Goal: Task Accomplishment & Management: Use online tool/utility

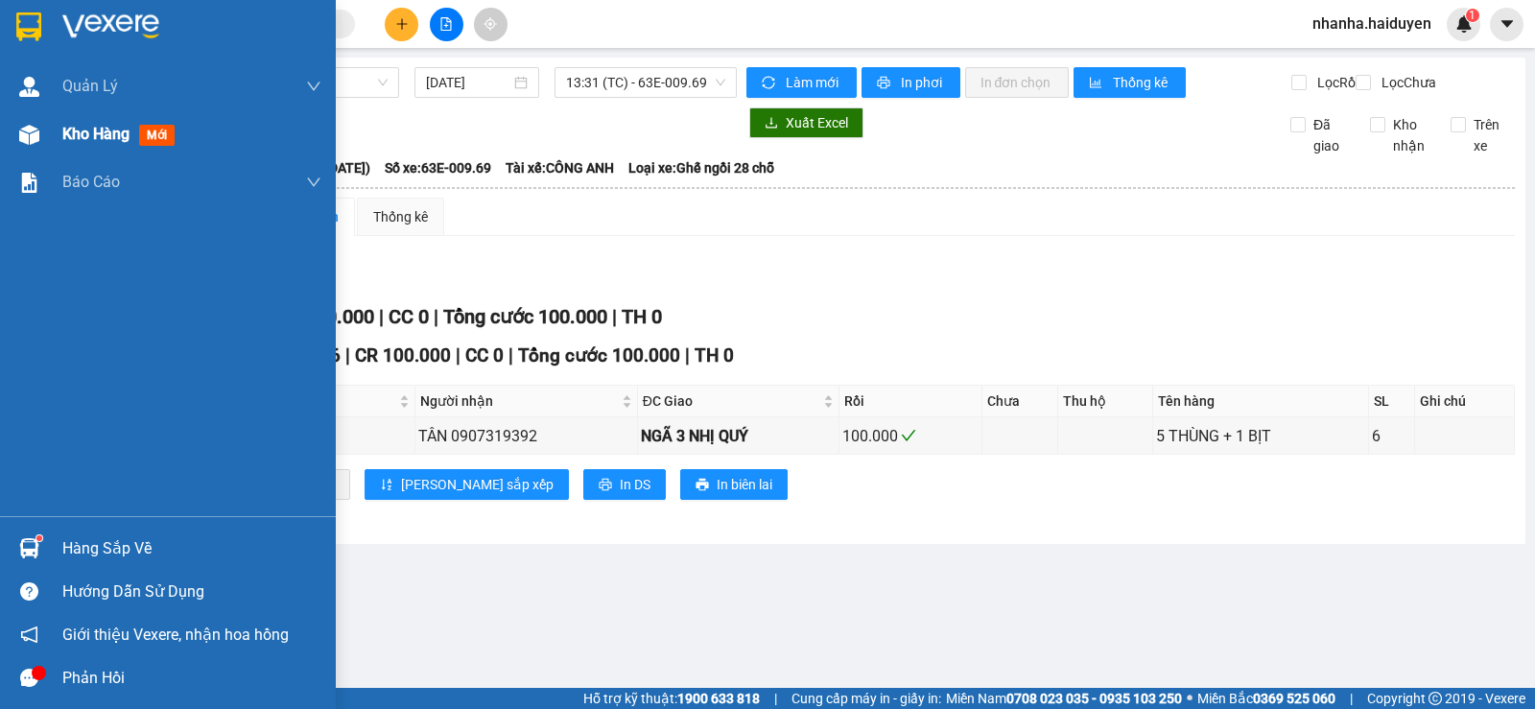
click at [11, 138] on div "Kho hàng mới" at bounding box center [168, 134] width 336 height 48
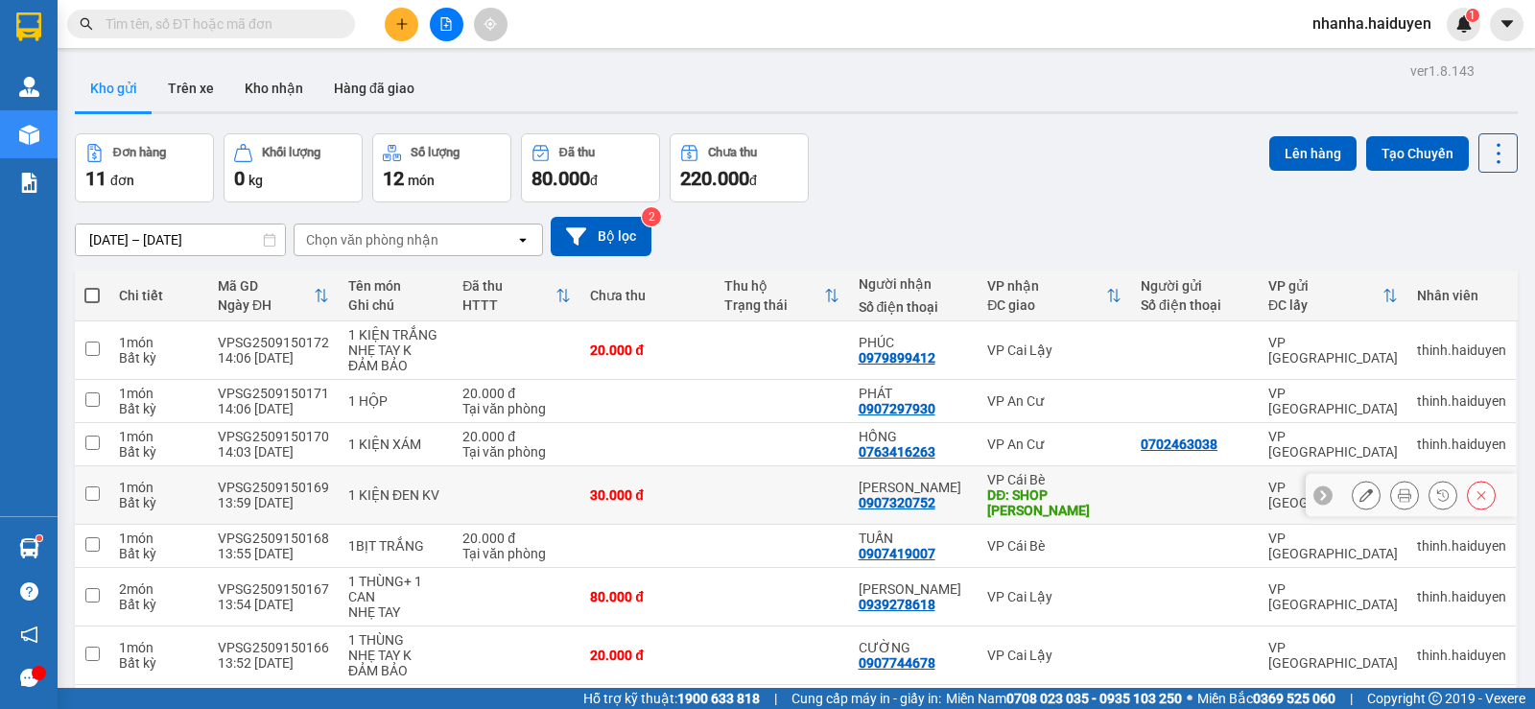
scroll to position [249, 0]
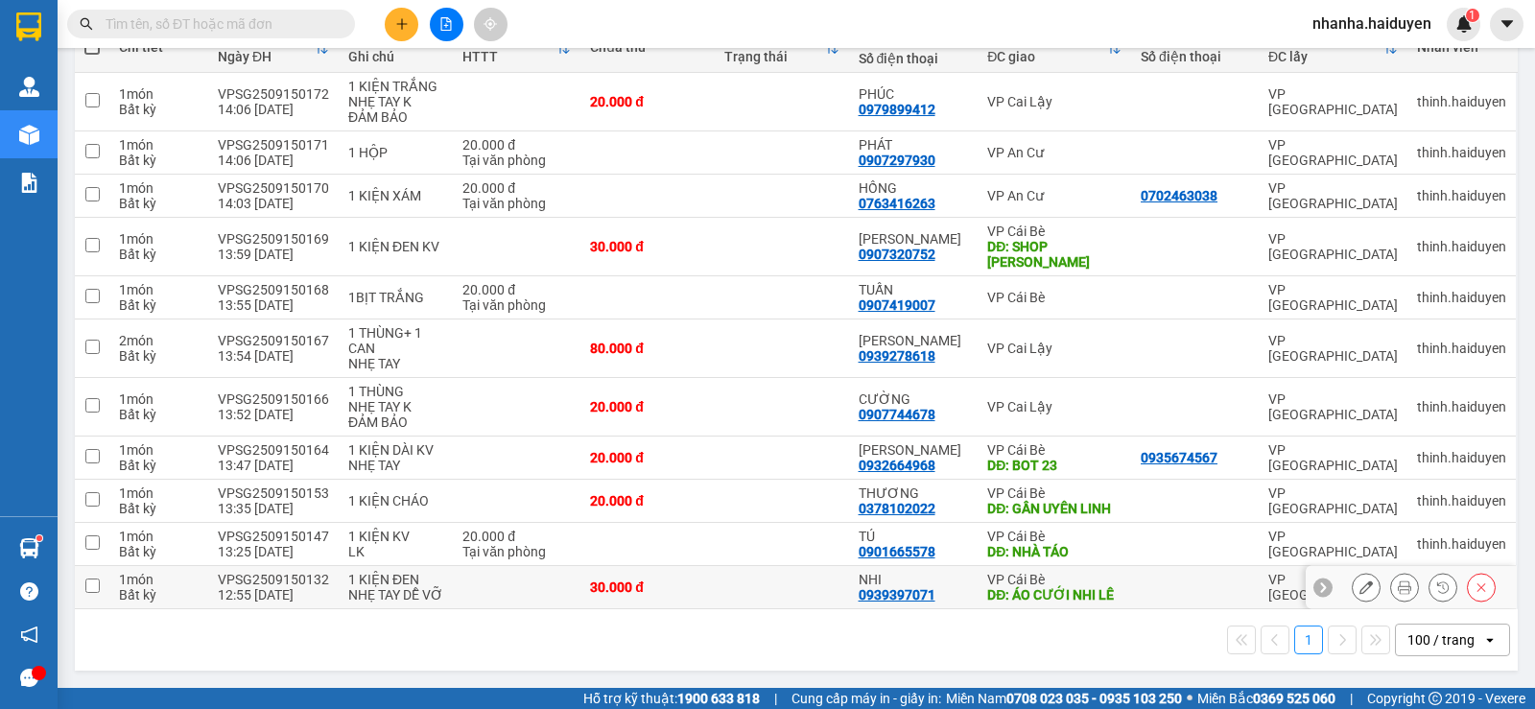
click at [1023, 587] on div "DĐ: ÁO CƯỚI NHI LÊ" at bounding box center [1054, 594] width 134 height 15
checkbox input "true"
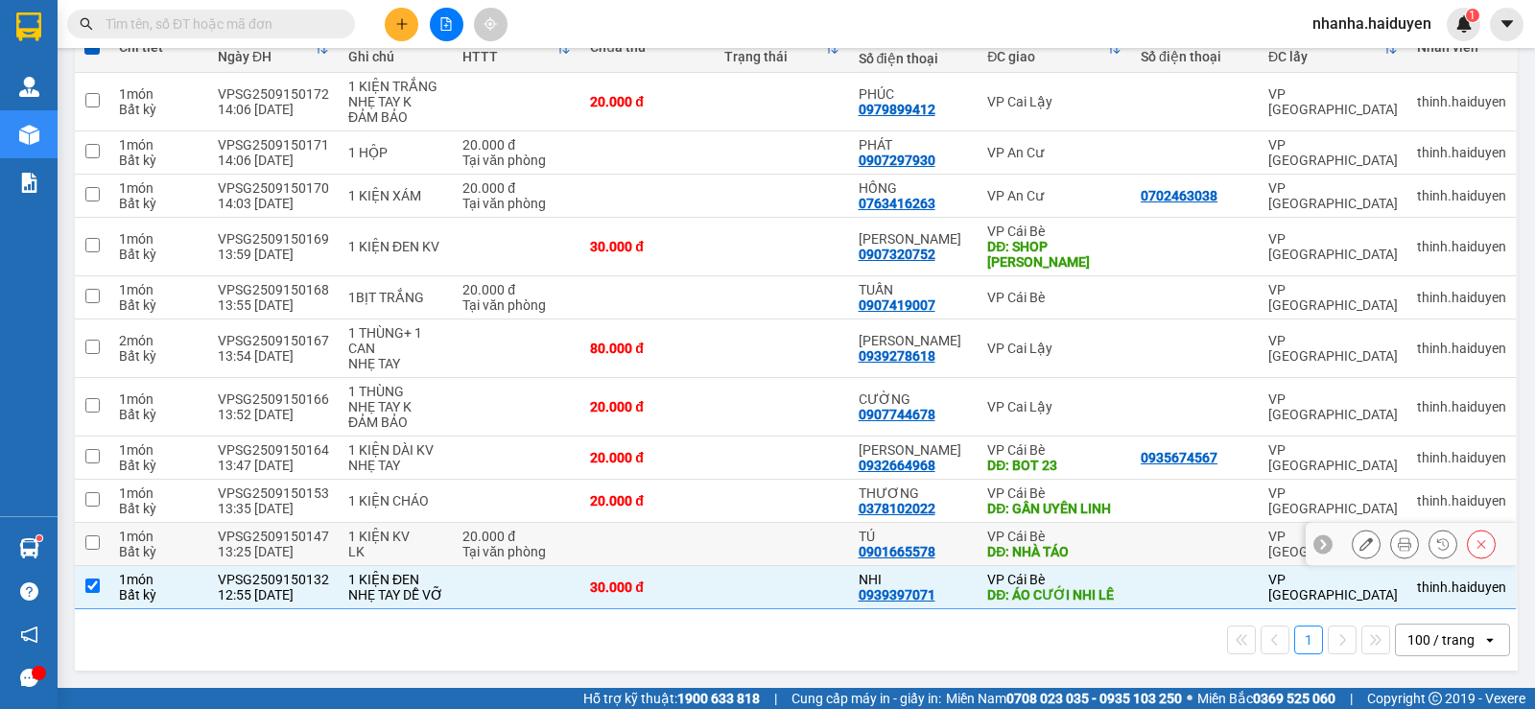
click at [1027, 557] on div "DĐ: NHÀ TÁO" at bounding box center [1054, 551] width 134 height 15
checkbox input "true"
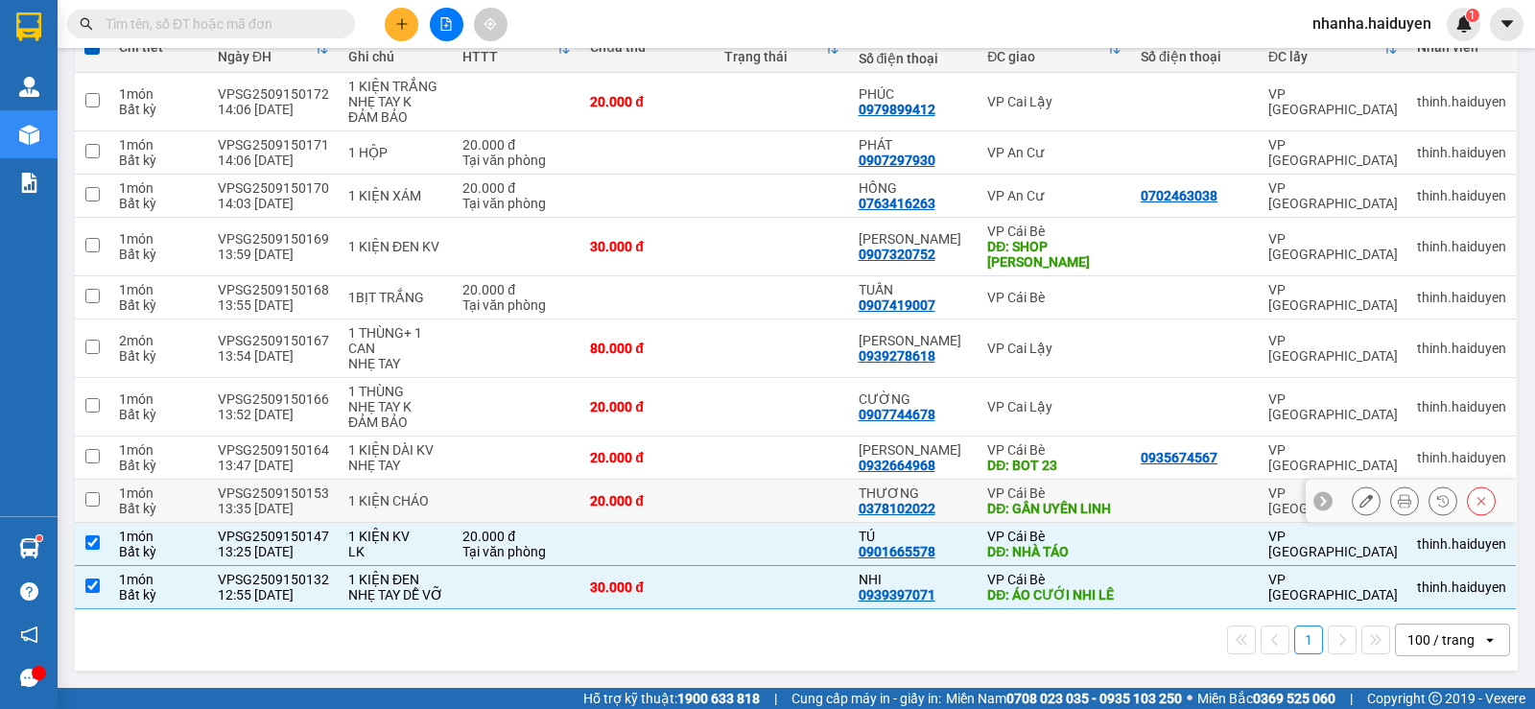
click at [1043, 509] on div "DĐ: GẦN UYÊN LINH" at bounding box center [1054, 508] width 134 height 15
checkbox input "true"
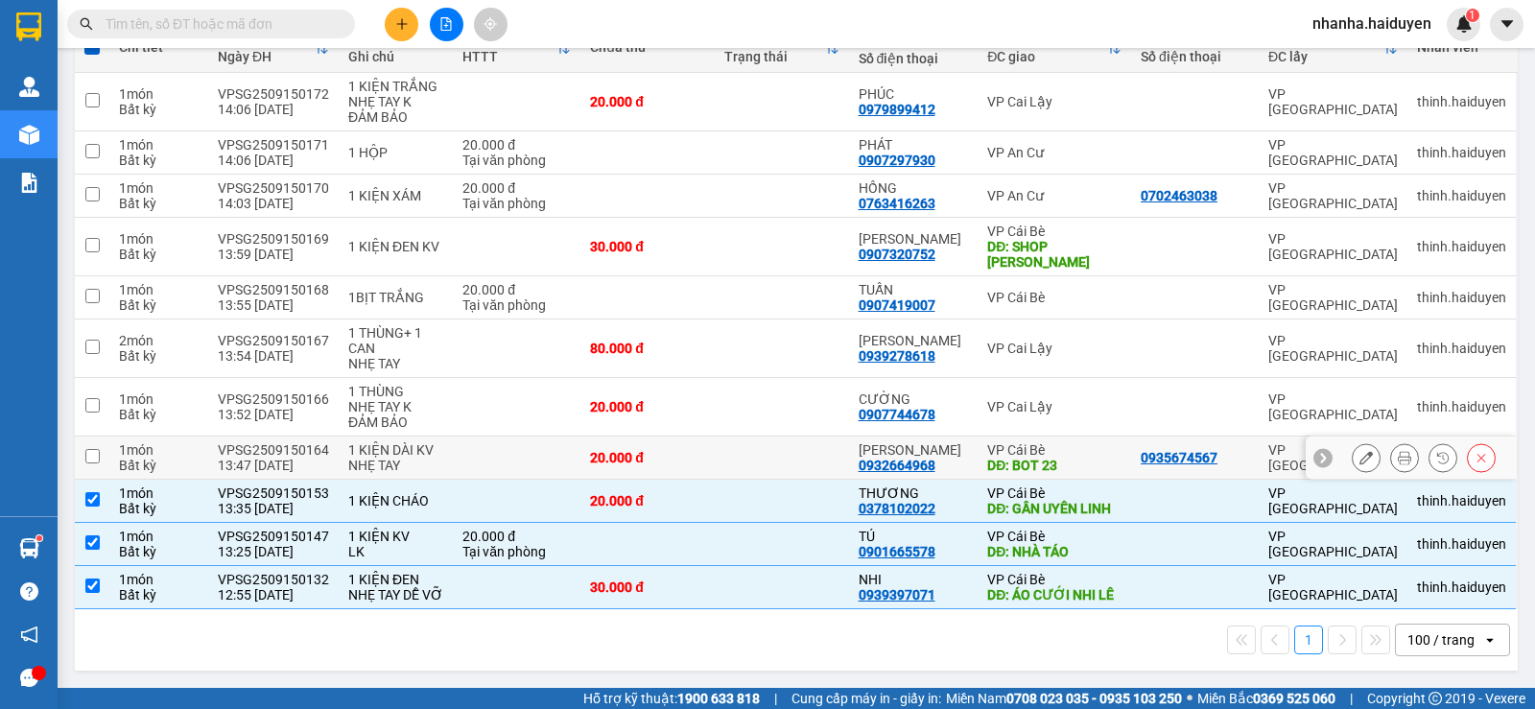
click at [1058, 469] on div "DĐ: BOT 23" at bounding box center [1054, 465] width 134 height 15
checkbox input "true"
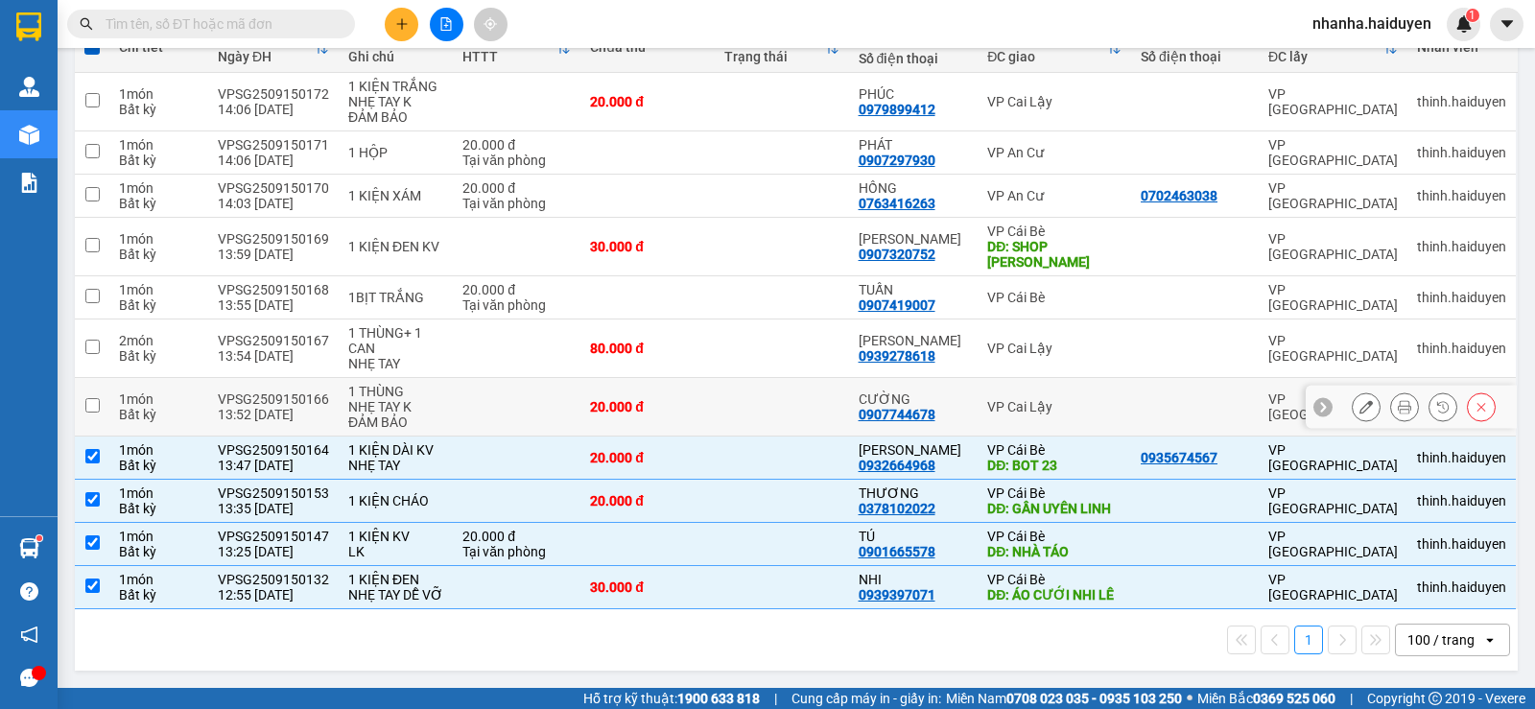
scroll to position [0, 0]
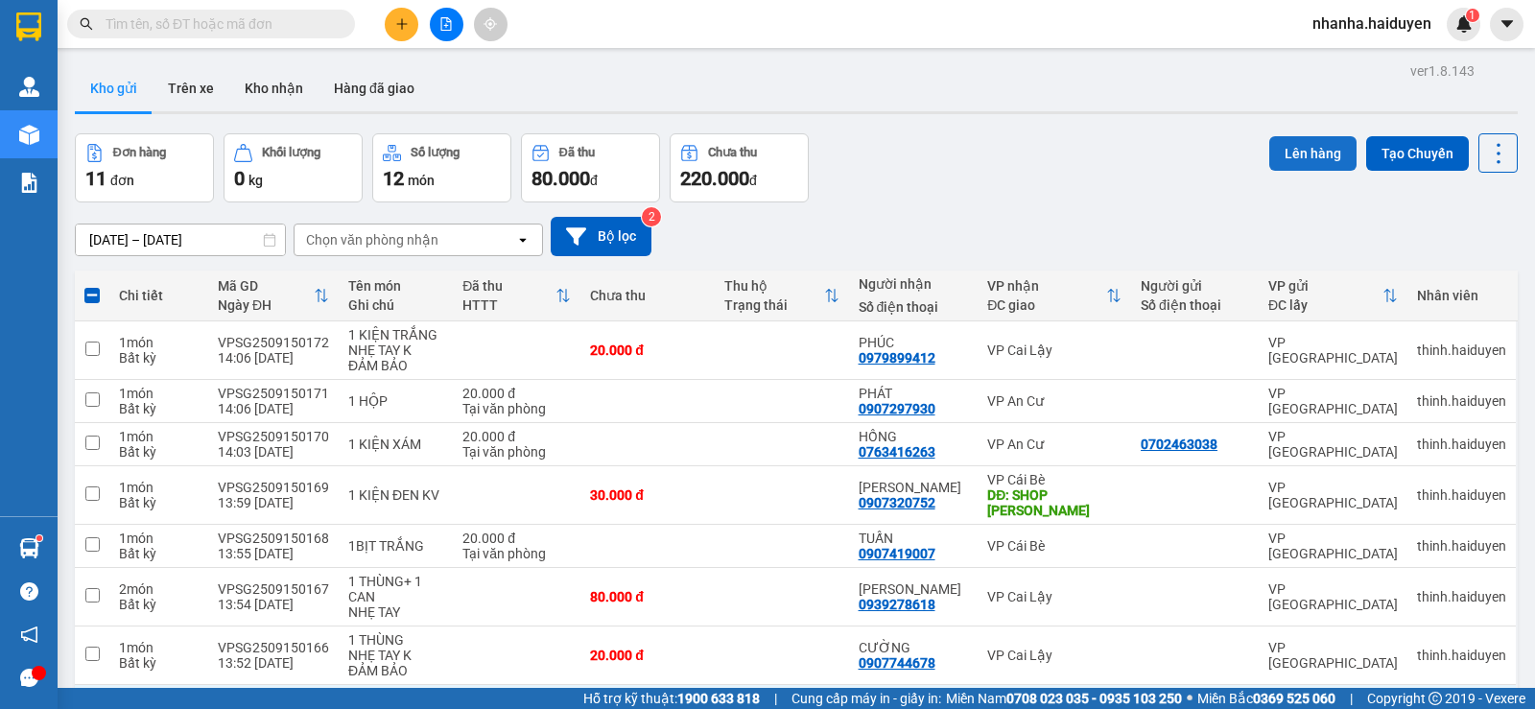
click at [1284, 154] on button "Lên hàng" at bounding box center [1312, 153] width 87 height 35
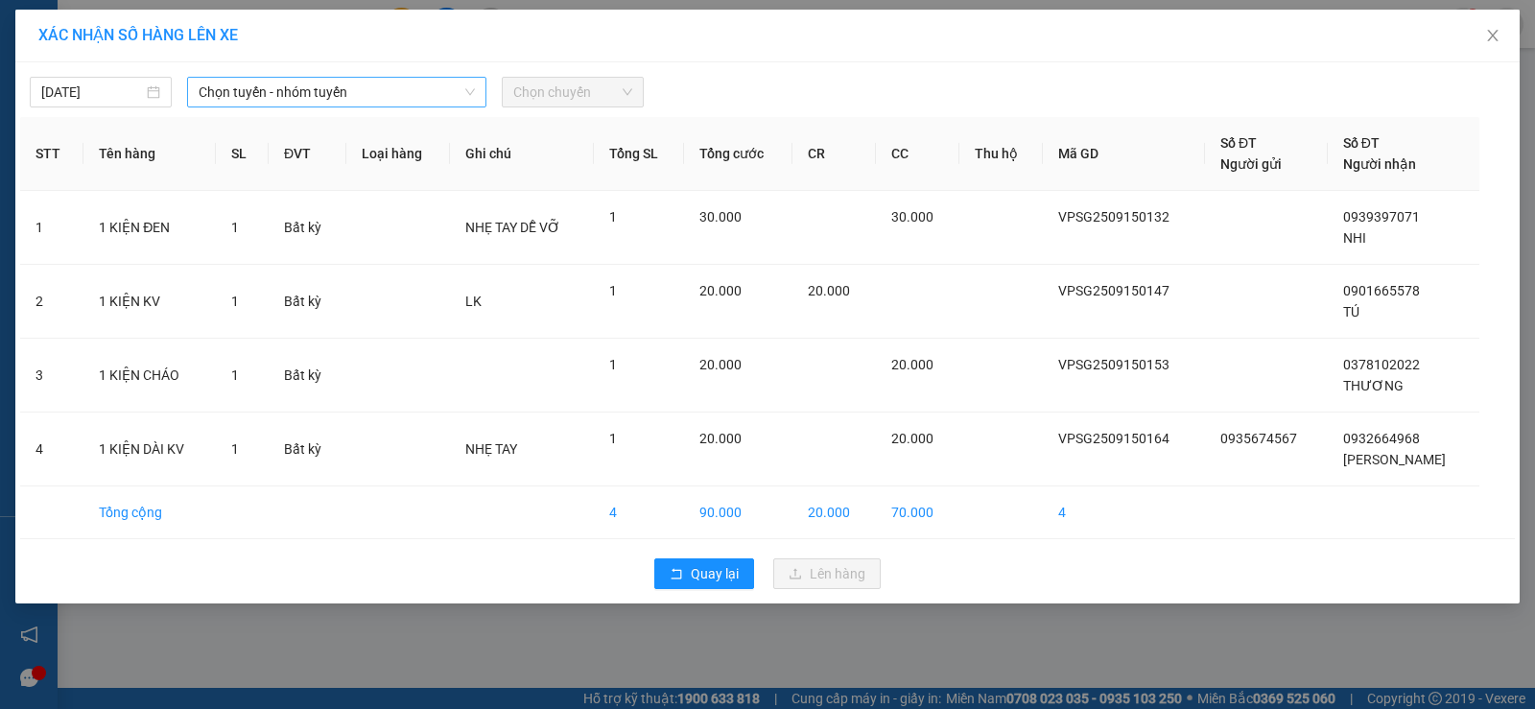
click at [251, 77] on div "Chọn tuyến - nhóm tuyến" at bounding box center [336, 92] width 299 height 31
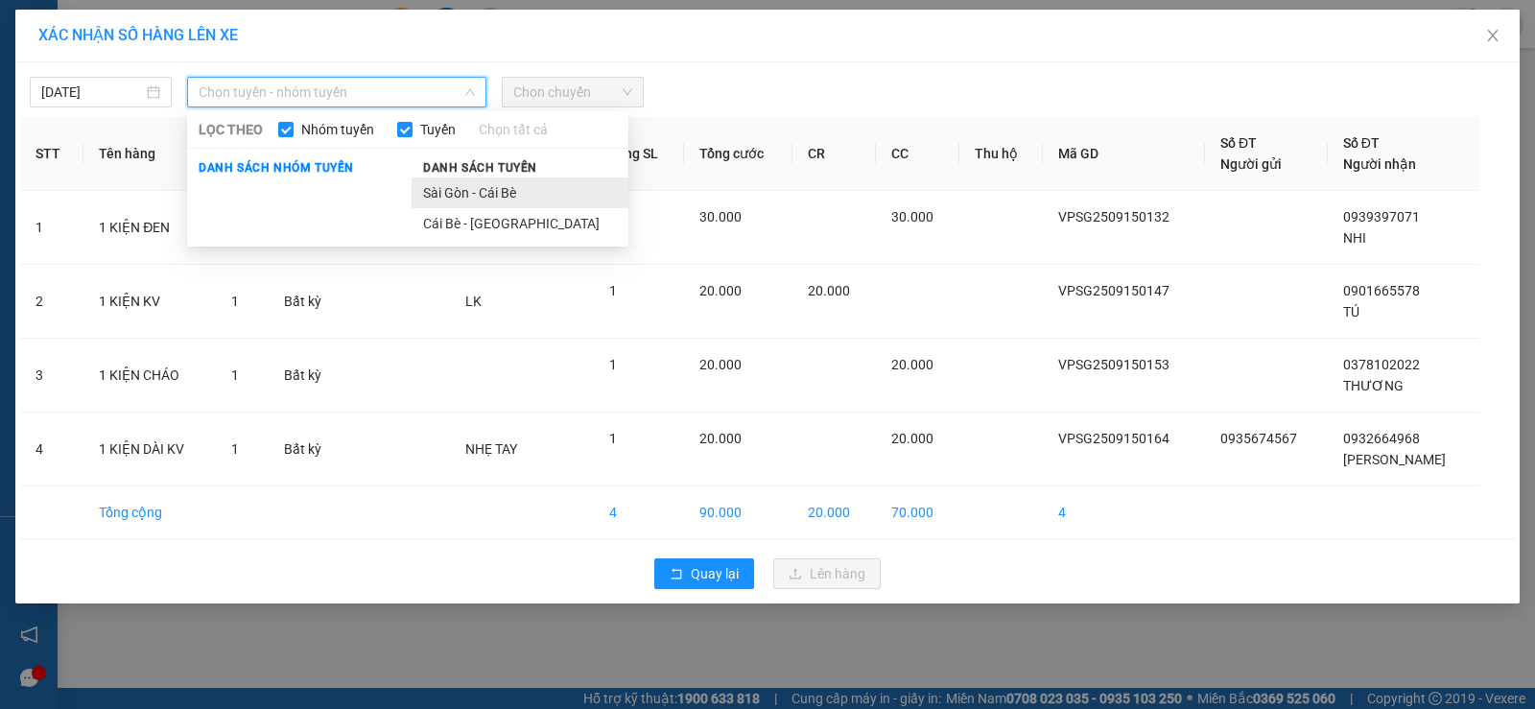
click at [418, 187] on li "Sài Gòn - Cái Bè" at bounding box center [520, 193] width 217 height 31
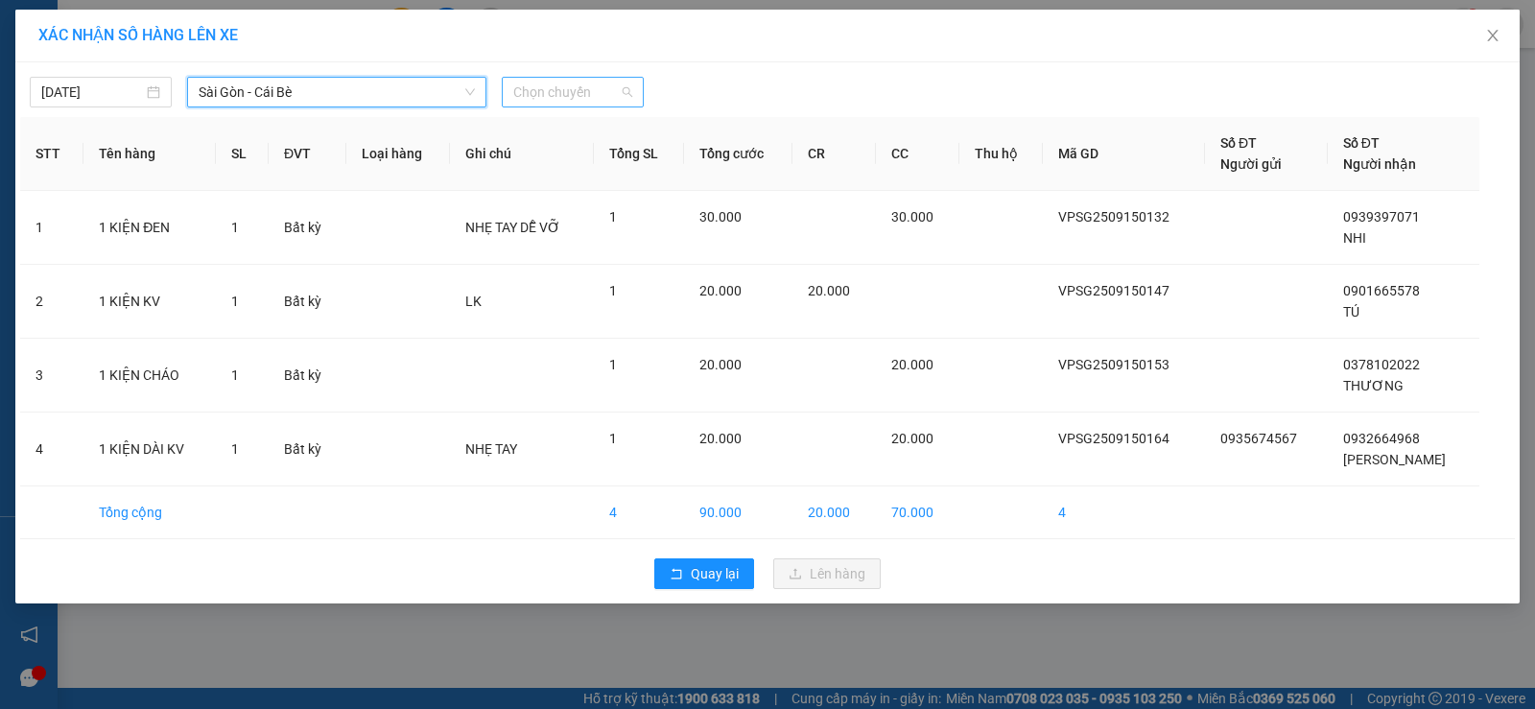
click at [535, 91] on span "Chọn chuyến" at bounding box center [572, 92] width 119 height 29
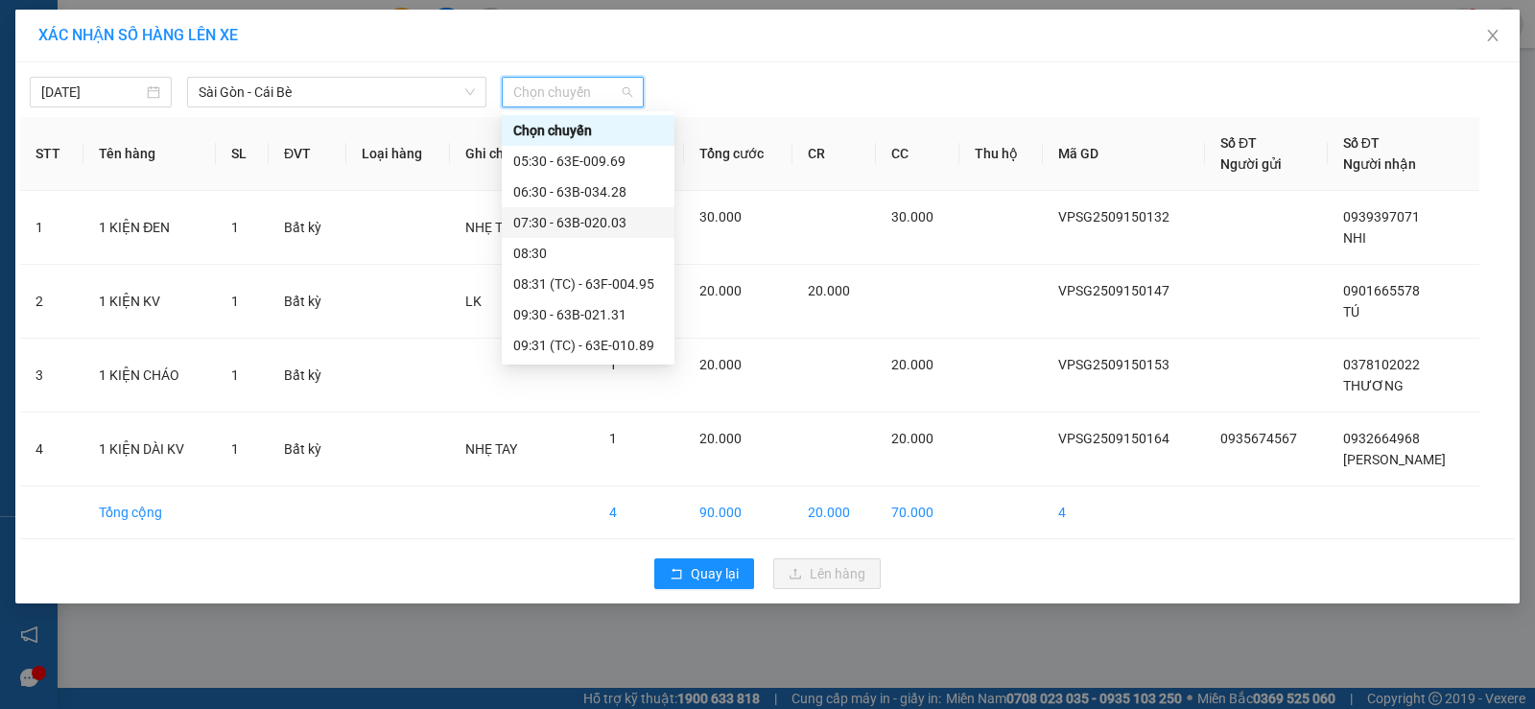
scroll to position [288, 0]
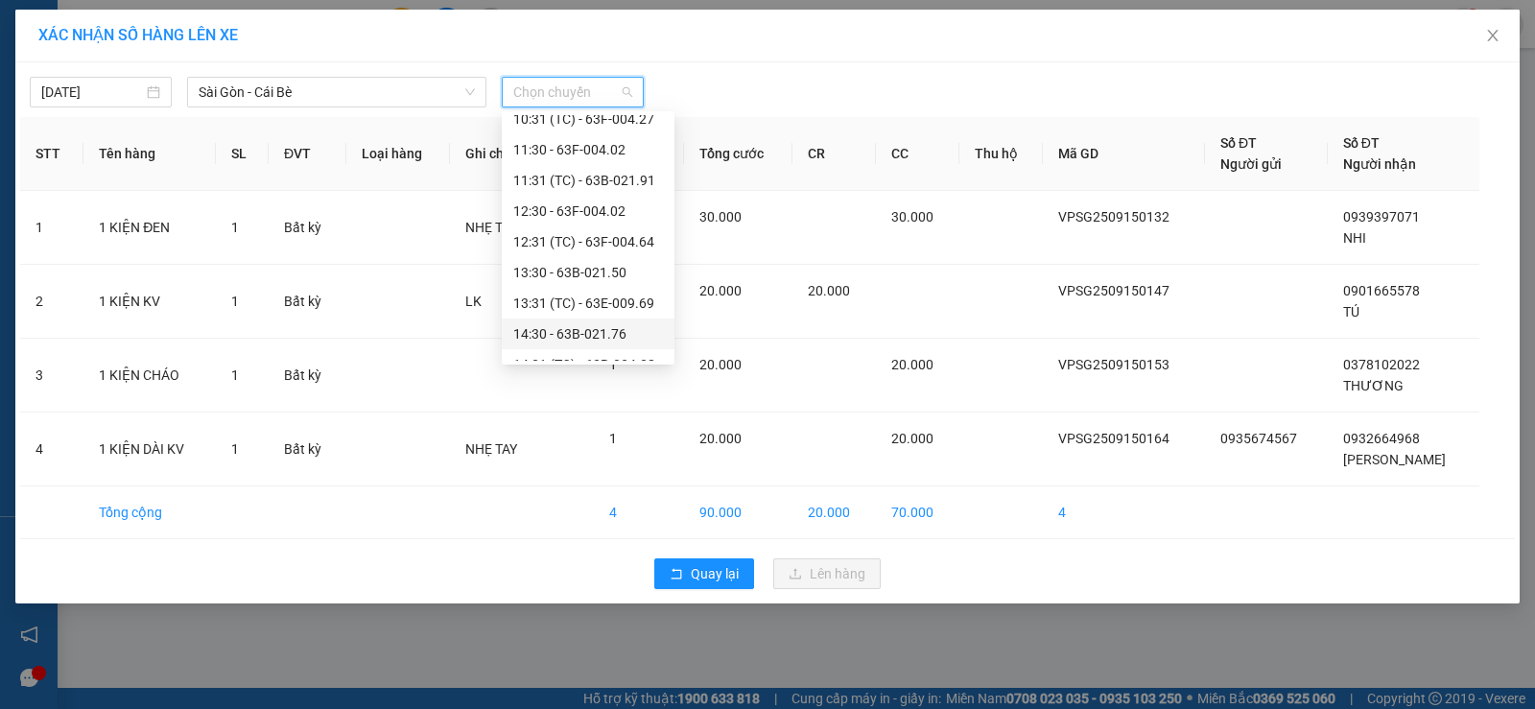
click at [574, 333] on div "14:30 - 63B-021.76" at bounding box center [588, 333] width 150 height 21
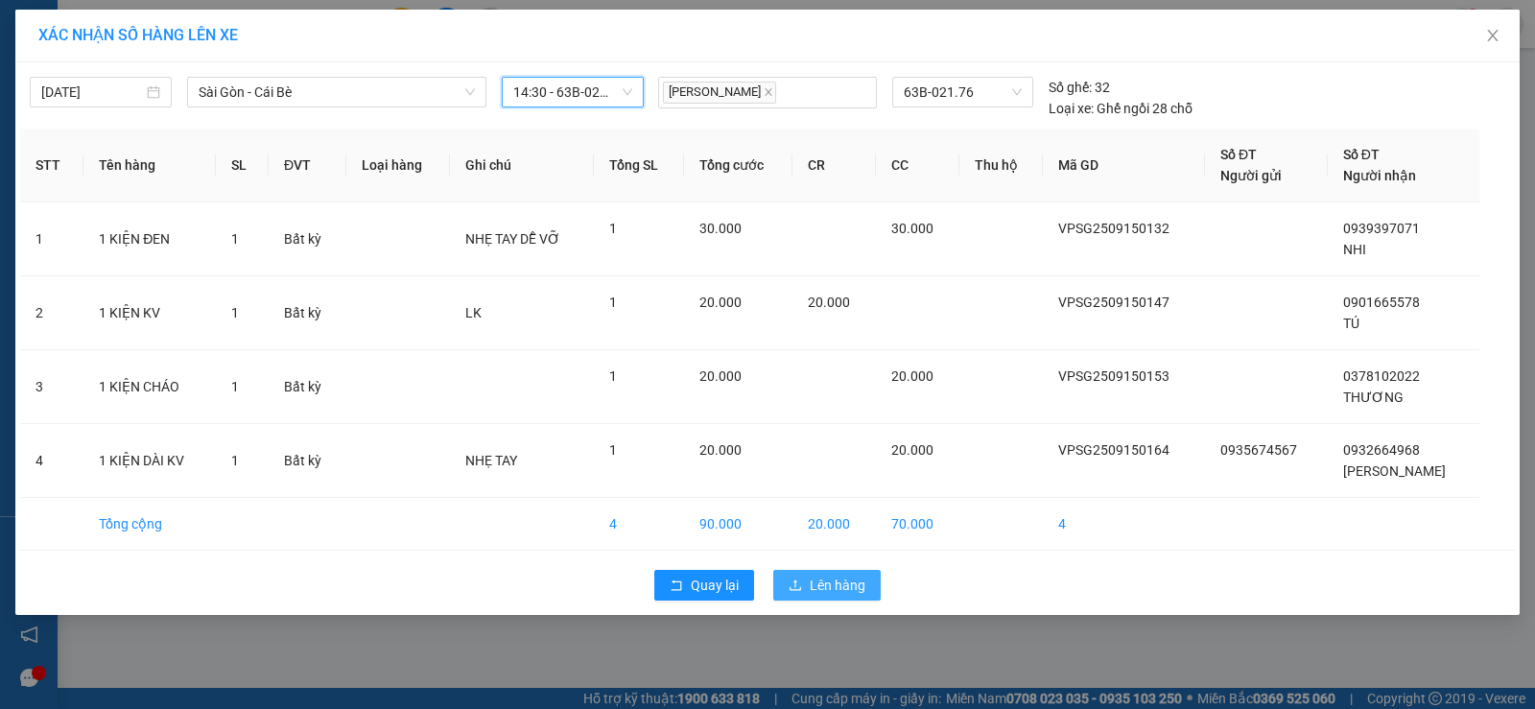
click at [845, 584] on span "Lên hàng" at bounding box center [838, 585] width 56 height 21
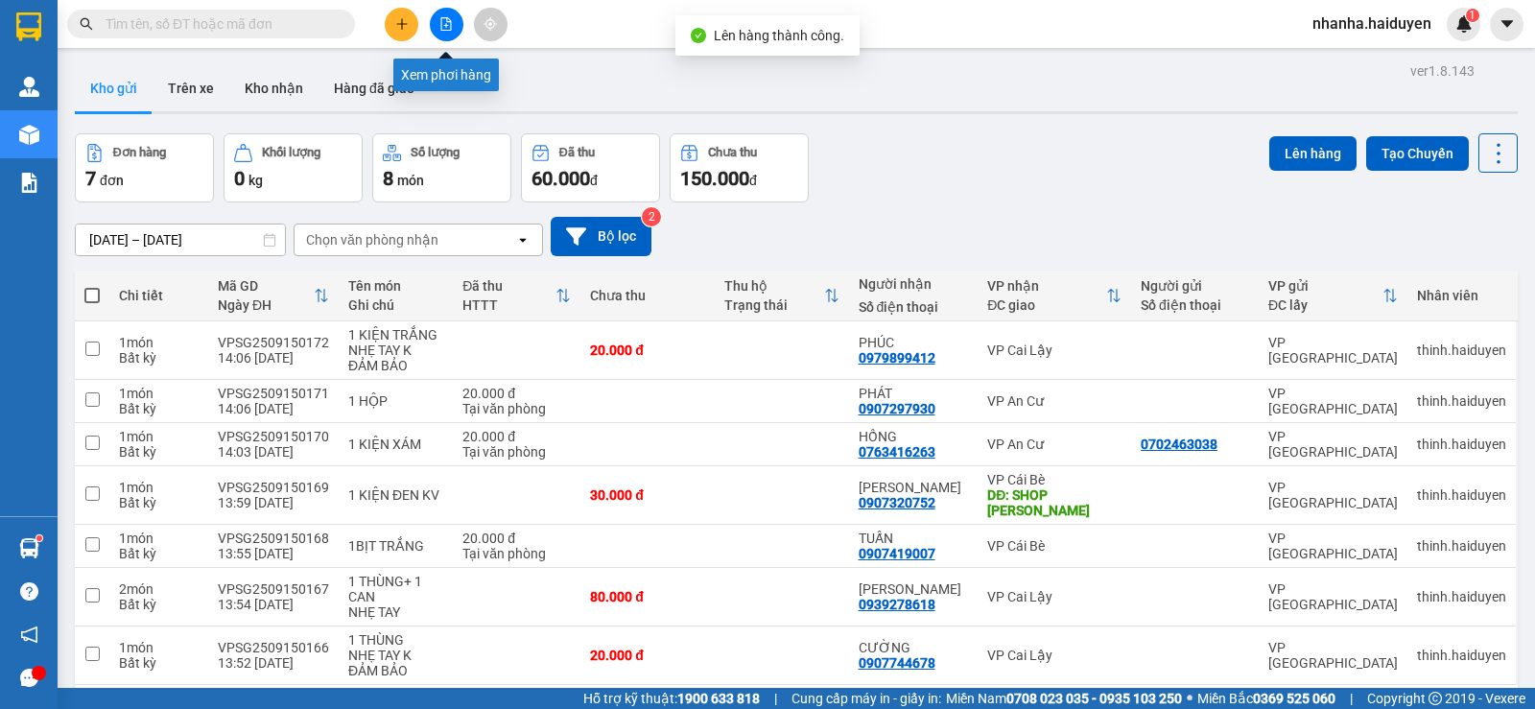
click at [452, 16] on button at bounding box center [447, 25] width 34 height 34
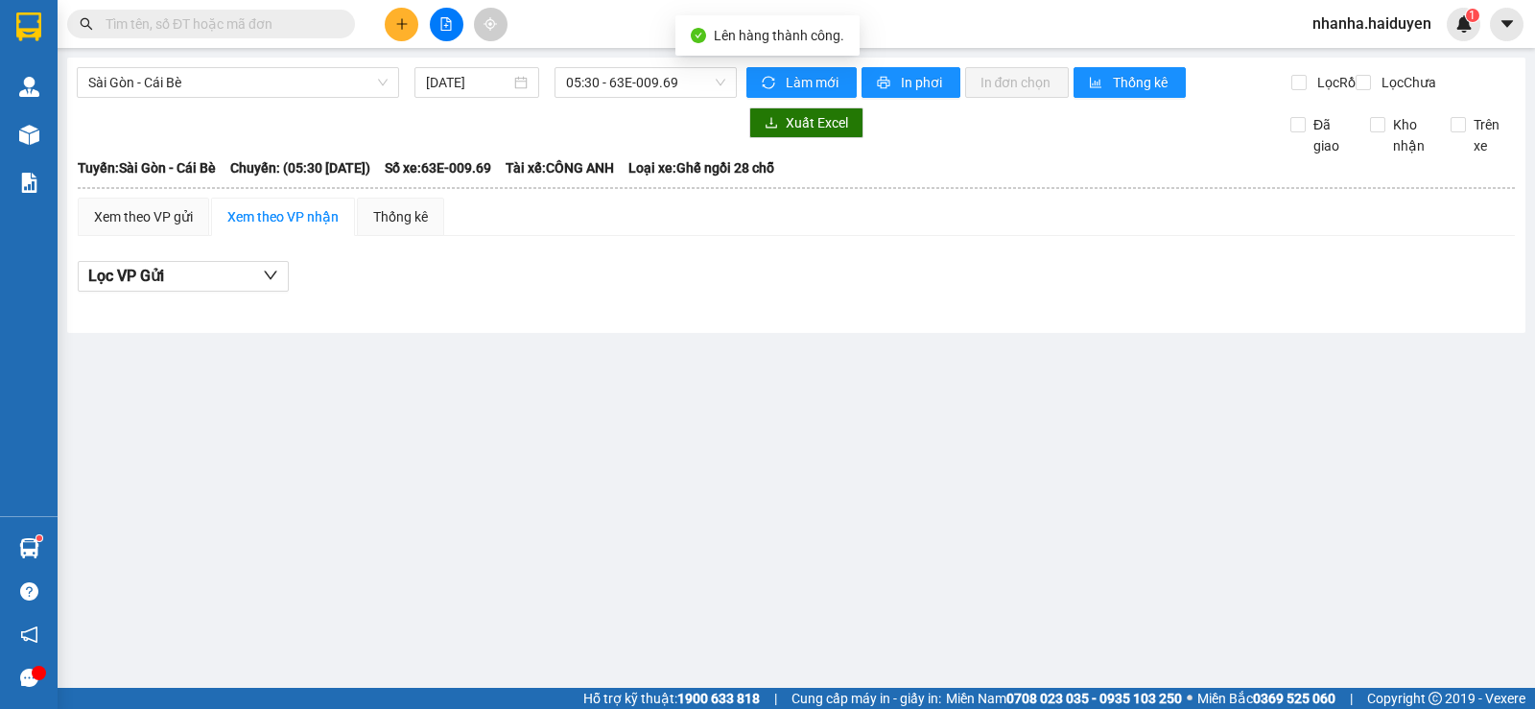
click at [617, 65] on div "Sài Gòn - Cái Bè 15/09/2025 05:30 - 63E-009.69 Làm mới In phơi In đơn chọn Thốn…" at bounding box center [796, 195] width 1458 height 275
click at [616, 68] on span "05:30 - 63E-009.69" at bounding box center [645, 82] width 158 height 29
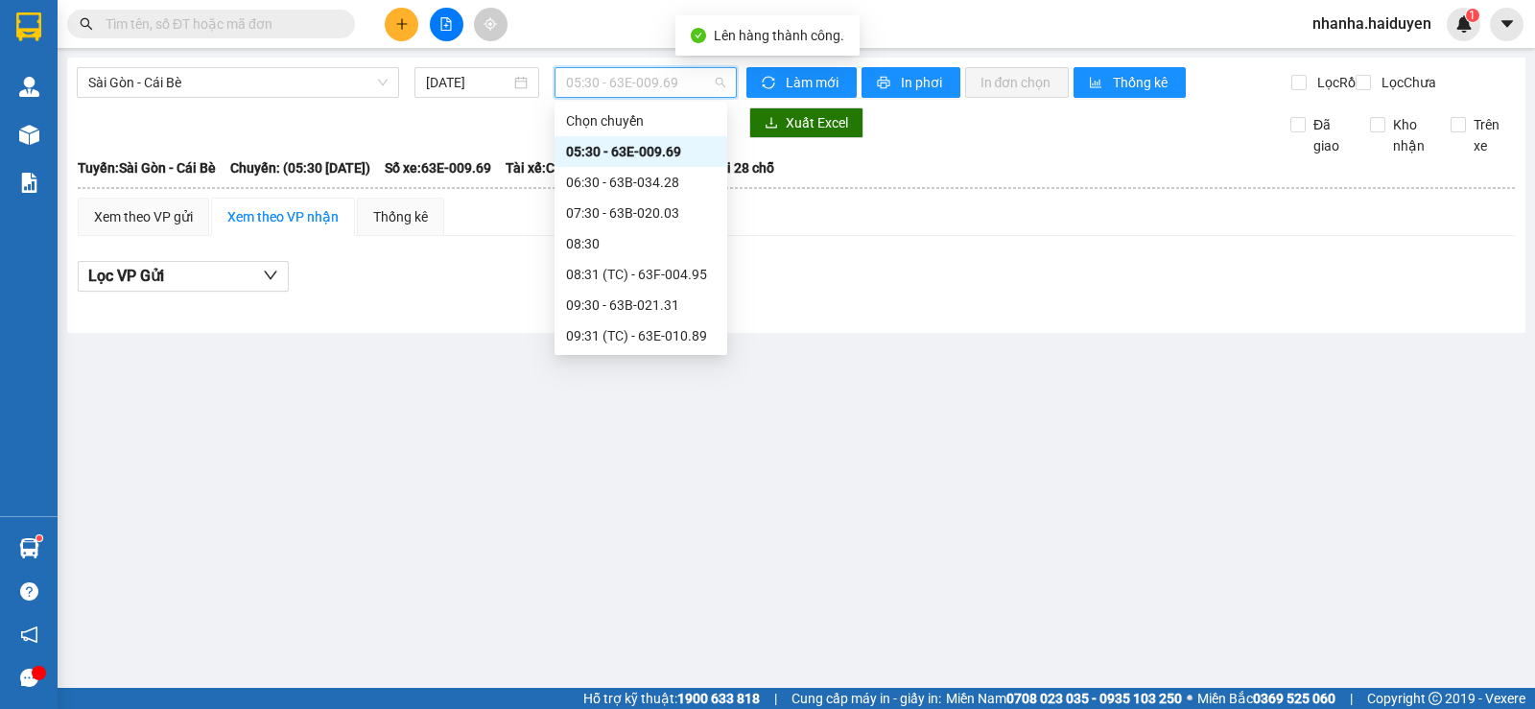
scroll to position [288, 0]
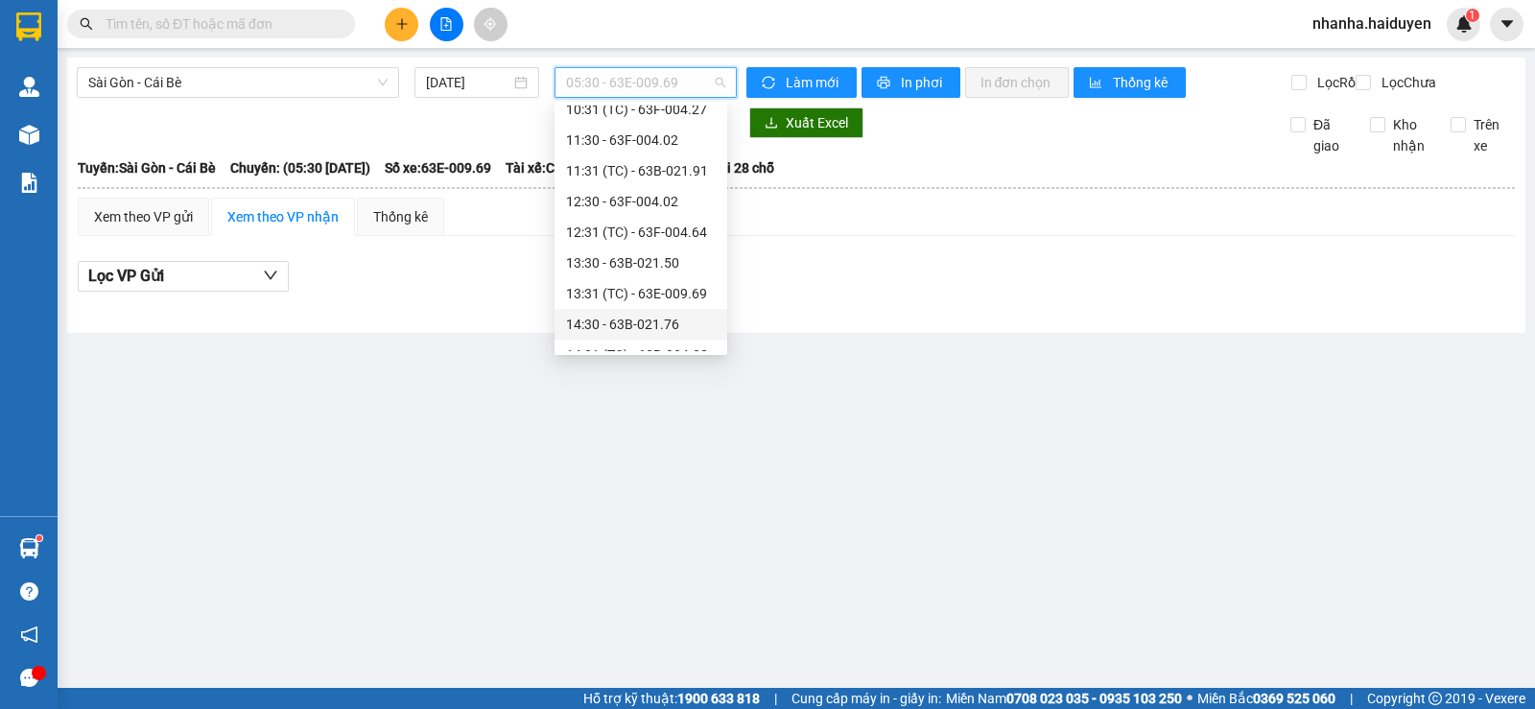
click at [640, 324] on div "14:30 - 63B-021.76" at bounding box center [641, 324] width 150 height 21
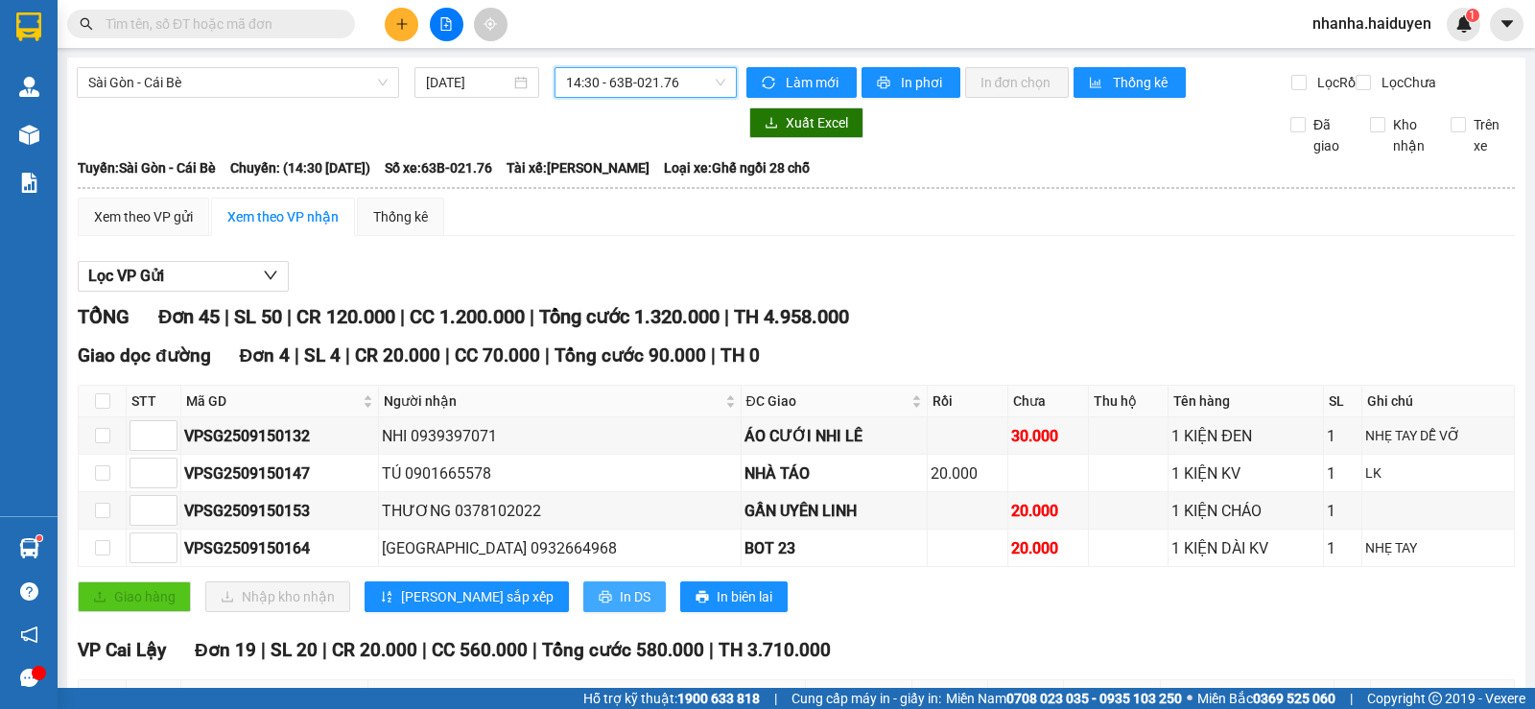
click at [620, 607] on span "In DS" at bounding box center [635, 596] width 31 height 21
drag, startPoint x: 1144, startPoint y: 291, endPoint x: 749, endPoint y: 275, distance: 394.7
click at [1142, 291] on div "Lọc VP Gửi" at bounding box center [796, 277] width 1437 height 32
click at [107, 409] on input "checkbox" at bounding box center [102, 400] width 15 height 15
checkbox input "true"
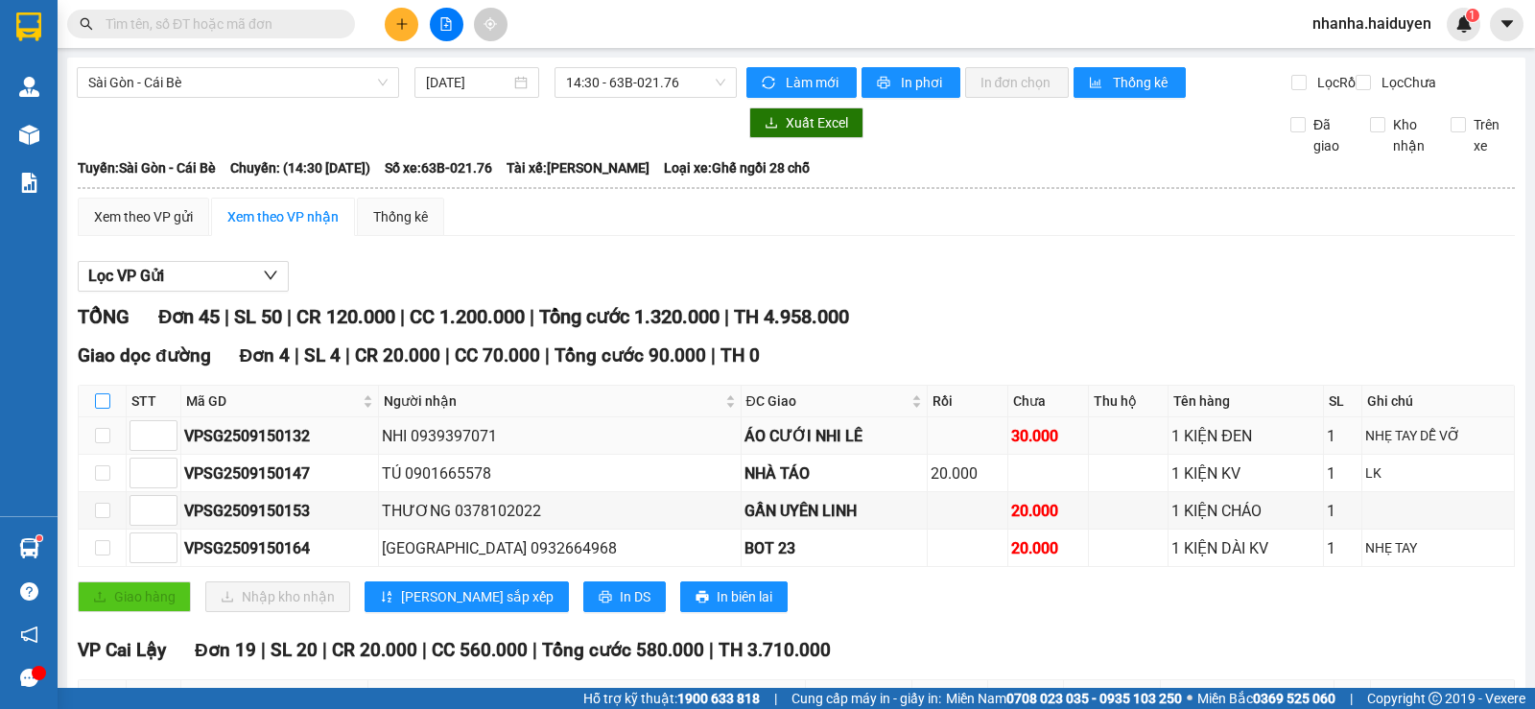
checkbox input "true"
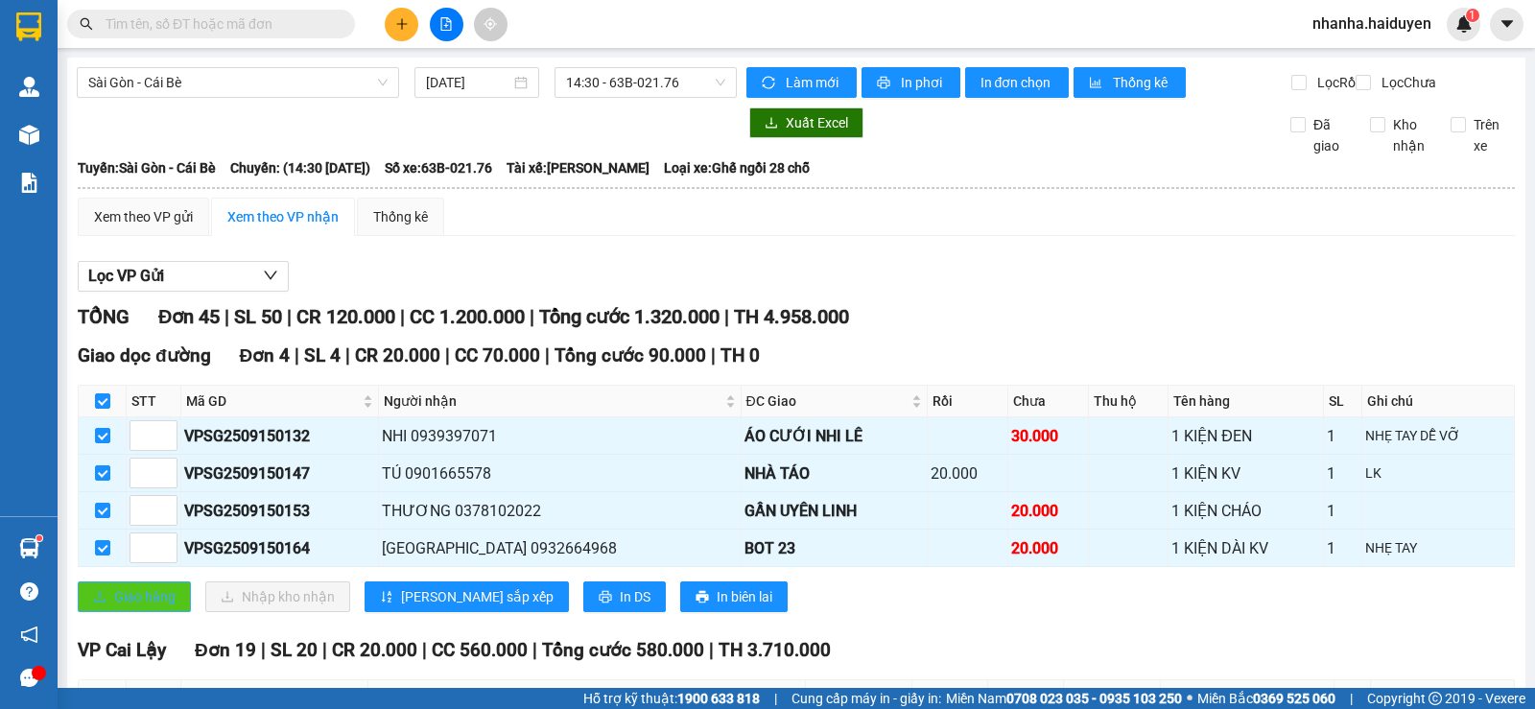
click at [142, 607] on span "Giao hàng" at bounding box center [144, 596] width 61 height 21
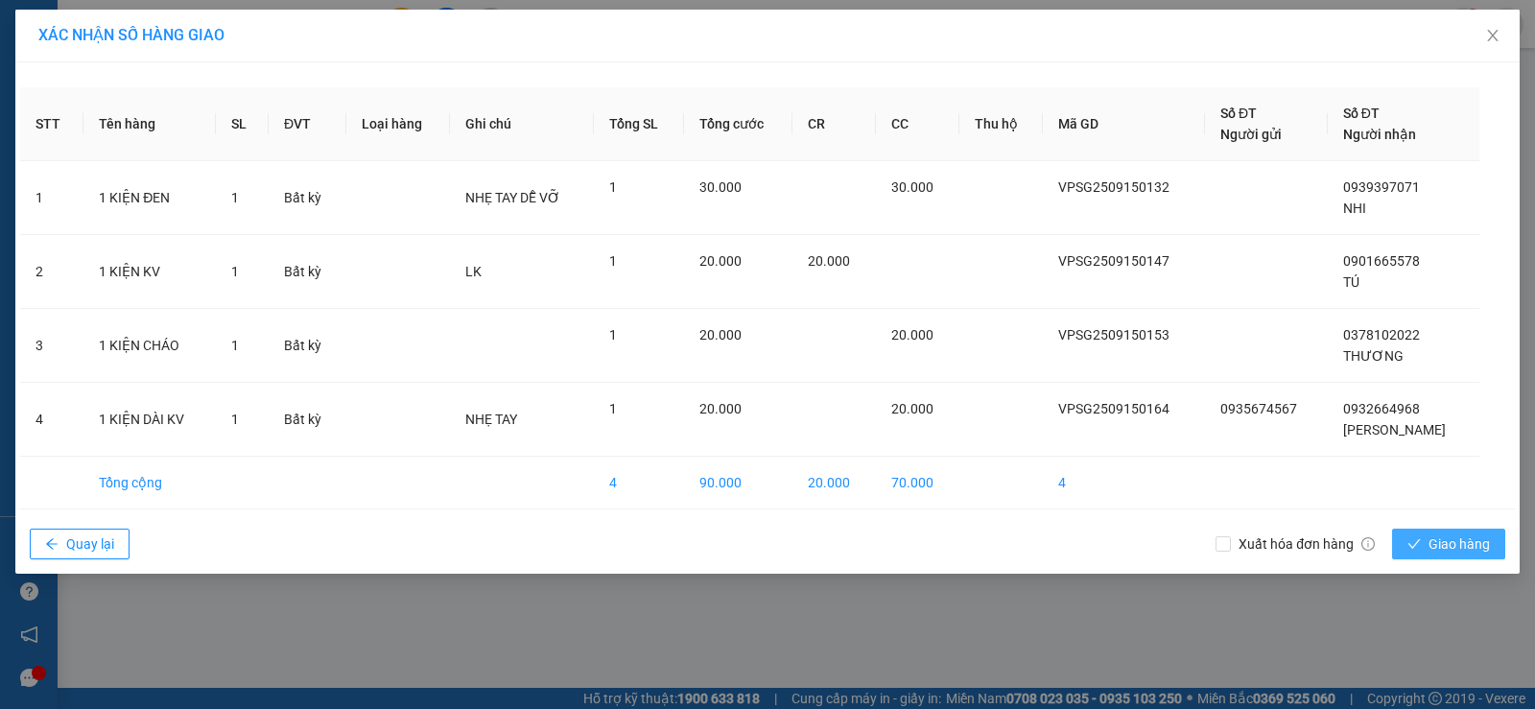
click at [1410, 540] on icon "check" at bounding box center [1414, 543] width 13 height 13
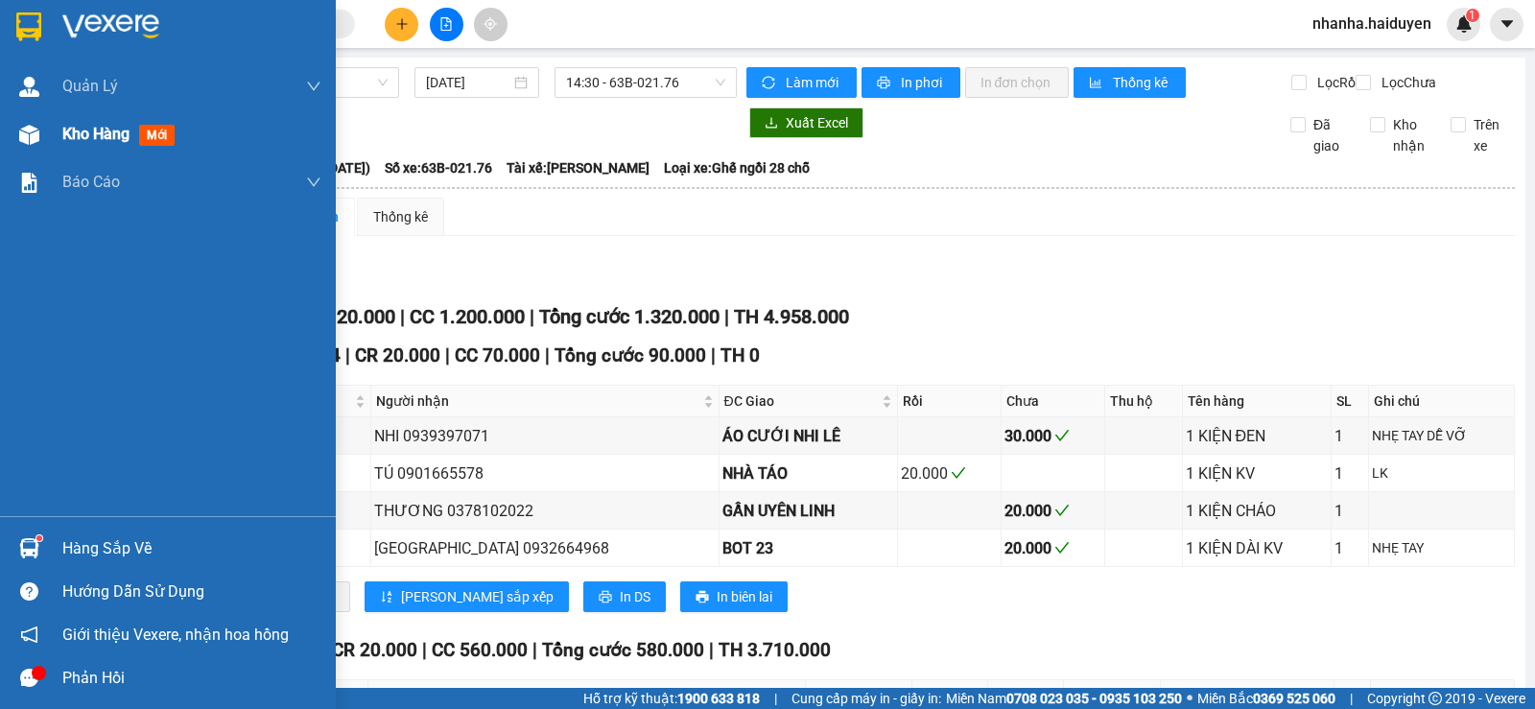
click at [40, 141] on div at bounding box center [29, 135] width 34 height 34
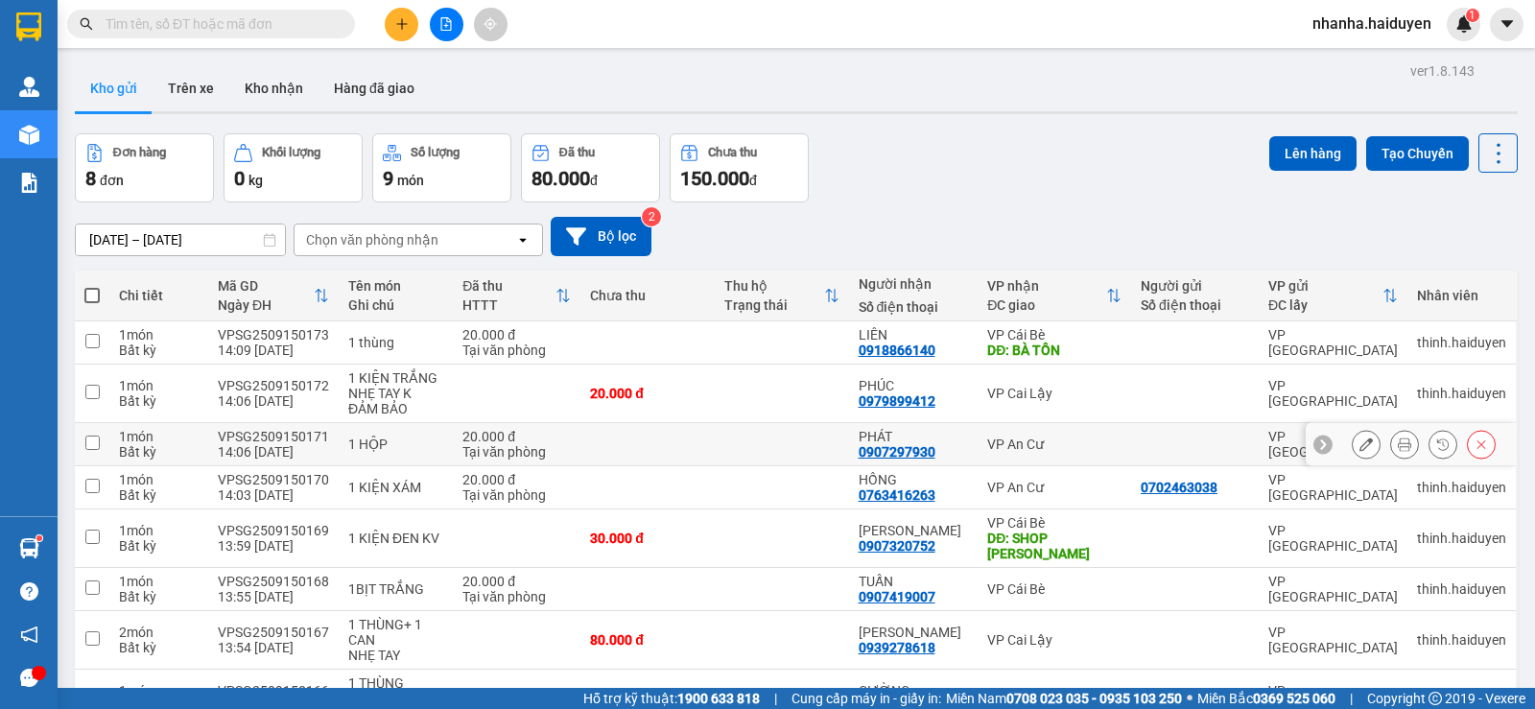
scroll to position [119, 0]
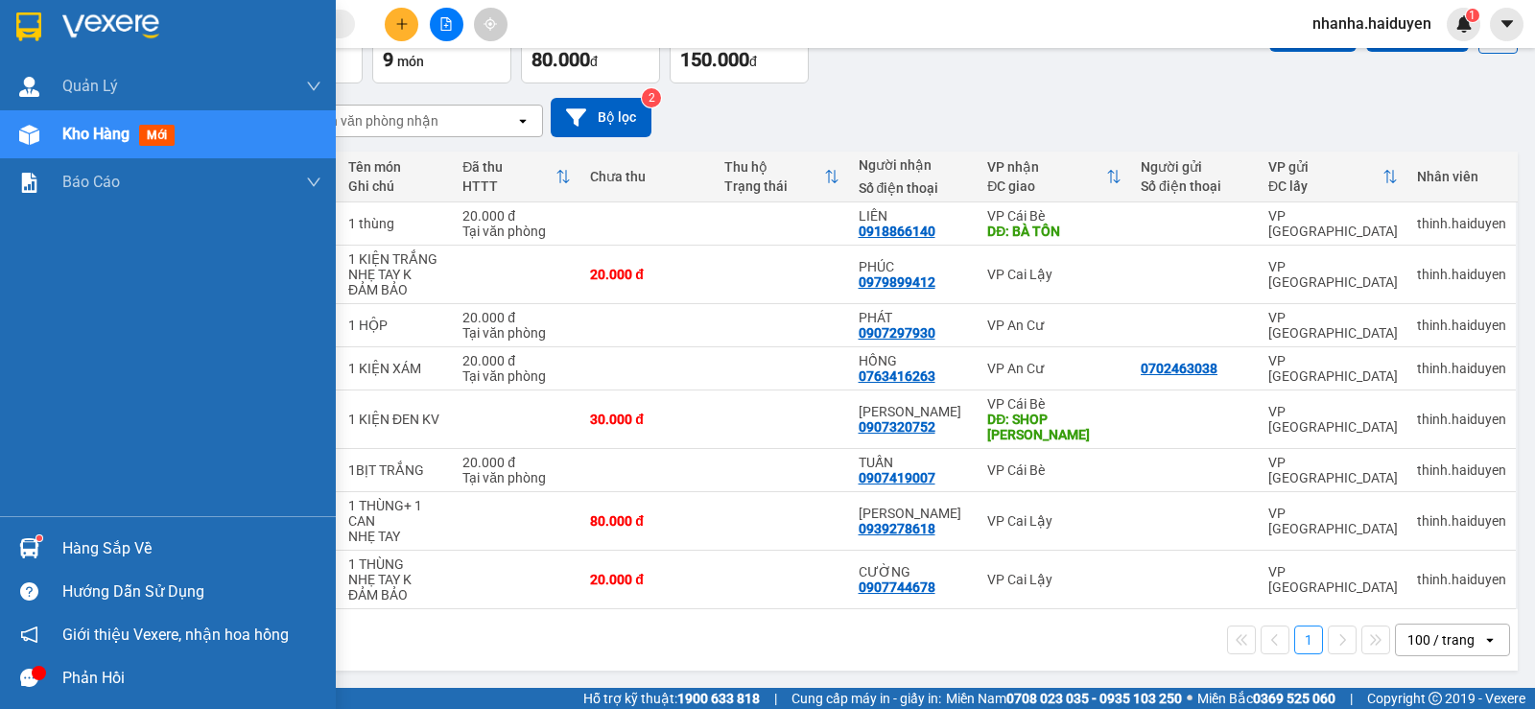
click at [4, 536] on div "Hàng sắp về" at bounding box center [168, 548] width 336 height 43
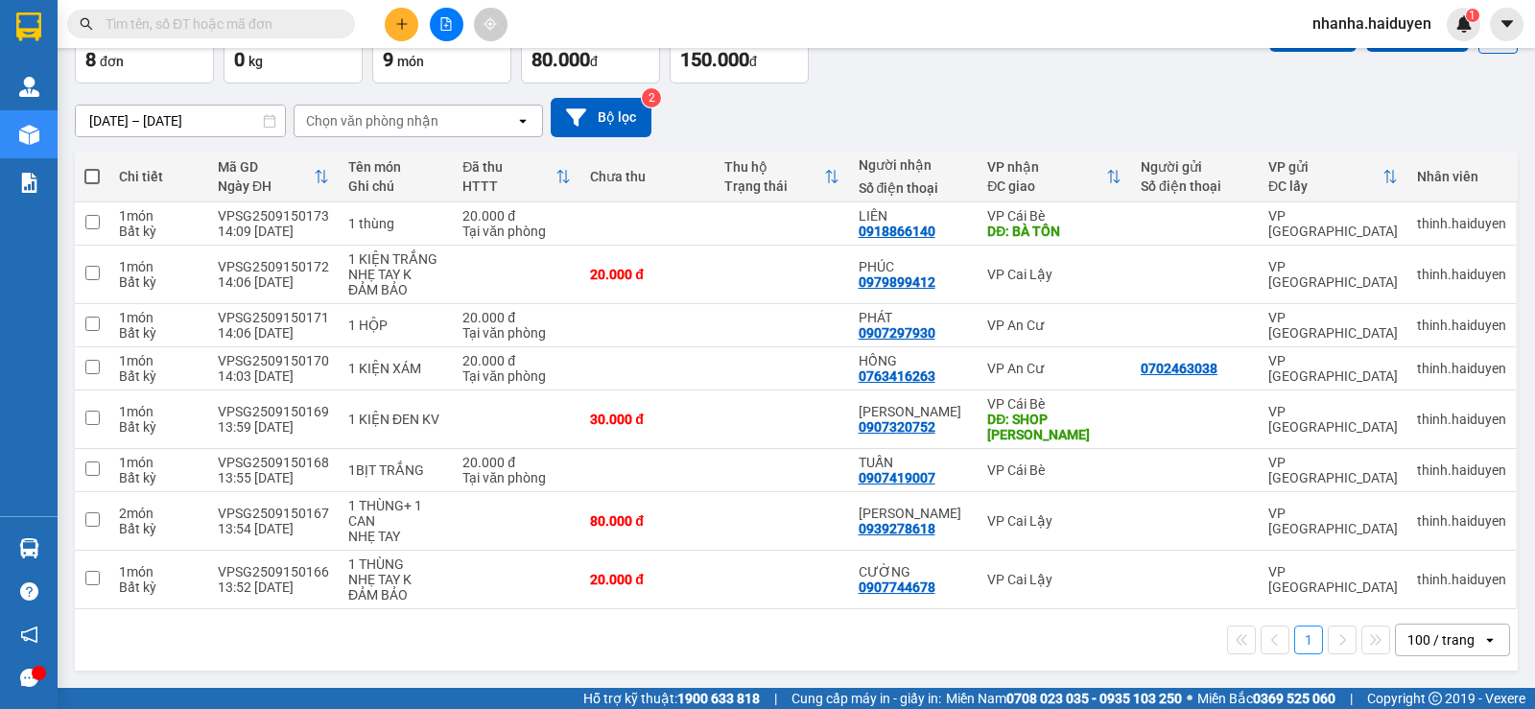
click at [868, 92] on section "Kết quả tìm kiếm ( 0 ) Bộ lọc No Data nhanha.haiduyen 1 Quản Lý Quản lý thu hộ …" at bounding box center [767, 354] width 1535 height 709
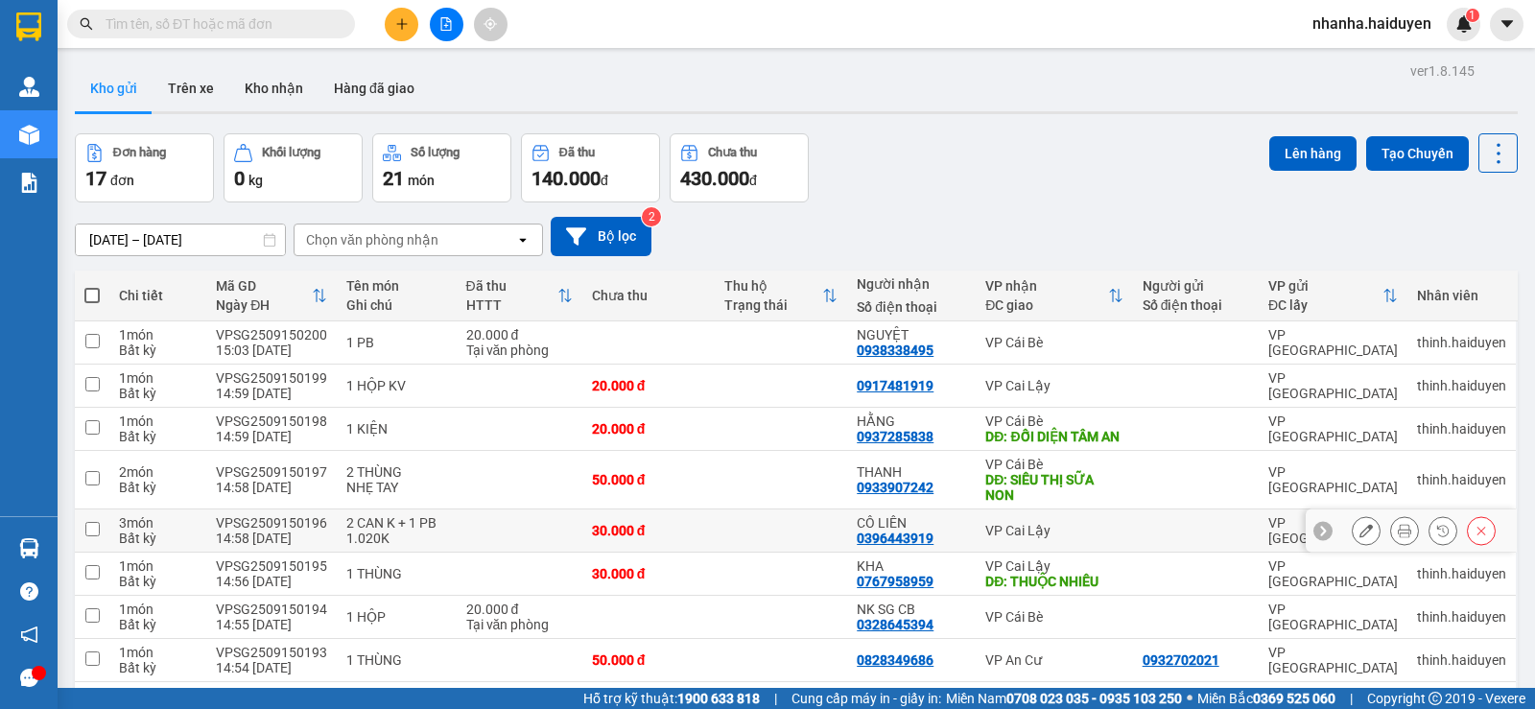
scroll to position [508, 0]
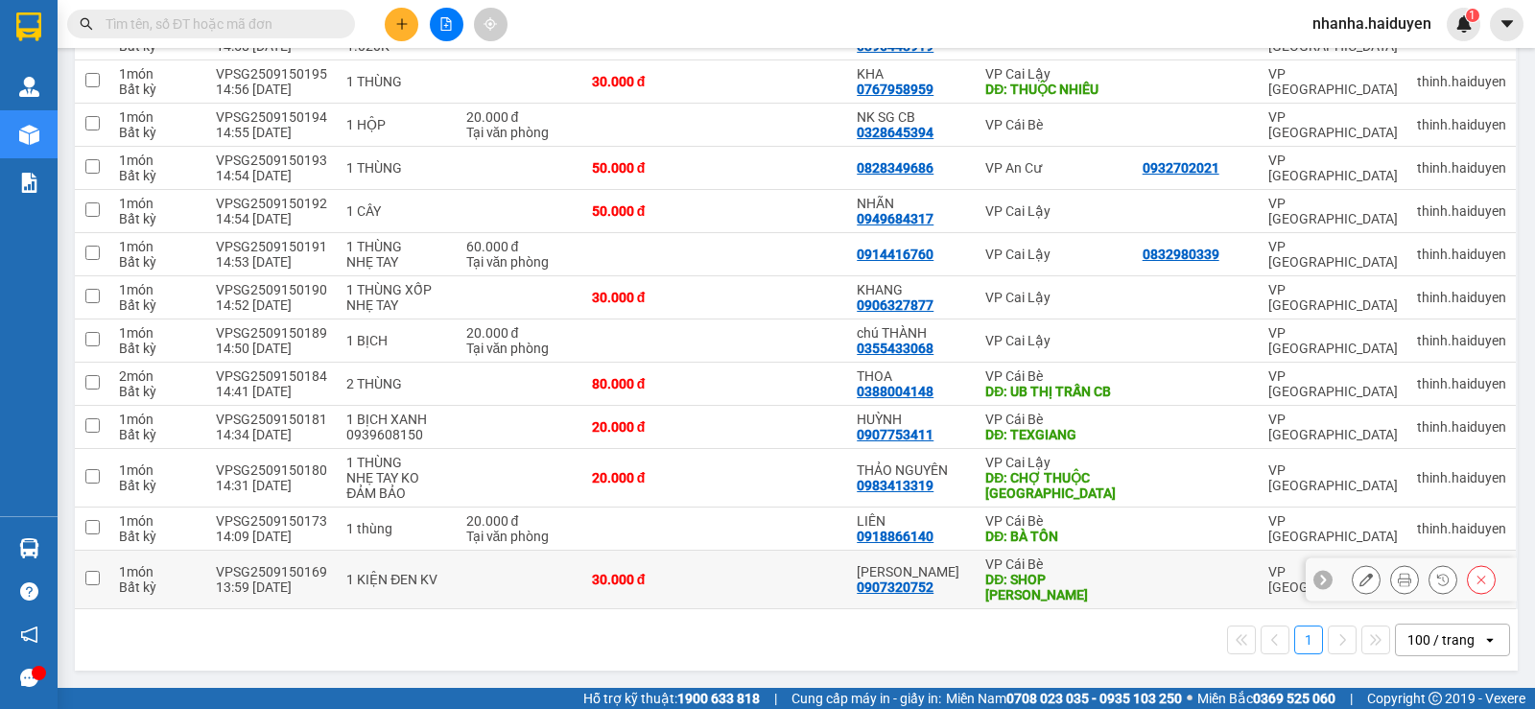
click at [985, 590] on div "DĐ: SHOP [PERSON_NAME]" at bounding box center [1053, 587] width 137 height 31
checkbox input "true"
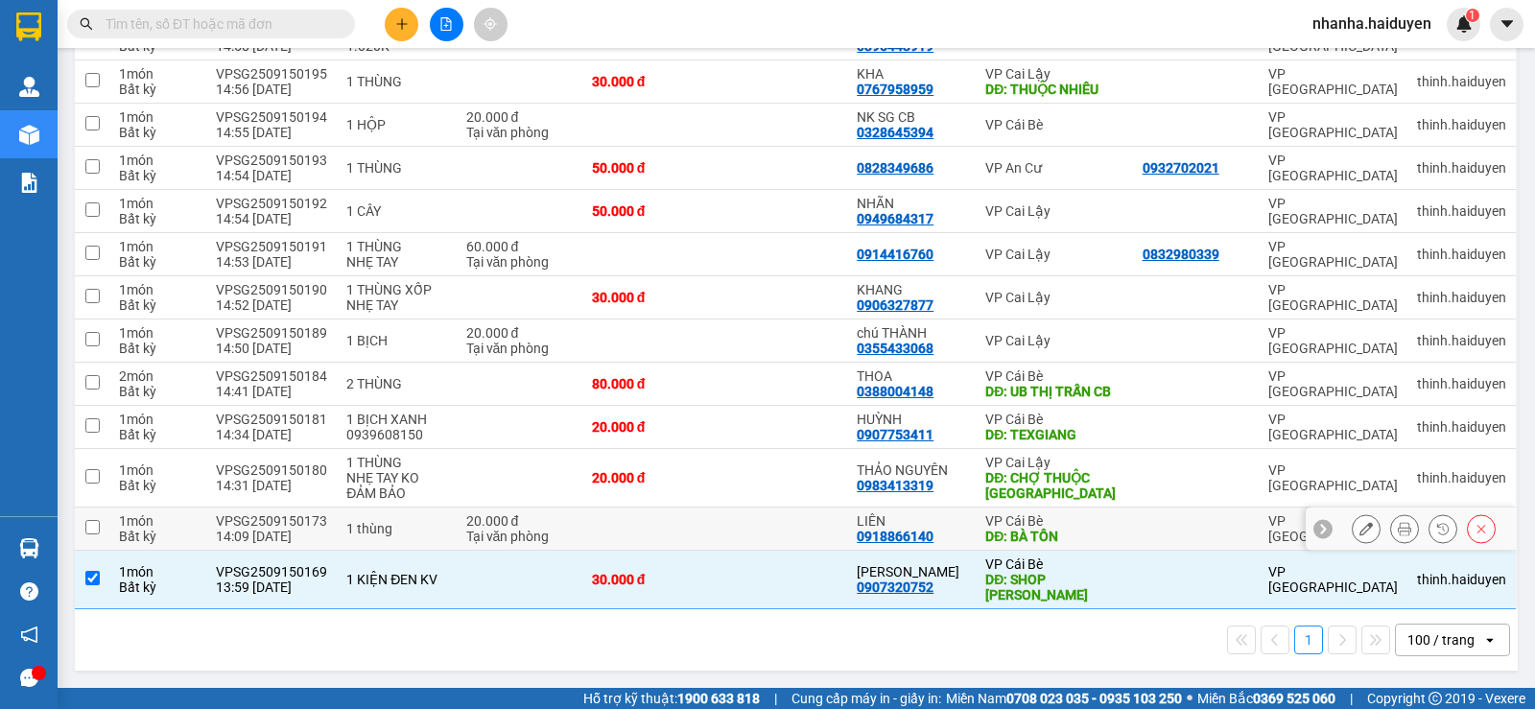
click at [988, 531] on div "DĐ: BÀ TỒN" at bounding box center [1053, 536] width 137 height 15
checkbox input "true"
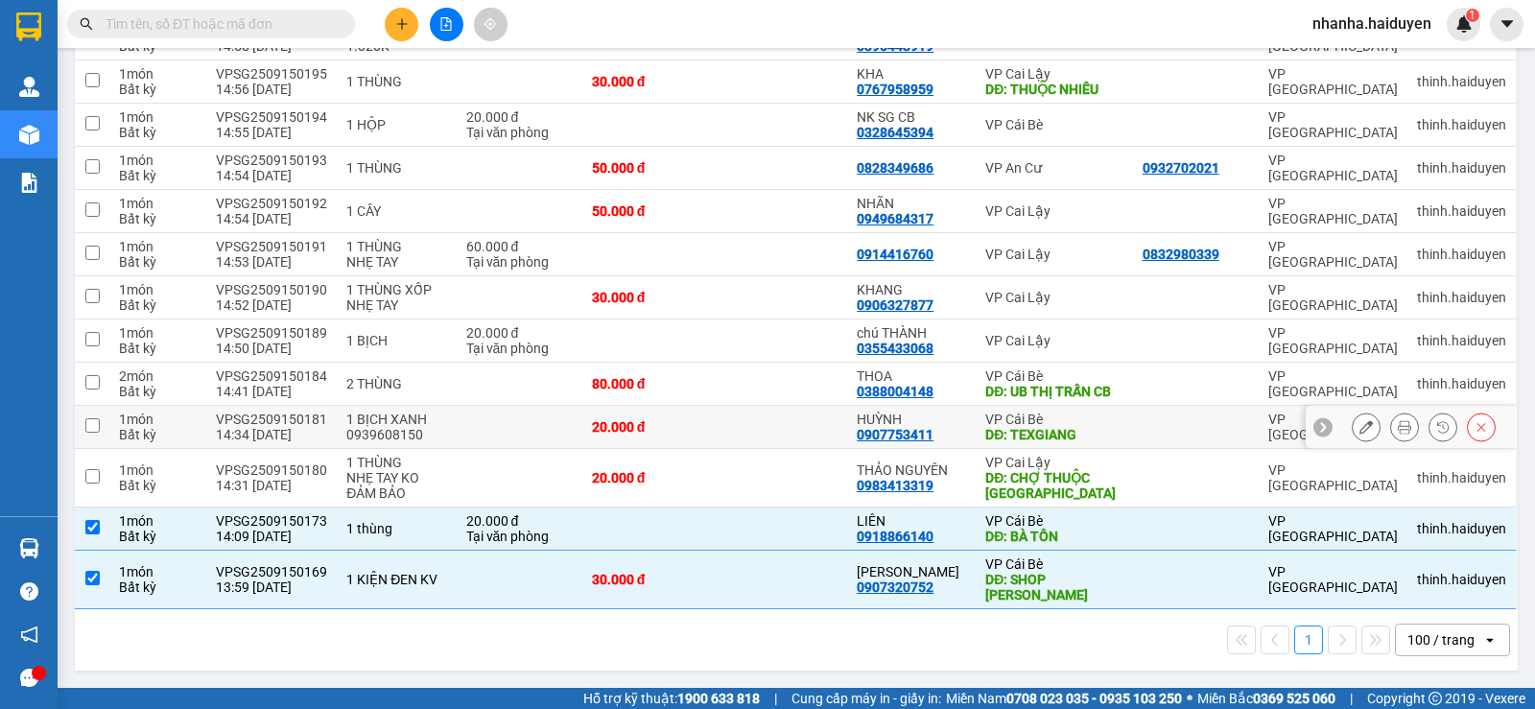
click at [1023, 412] on div "VP Cái Bè" at bounding box center [1053, 419] width 137 height 15
checkbox input "true"
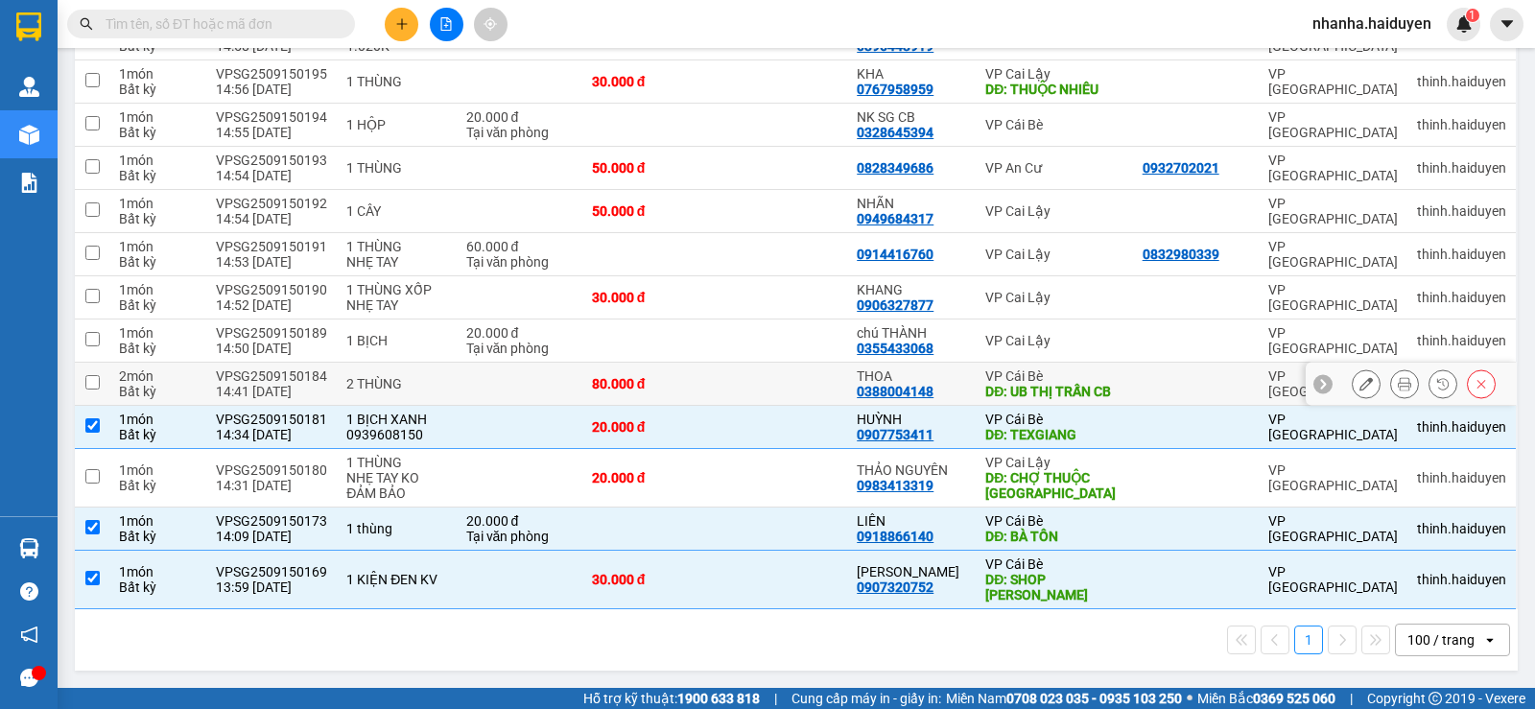
click at [1047, 363] on td "VP Cái Bè DĐ: UB THỊ TRẤN [GEOGRAPHIC_DATA]" at bounding box center [1054, 384] width 156 height 43
checkbox input "true"
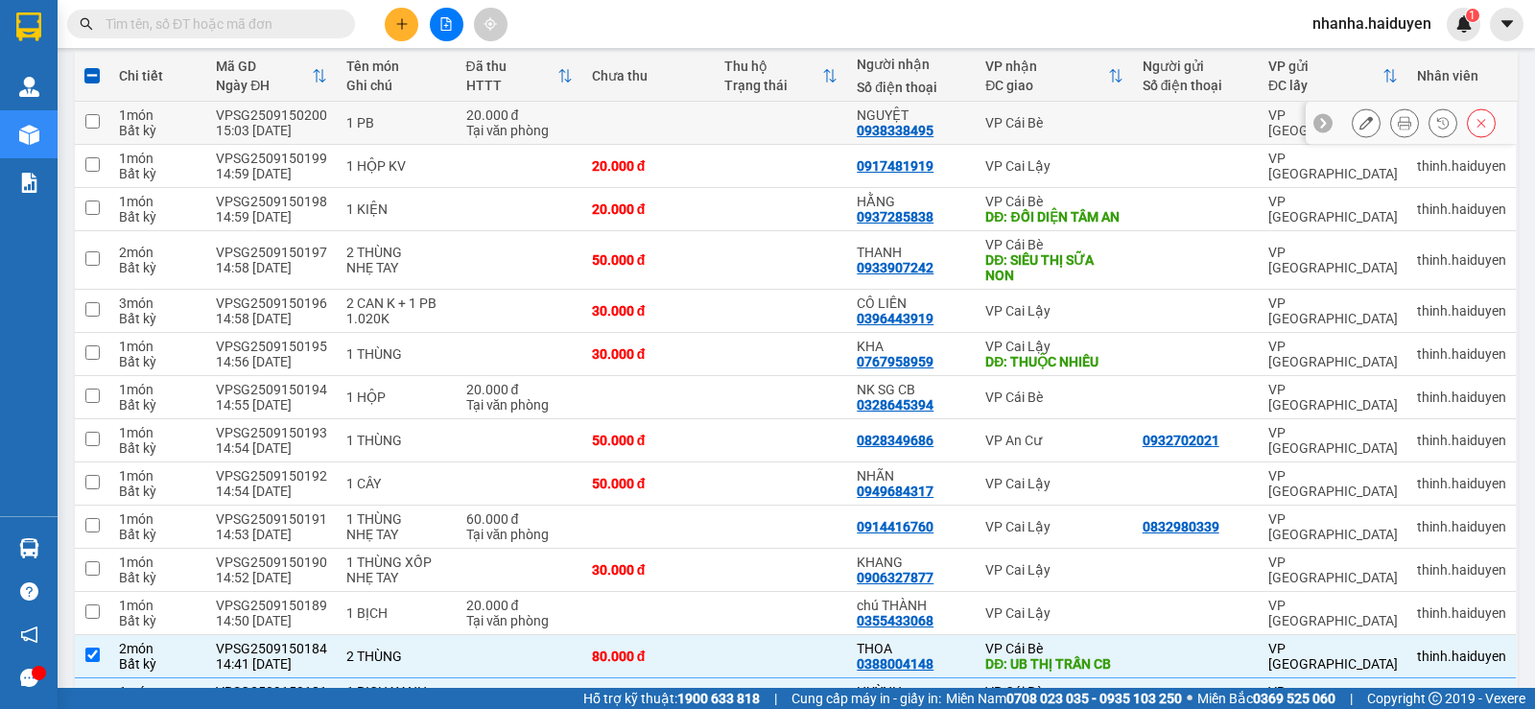
scroll to position [0, 0]
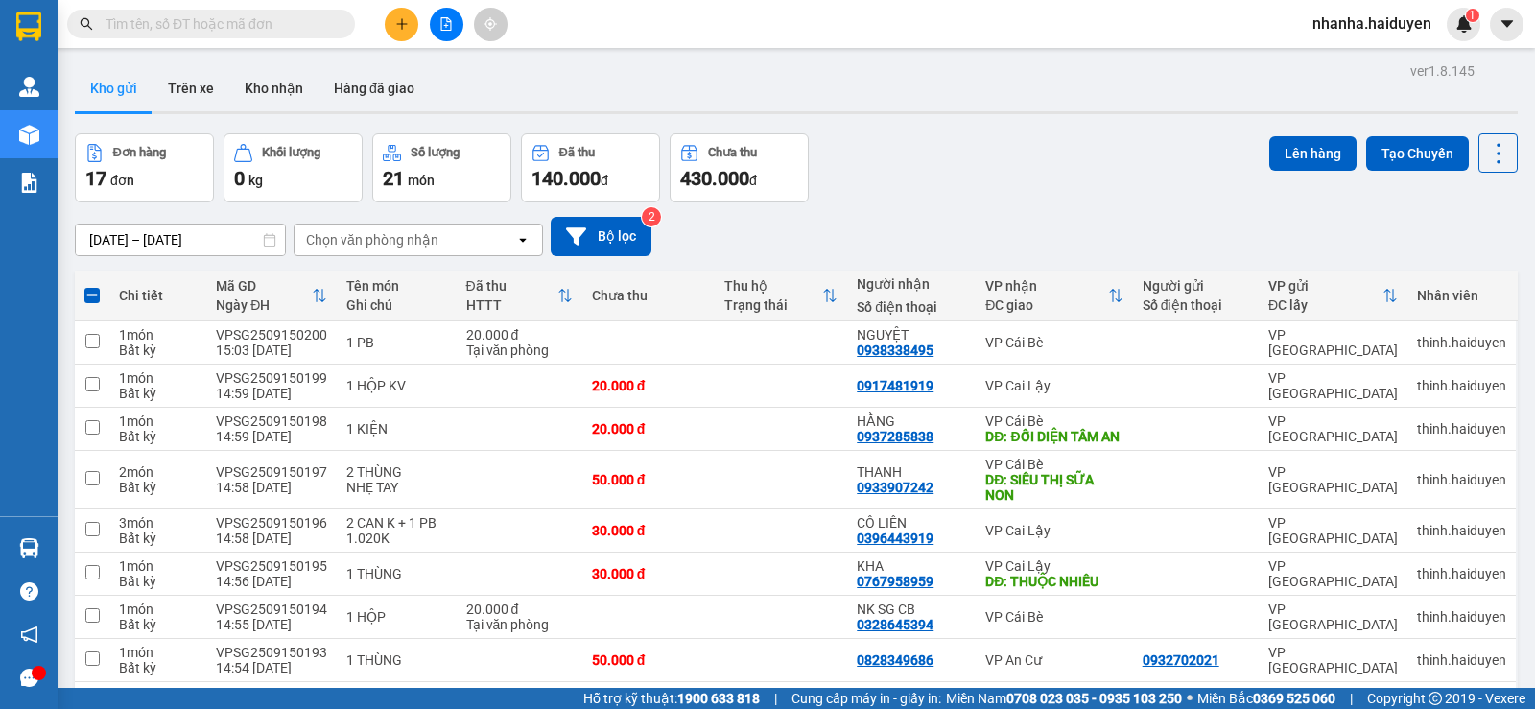
click at [1302, 131] on div "ver 1.8.145 Kho gửi Trên xe Kho nhận Hàng đã giao Đơn hàng 17 đơn Khối lượng 0 …" at bounding box center [796, 614] width 1458 height 1113
click at [1270, 143] on button "Lên hàng" at bounding box center [1312, 153] width 87 height 35
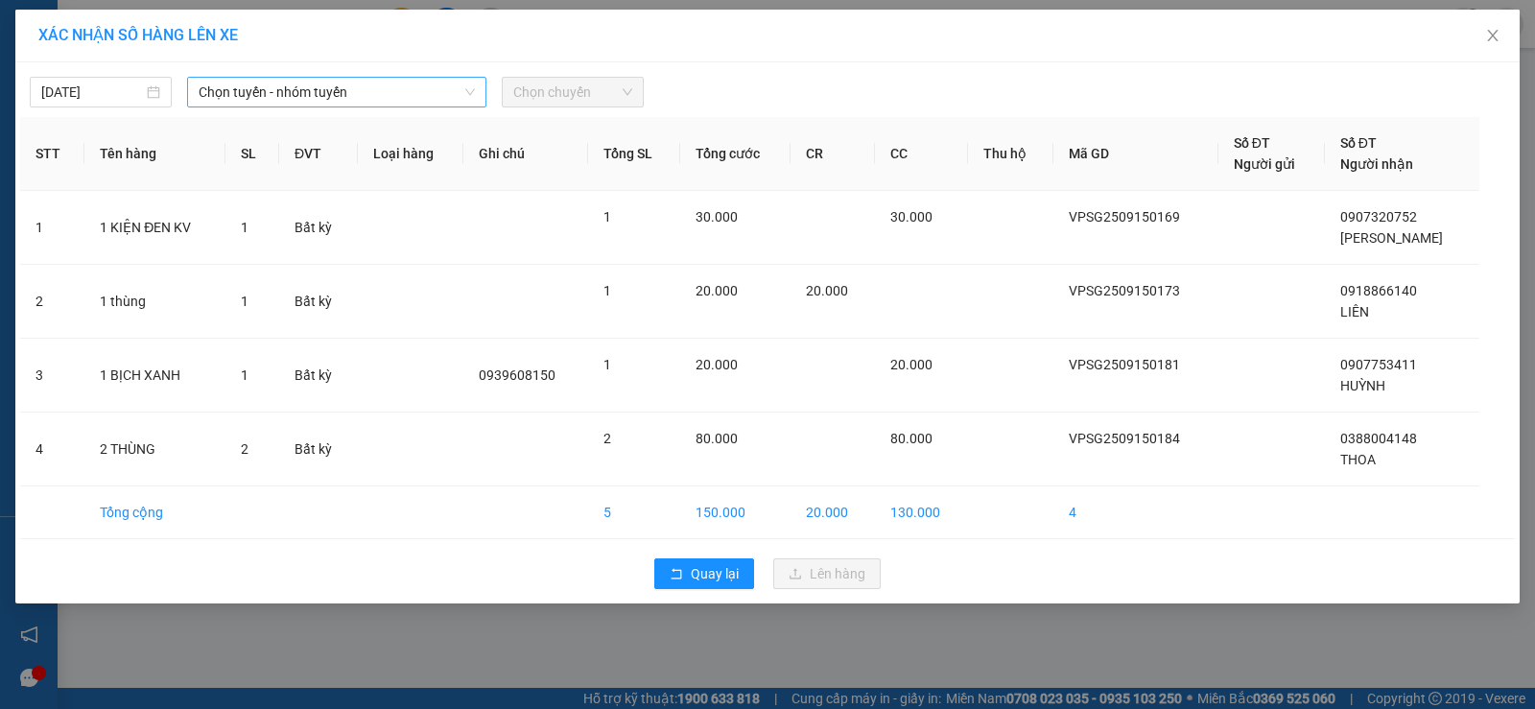
click at [335, 100] on span "Chọn tuyến - nhóm tuyến" at bounding box center [337, 92] width 276 height 29
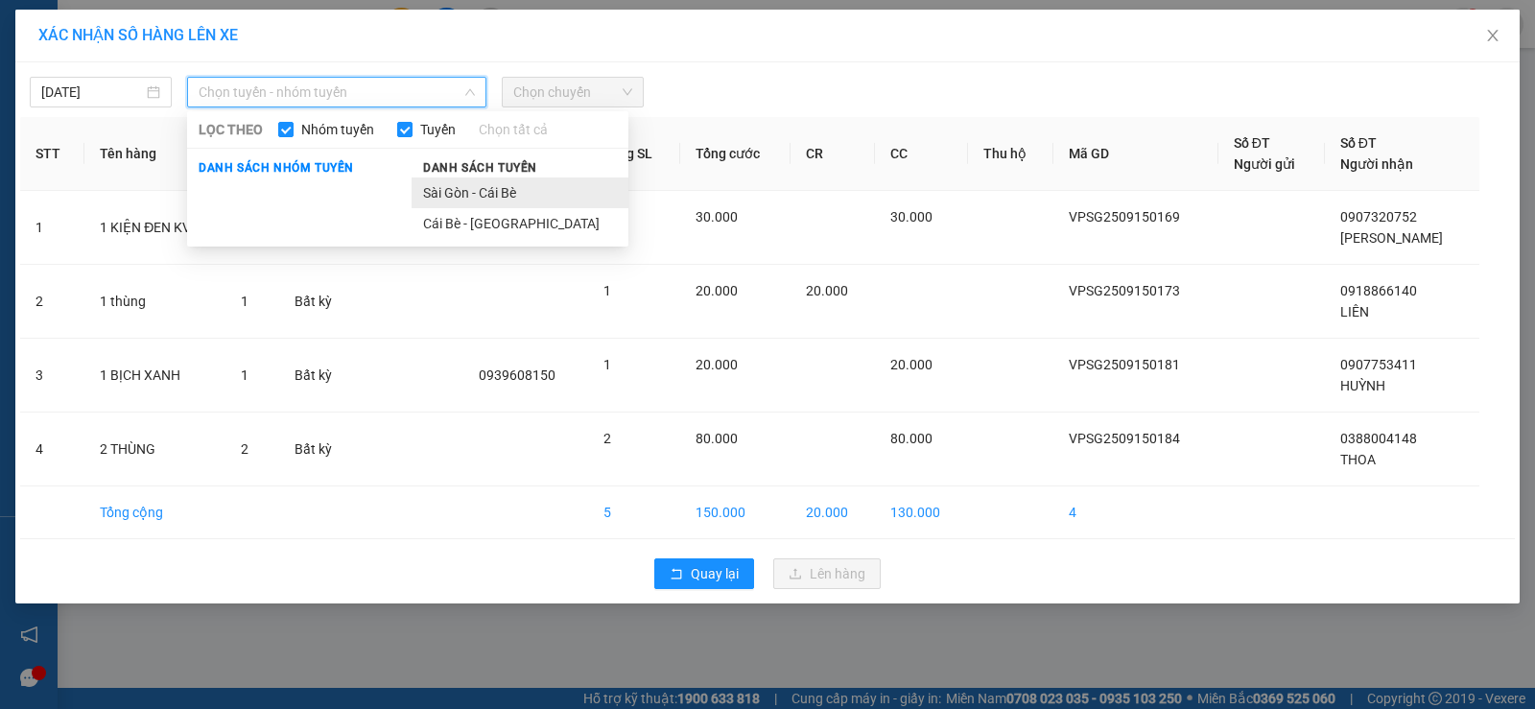
click at [458, 187] on li "Sài Gòn - Cái Bè" at bounding box center [520, 193] width 217 height 31
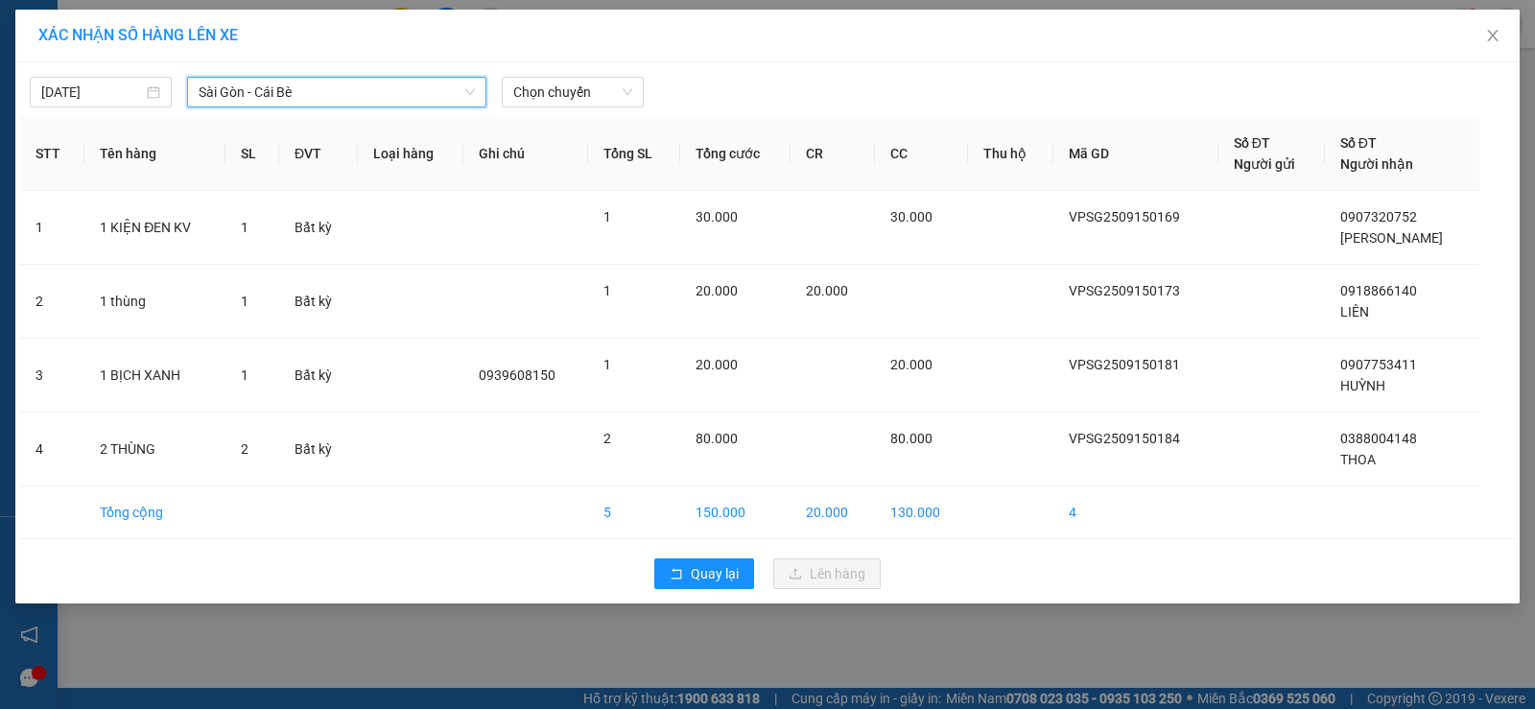
click at [627, 70] on div "XÁC NHẬN SỐ HÀNG LÊN XE [DATE] [GEOGRAPHIC_DATA] - Cái Bè [GEOGRAPHIC_DATA] - C…" at bounding box center [767, 307] width 1504 height 594
click at [609, 99] on span "Chọn chuyến" at bounding box center [572, 92] width 119 height 29
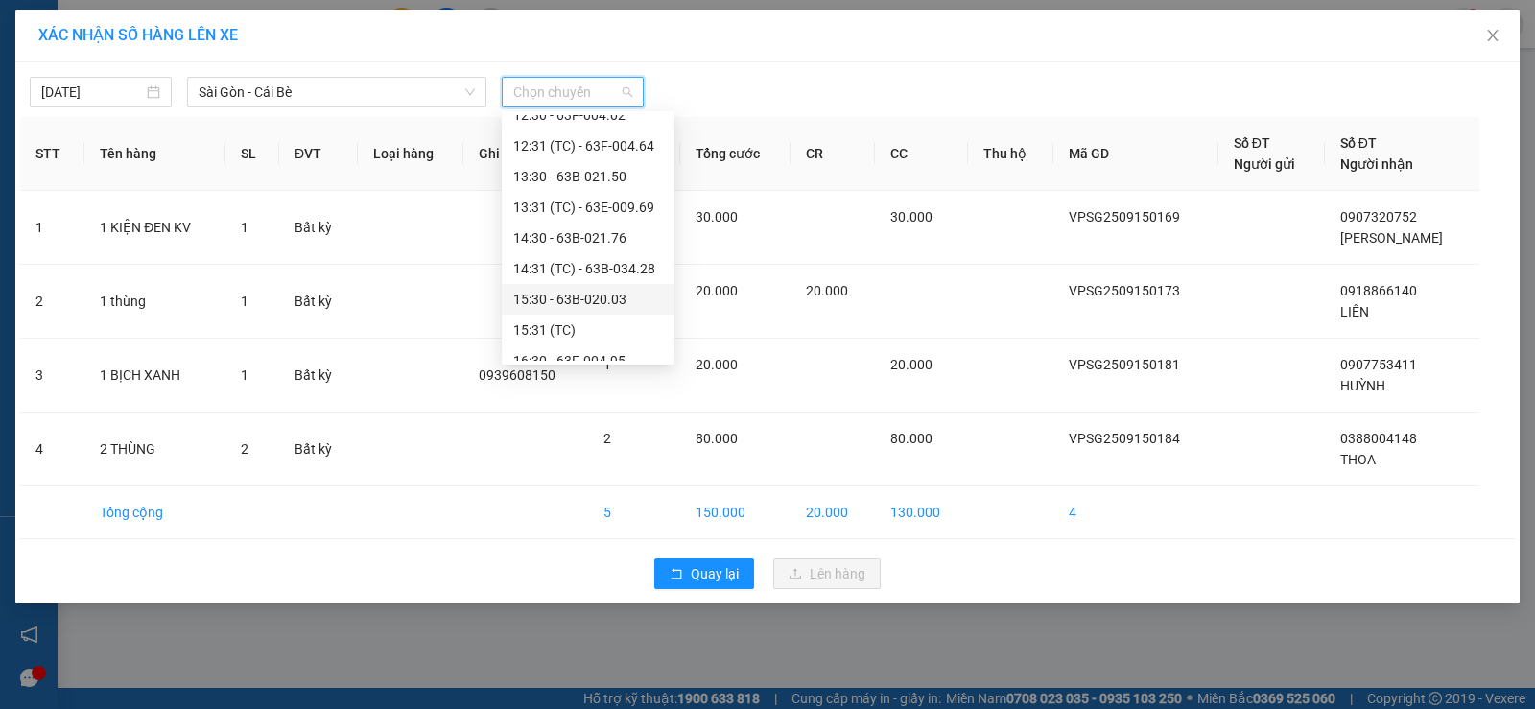
scroll to position [480, 0]
click at [594, 201] on div "15:30 - 63B-020.03" at bounding box center [588, 203] width 150 height 21
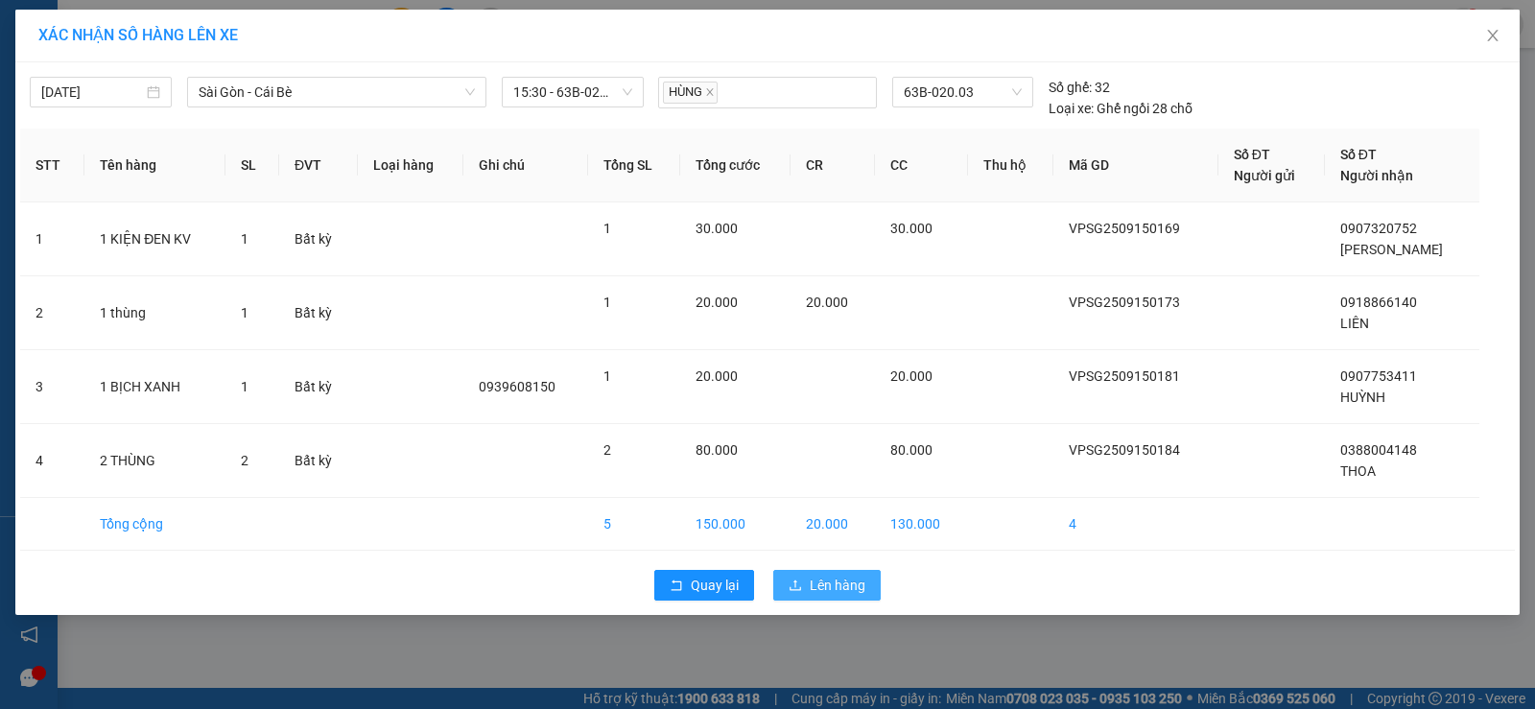
click at [819, 582] on span "Lên hàng" at bounding box center [838, 585] width 56 height 21
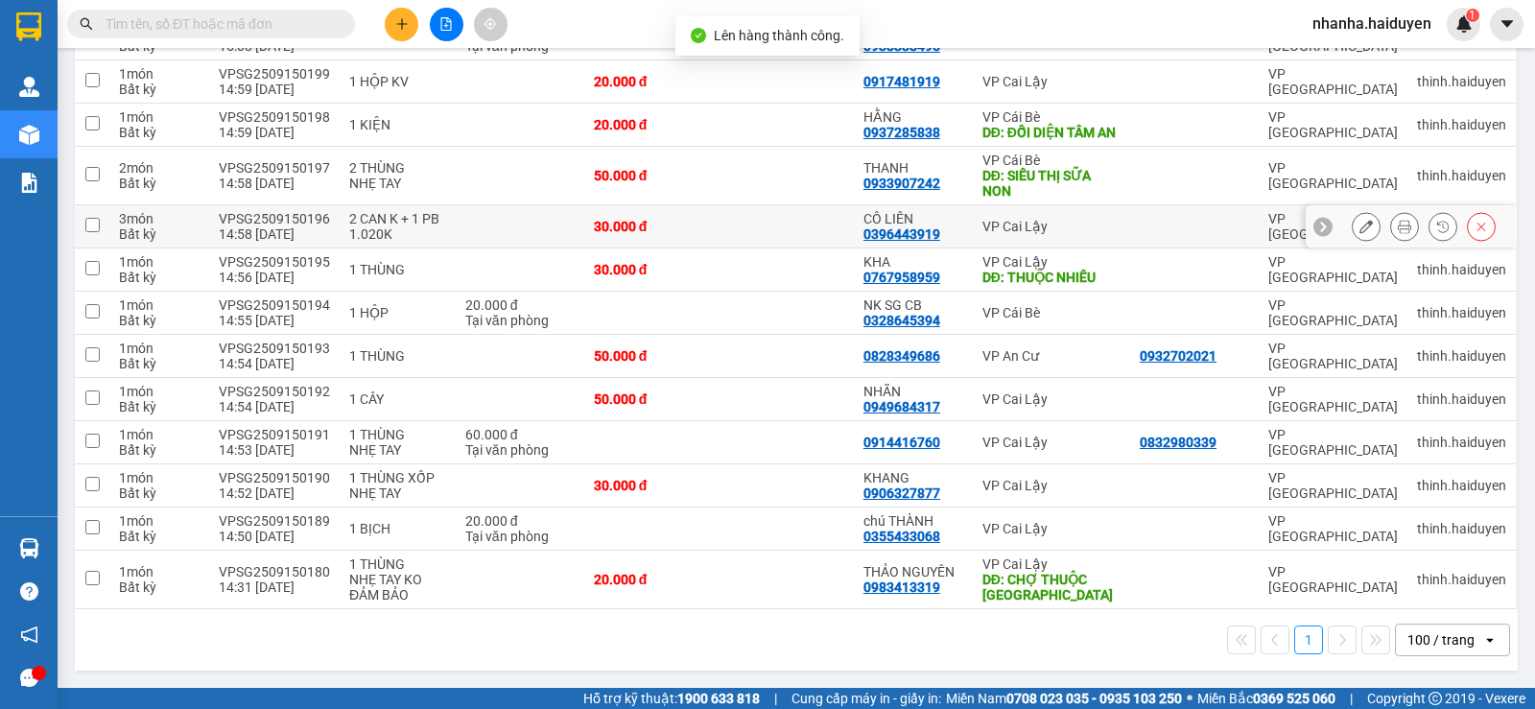
scroll to position [320, 0]
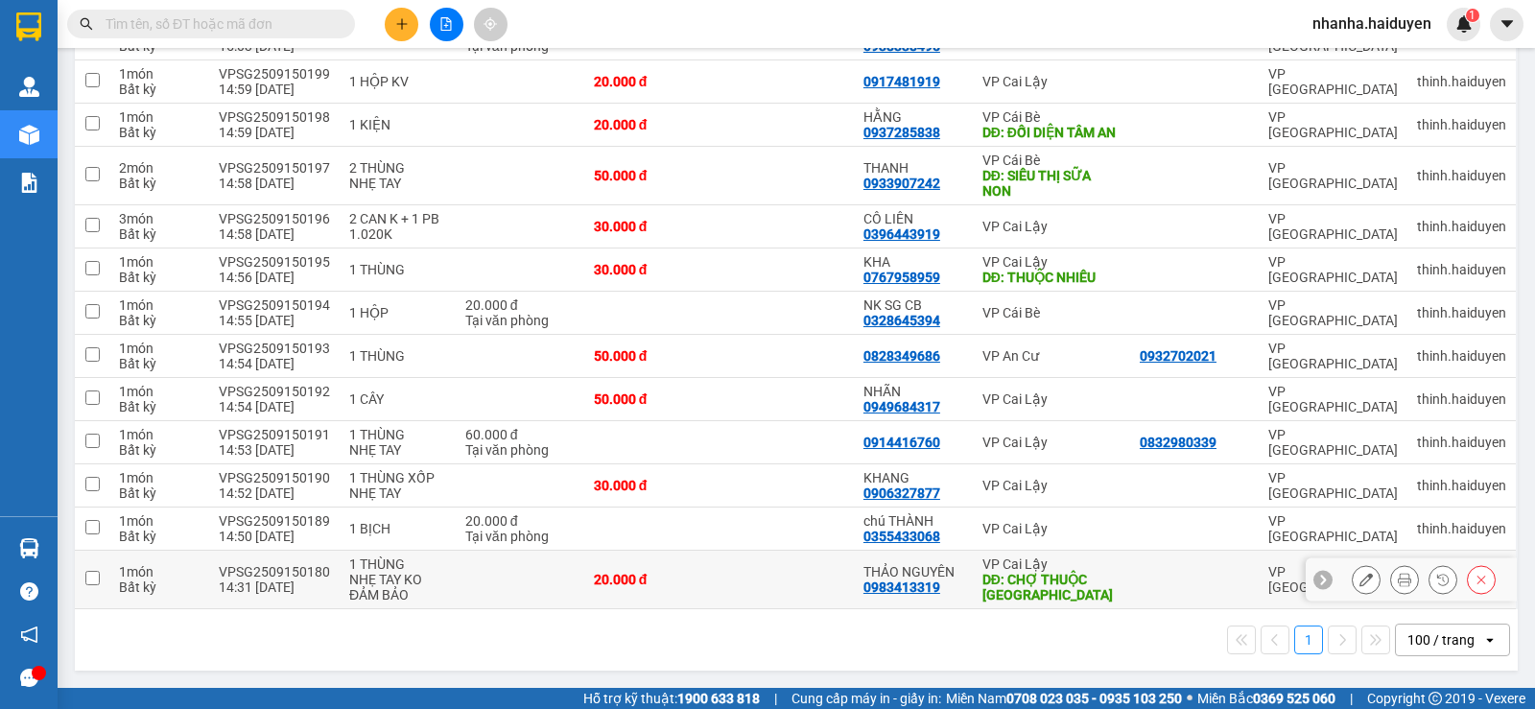
click at [785, 586] on td at bounding box center [786, 580] width 135 height 59
checkbox input "true"
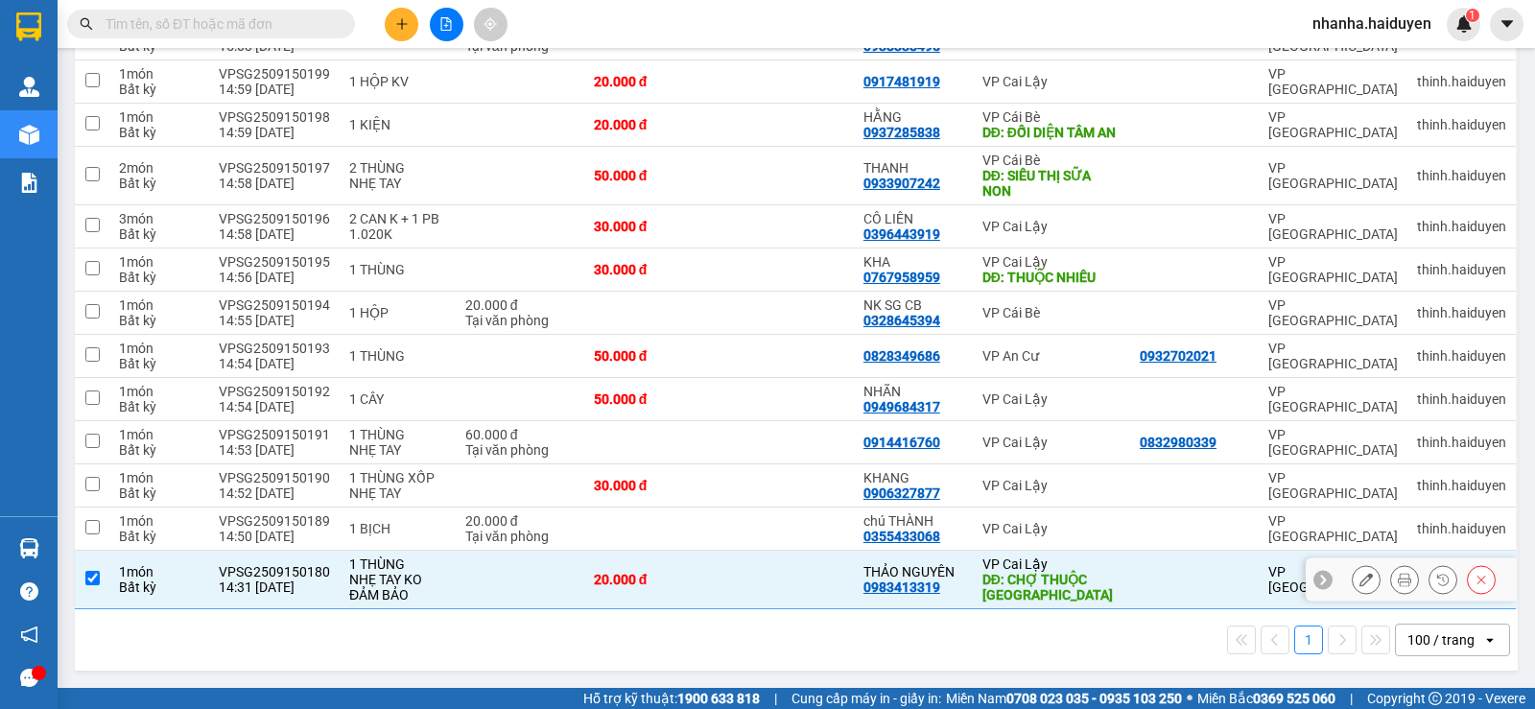
scroll to position [0, 0]
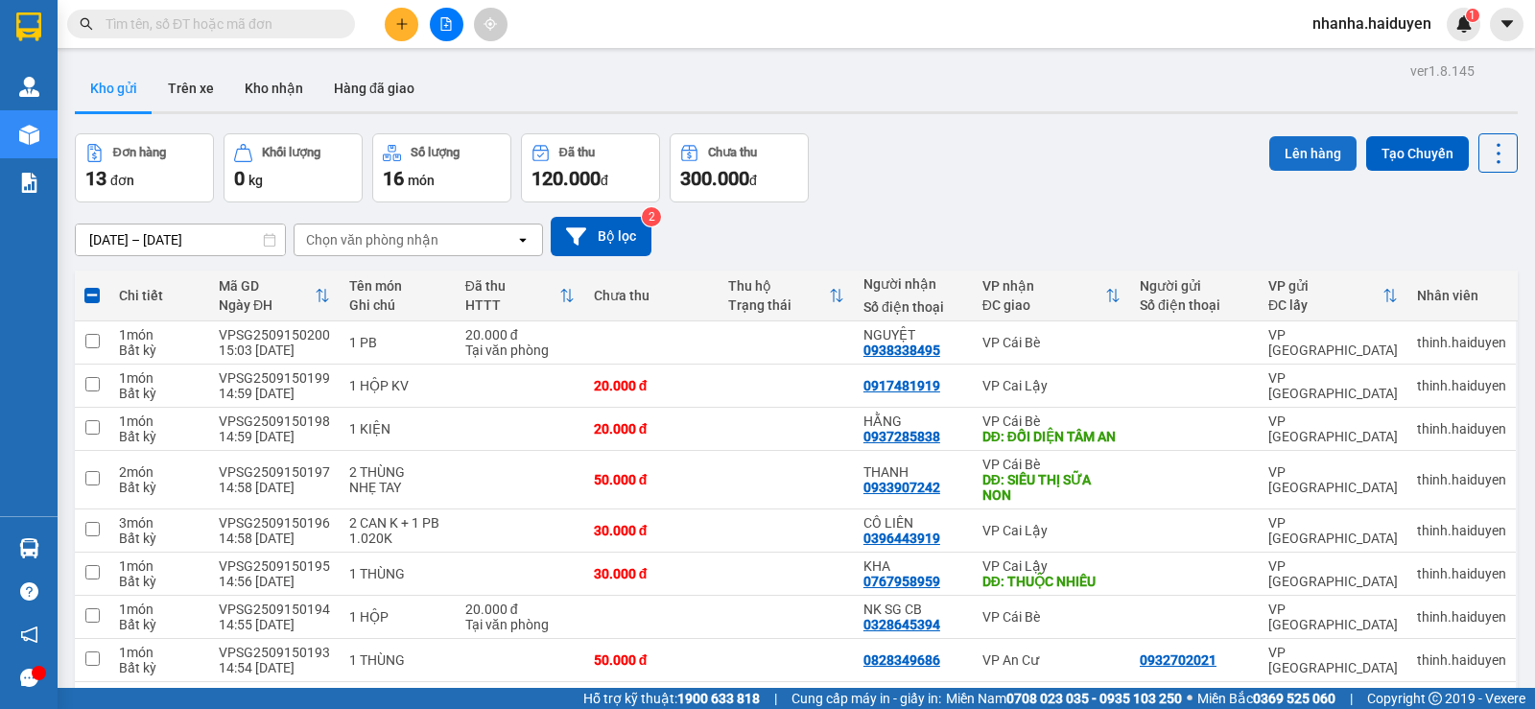
click at [1281, 152] on button "Lên hàng" at bounding box center [1312, 153] width 87 height 35
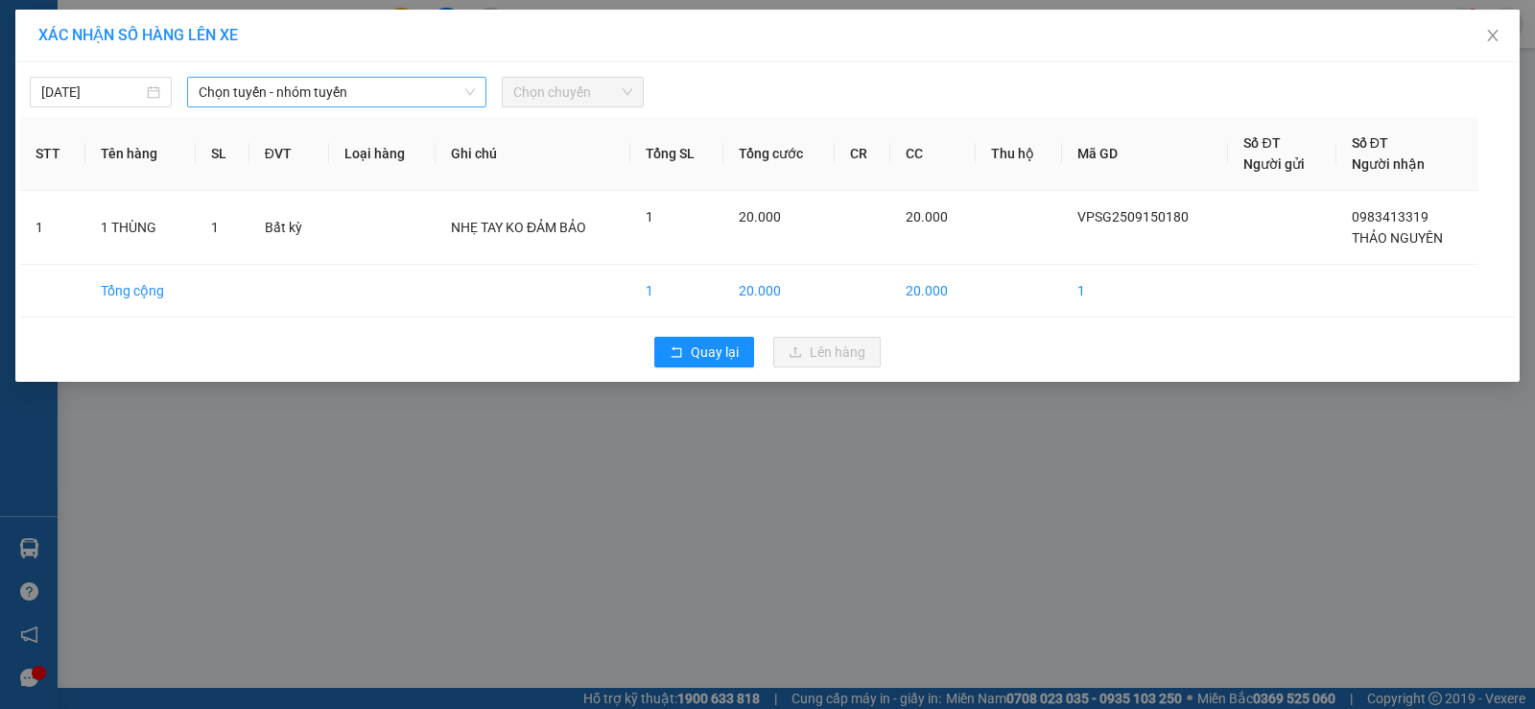
click at [345, 92] on span "Chọn tuyến - nhóm tuyến" at bounding box center [337, 92] width 276 height 29
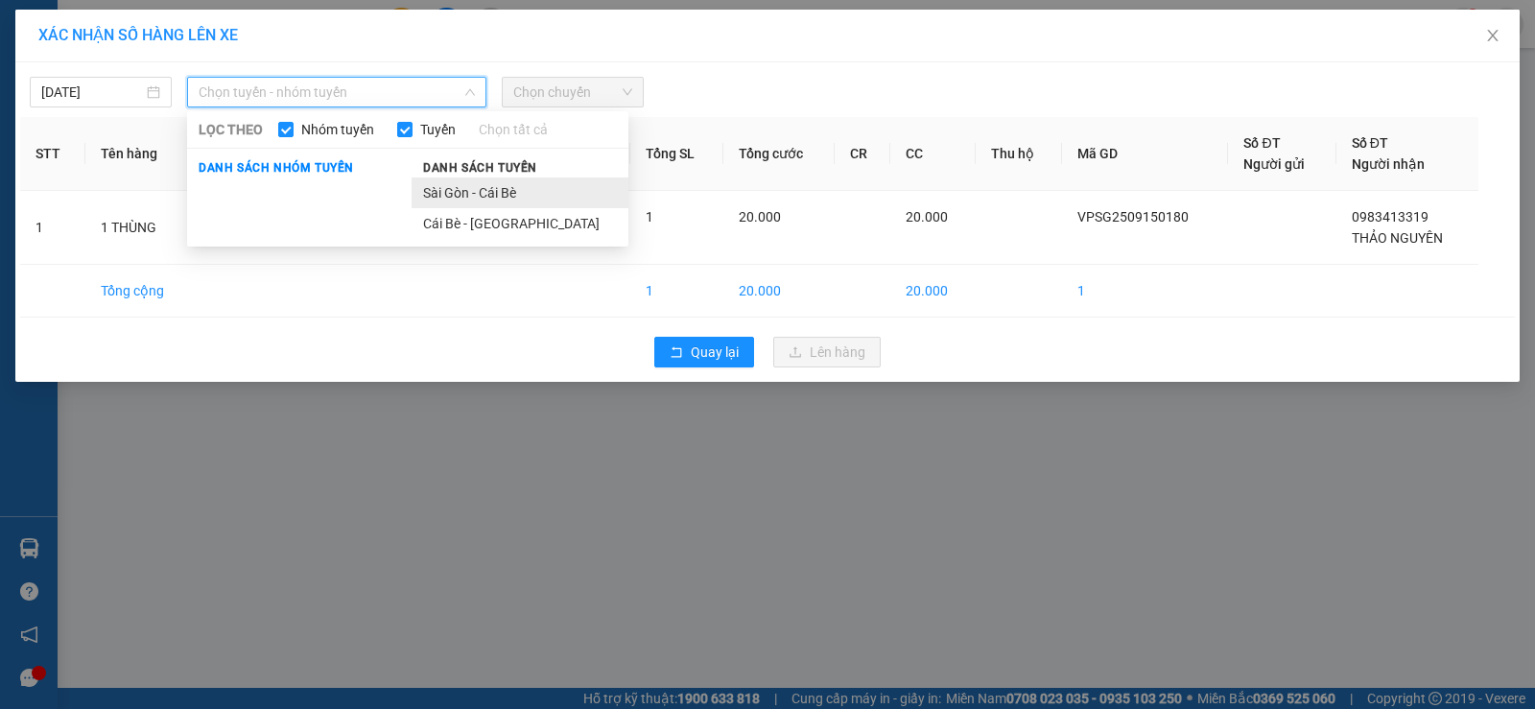
click at [512, 186] on li "Sài Gòn - Cái Bè" at bounding box center [520, 193] width 217 height 31
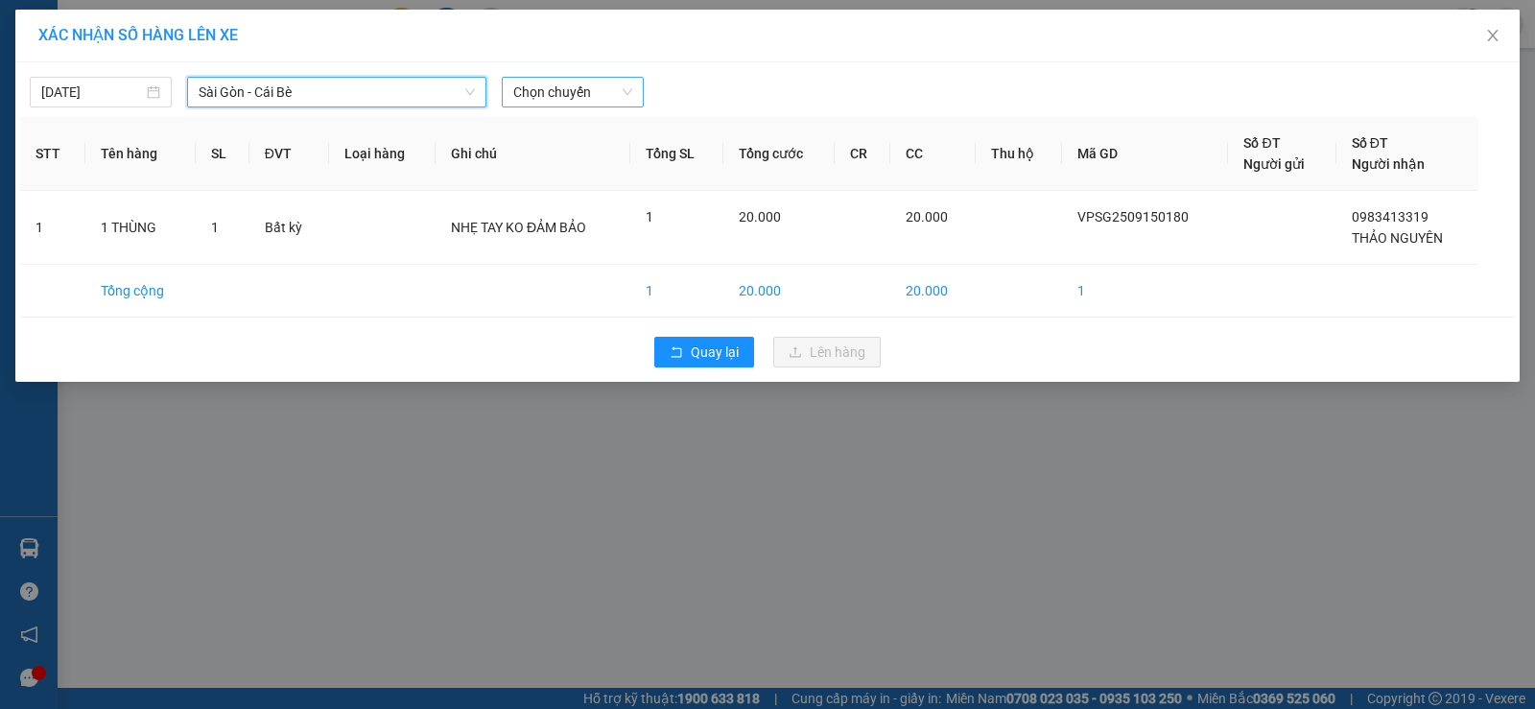
click at [571, 97] on span "Chọn chuyến" at bounding box center [572, 92] width 119 height 29
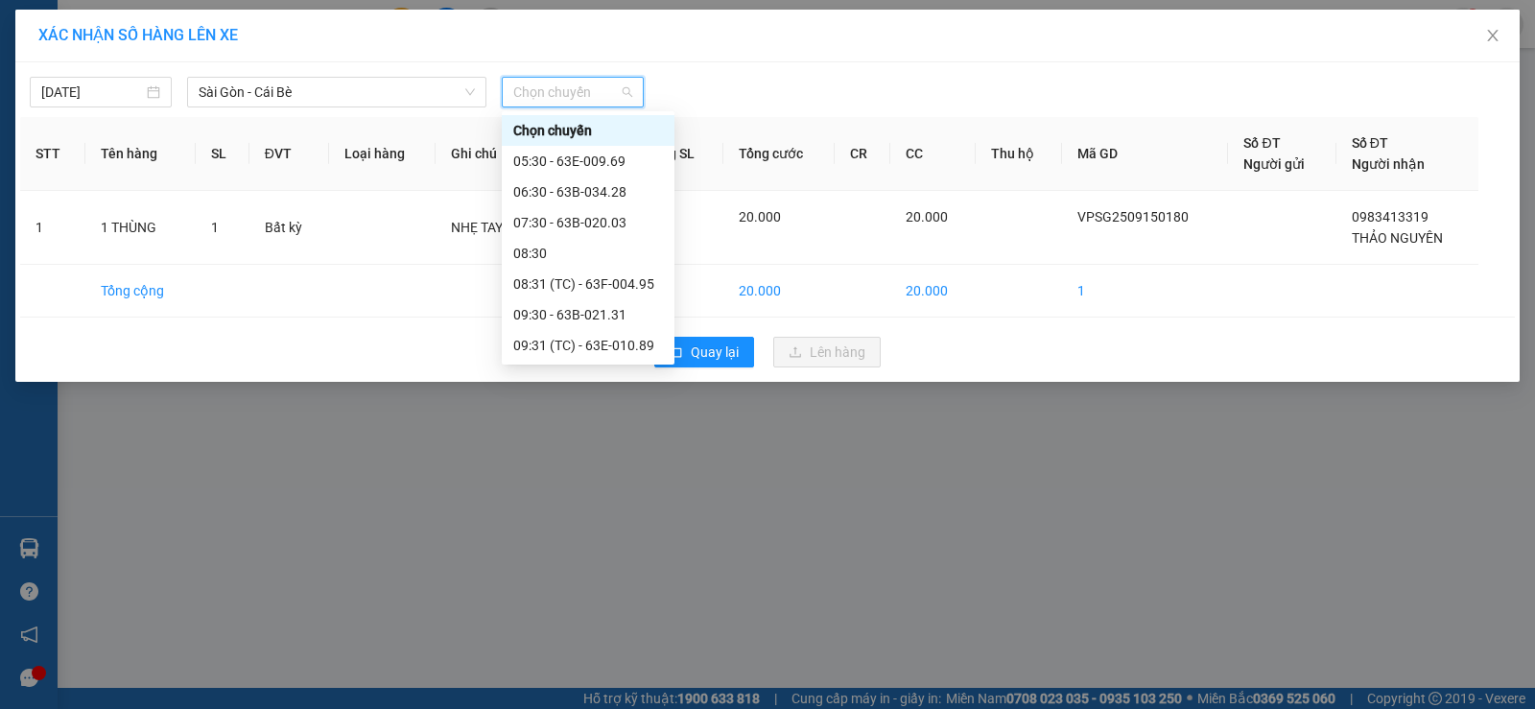
scroll to position [384, 0]
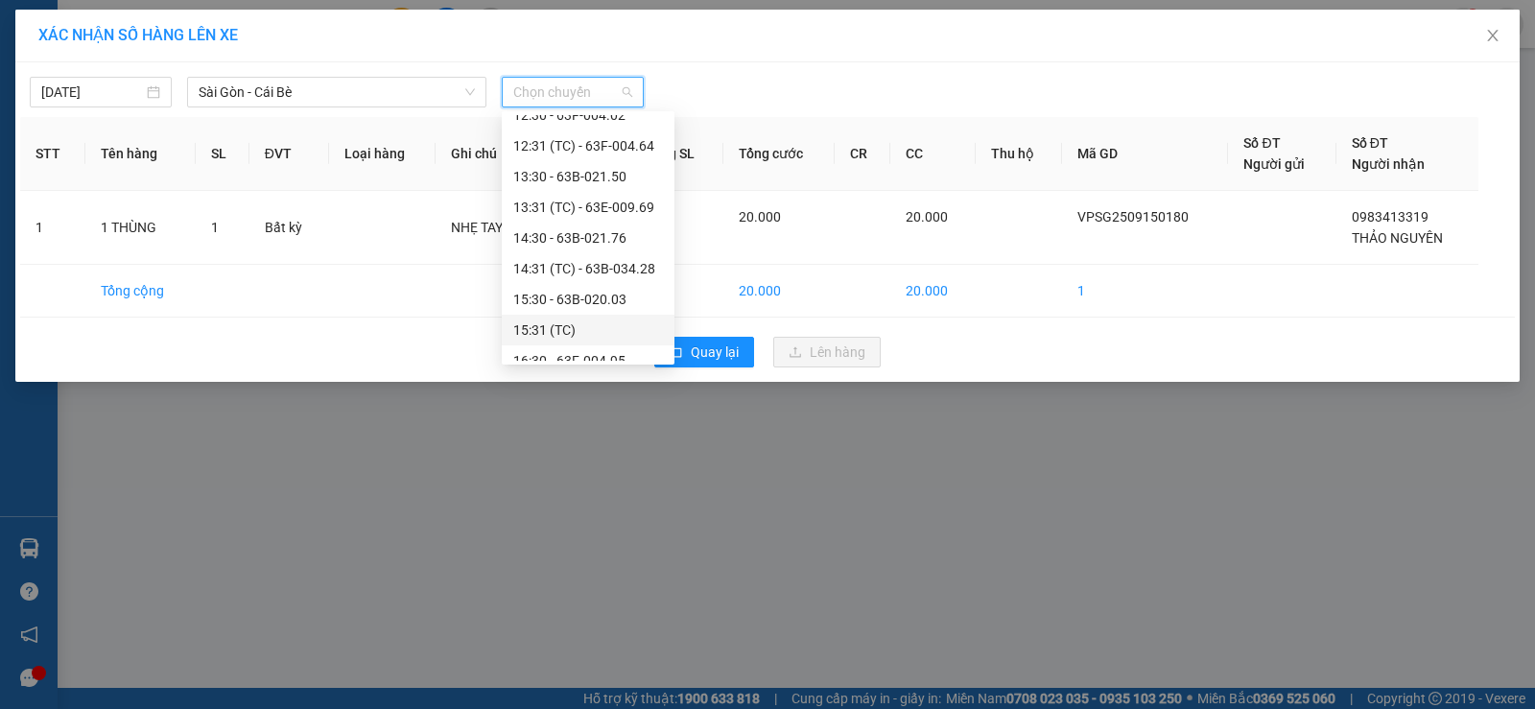
drag, startPoint x: 581, startPoint y: 320, endPoint x: 970, endPoint y: 364, distance: 391.1
click at [581, 318] on div "15:31 (TC)" at bounding box center [588, 330] width 173 height 31
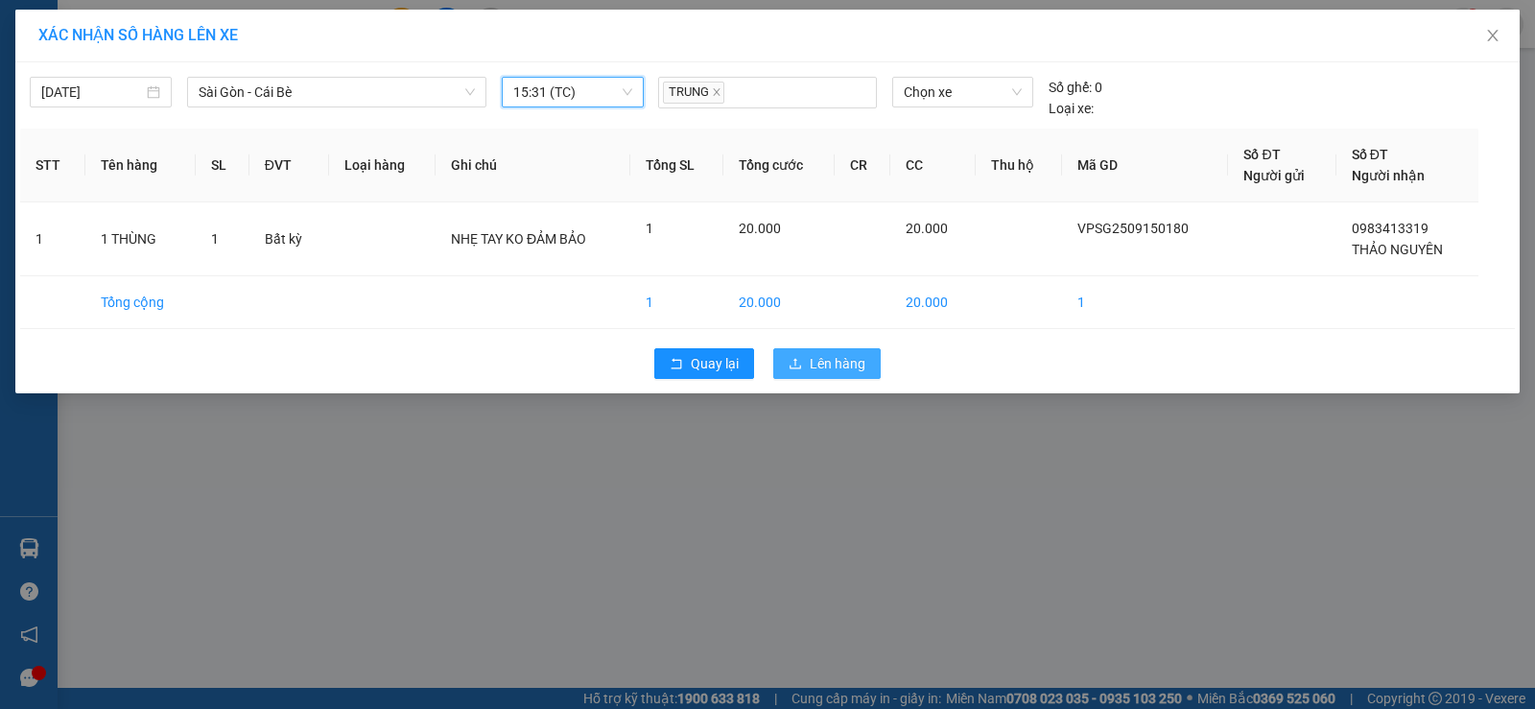
click at [867, 366] on button "Lên hàng" at bounding box center [826, 363] width 107 height 31
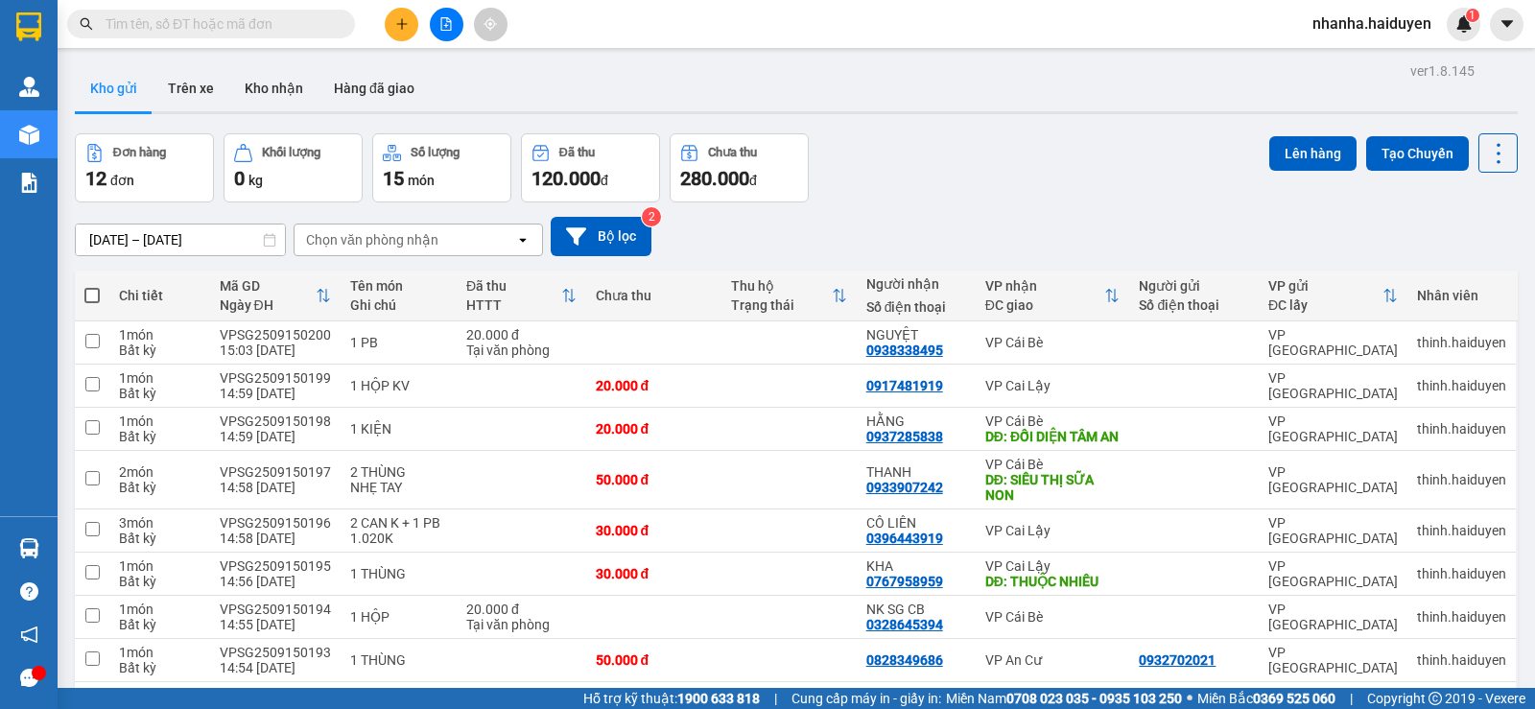
click at [444, 30] on icon "file-add" at bounding box center [446, 23] width 11 height 13
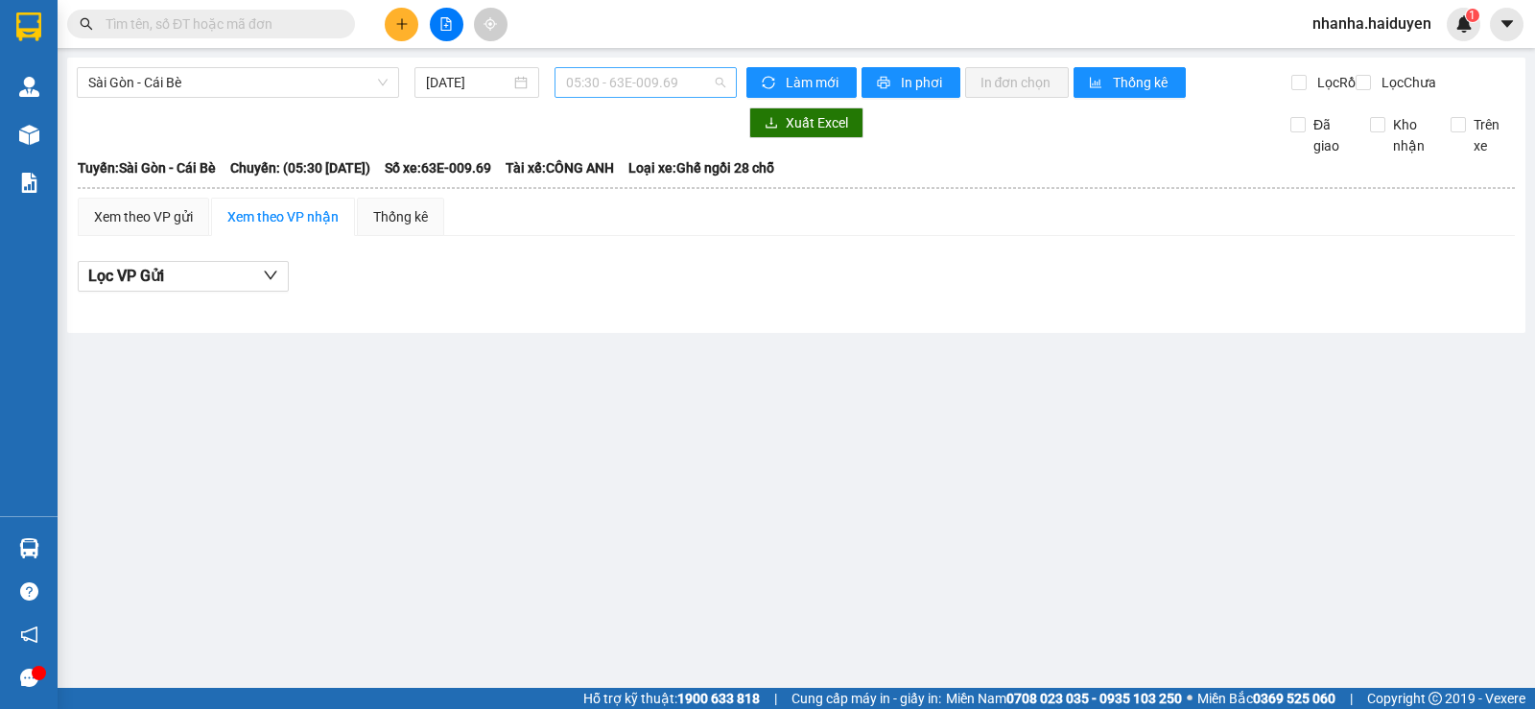
click at [607, 87] on span "05:30 - 63E-009.69" at bounding box center [645, 82] width 158 height 29
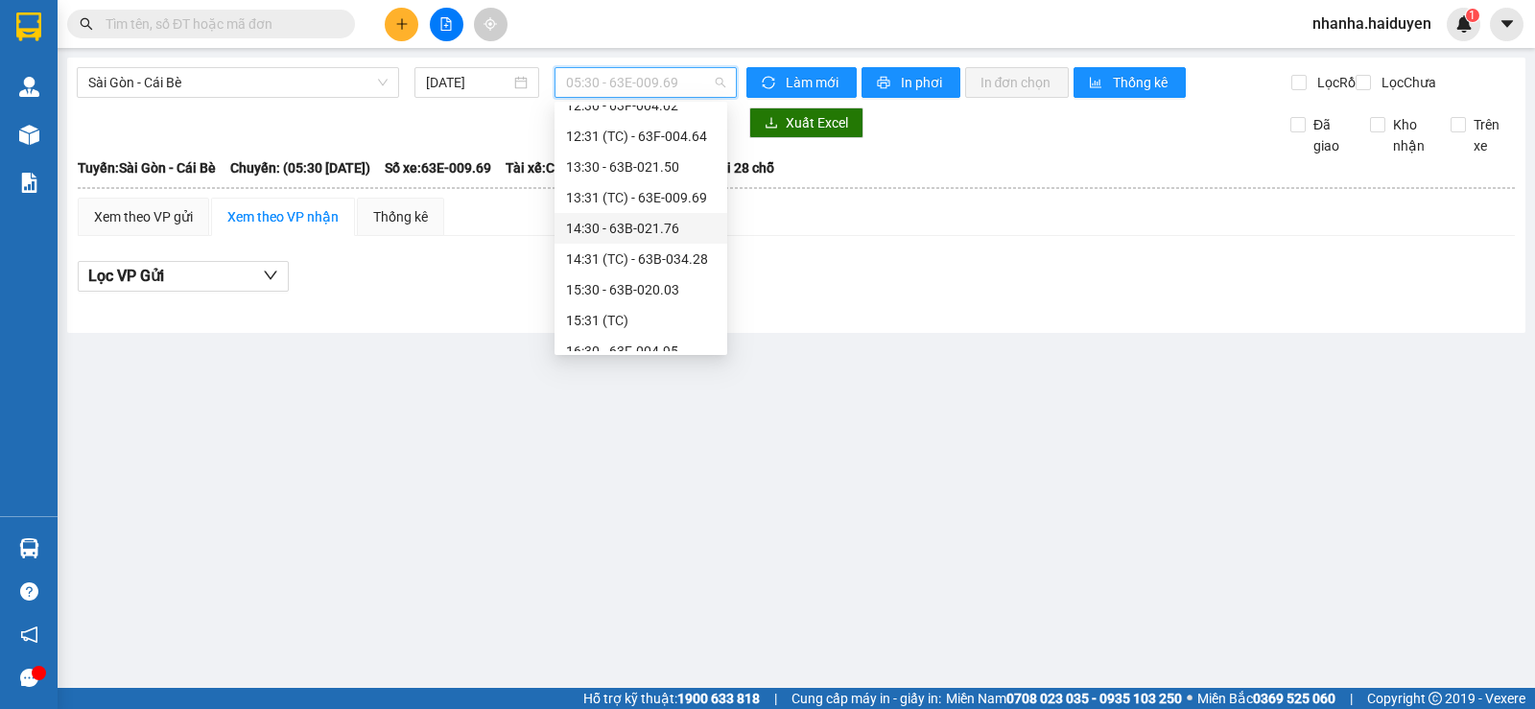
scroll to position [480, 0]
click at [622, 232] on div "15:31 (TC)" at bounding box center [641, 224] width 150 height 21
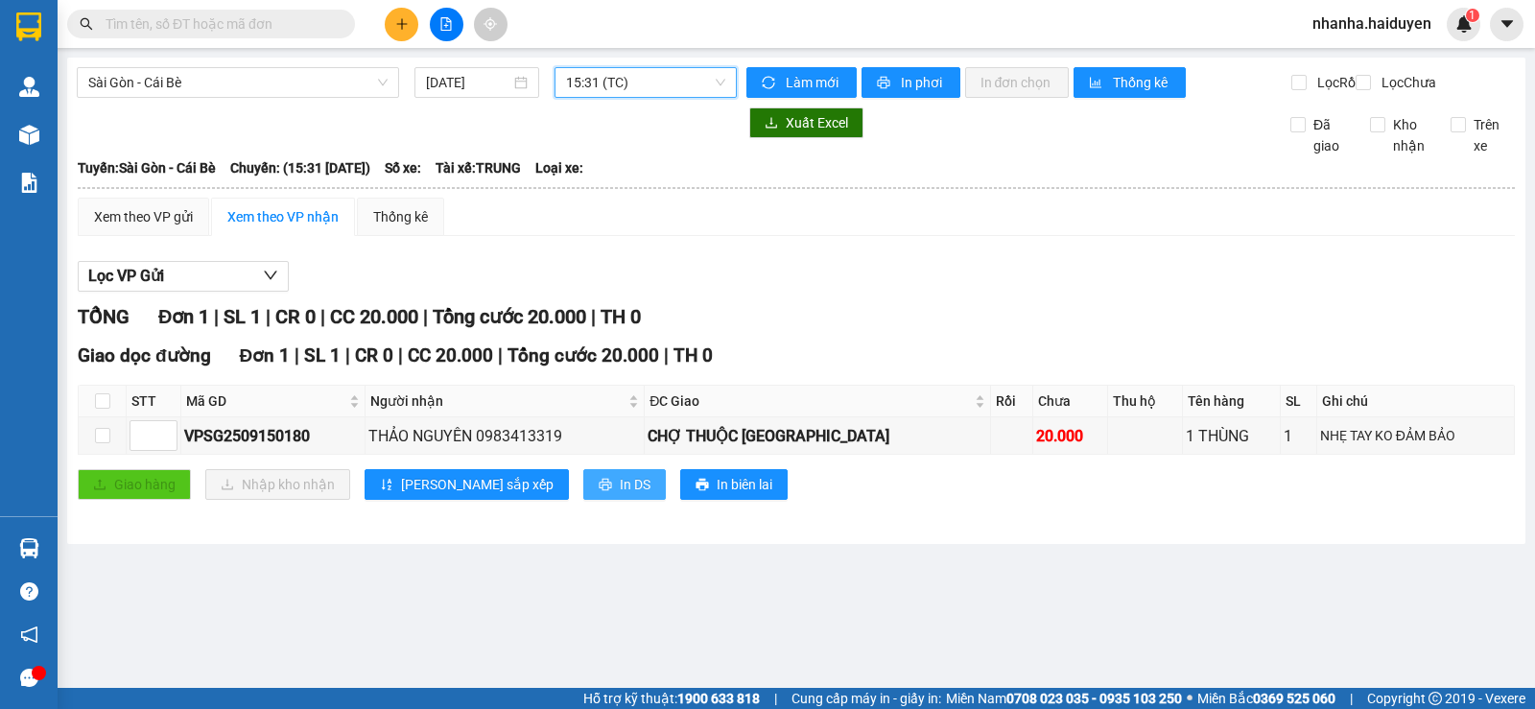
click at [620, 495] on span "In DS" at bounding box center [635, 484] width 31 height 21
click at [657, 83] on span "15:31 (TC)" at bounding box center [645, 82] width 158 height 29
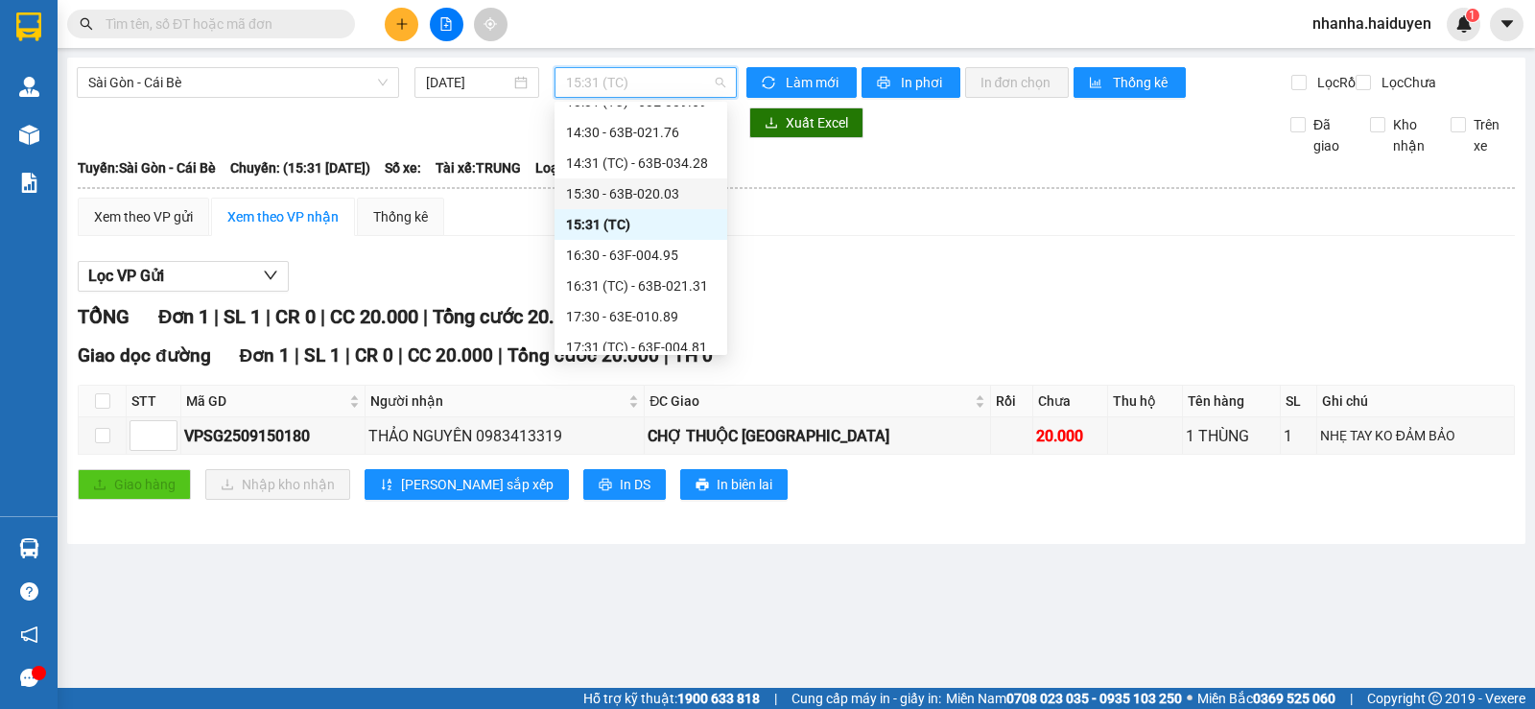
click at [638, 203] on div "15:30 - 63B-020.03" at bounding box center [641, 193] width 150 height 21
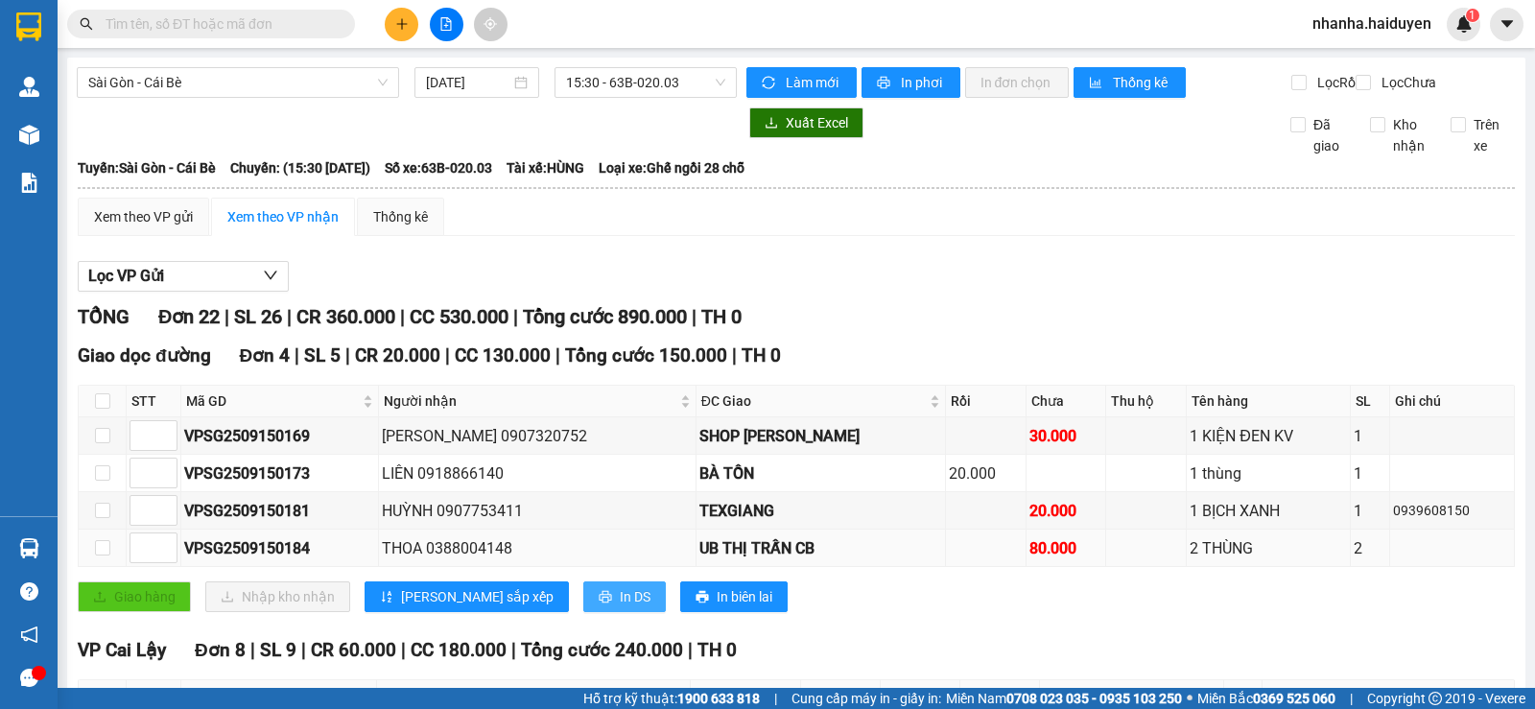
drag, startPoint x: 553, startPoint y: 611, endPoint x: 560, endPoint y: 580, distance: 32.6
click at [620, 607] on span "In DS" at bounding box center [635, 596] width 31 height 21
click at [99, 409] on input "checkbox" at bounding box center [102, 400] width 15 height 15
checkbox input "true"
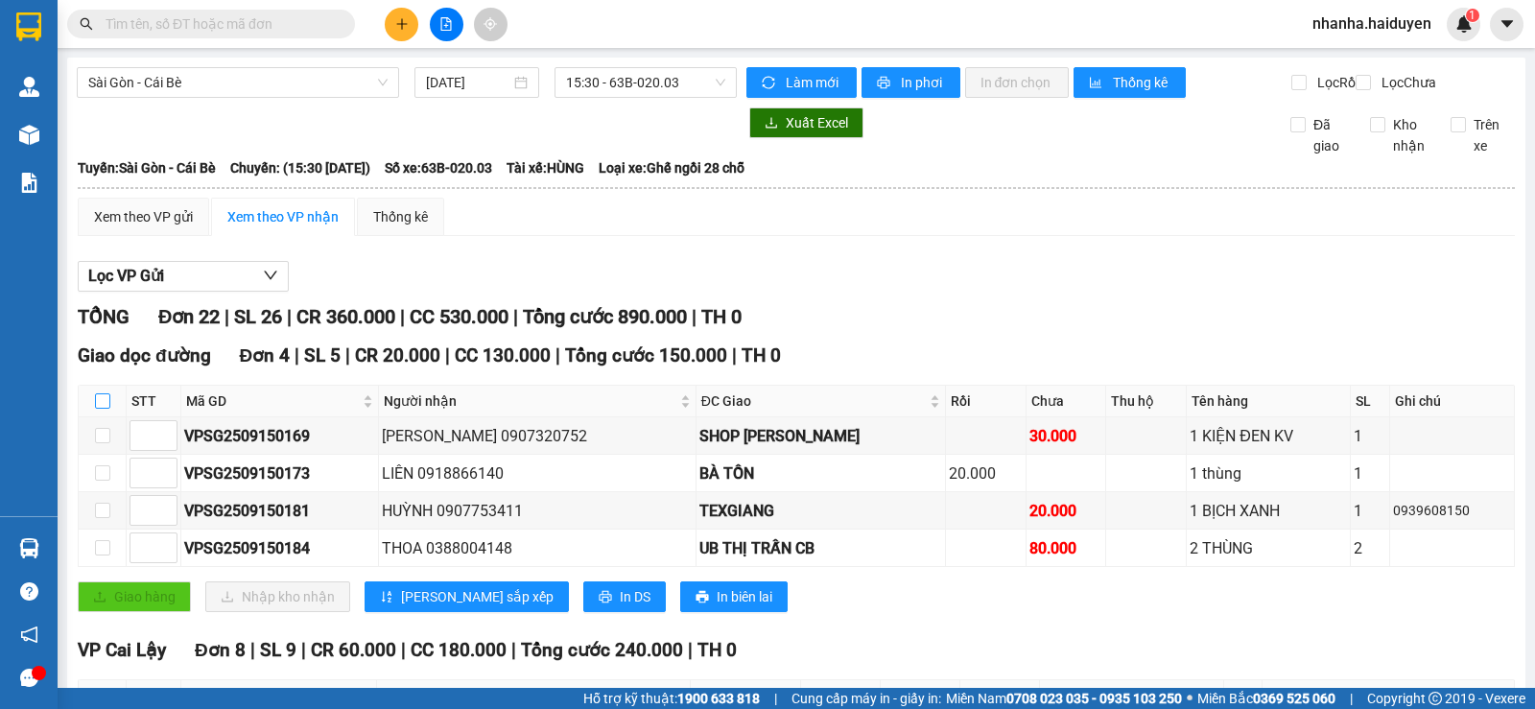
checkbox input "true"
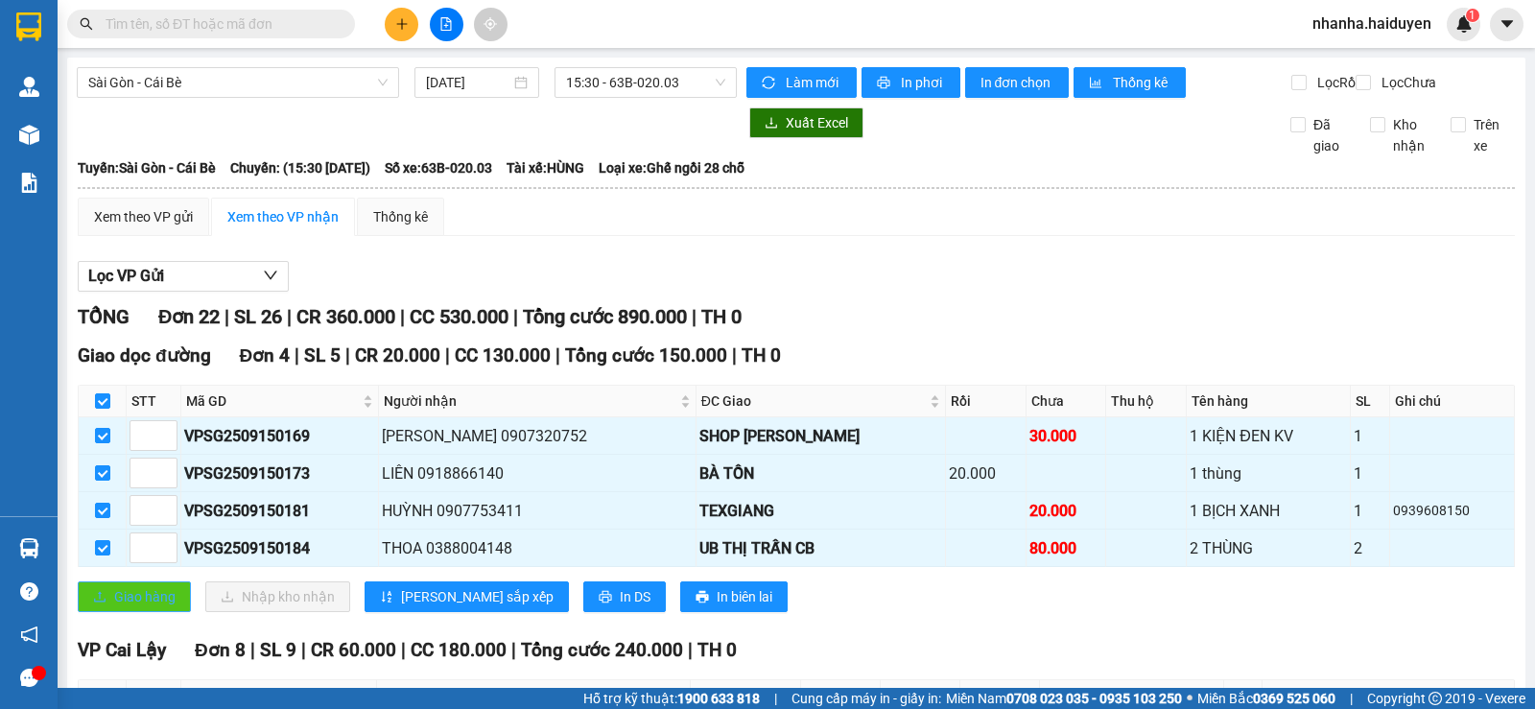
click at [145, 607] on span "Giao hàng" at bounding box center [144, 596] width 61 height 21
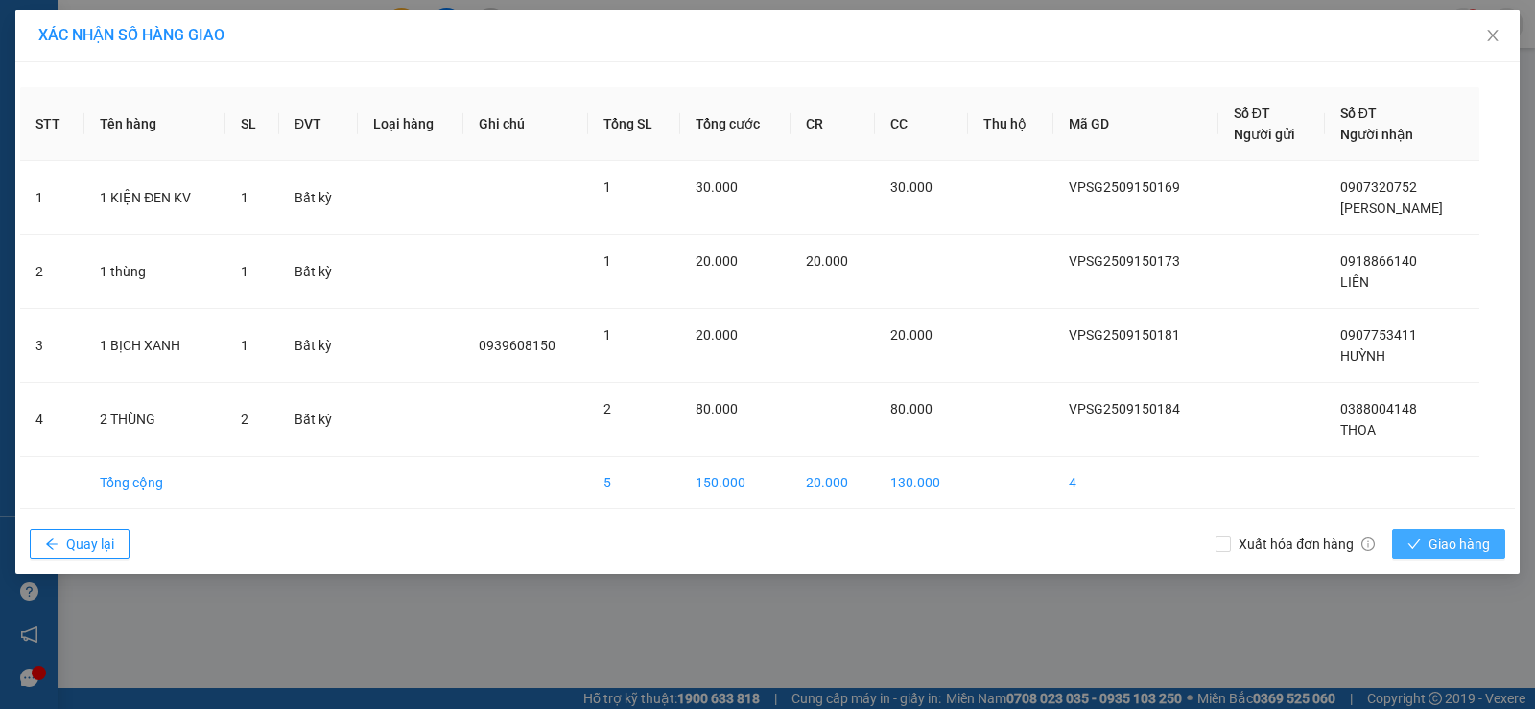
click at [1442, 548] on span "Giao hàng" at bounding box center [1459, 543] width 61 height 21
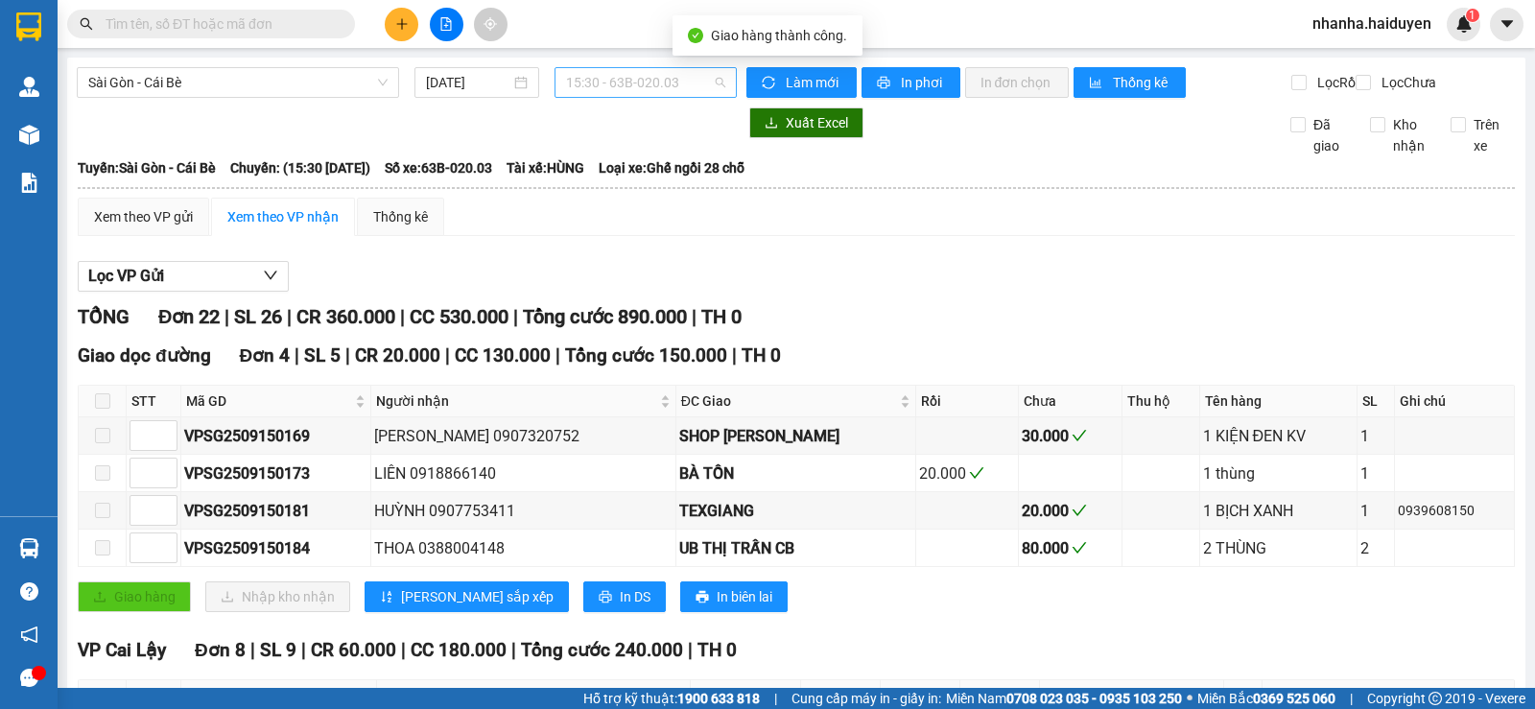
click at [658, 89] on span "15:30 - 63B-020.03" at bounding box center [645, 82] width 158 height 29
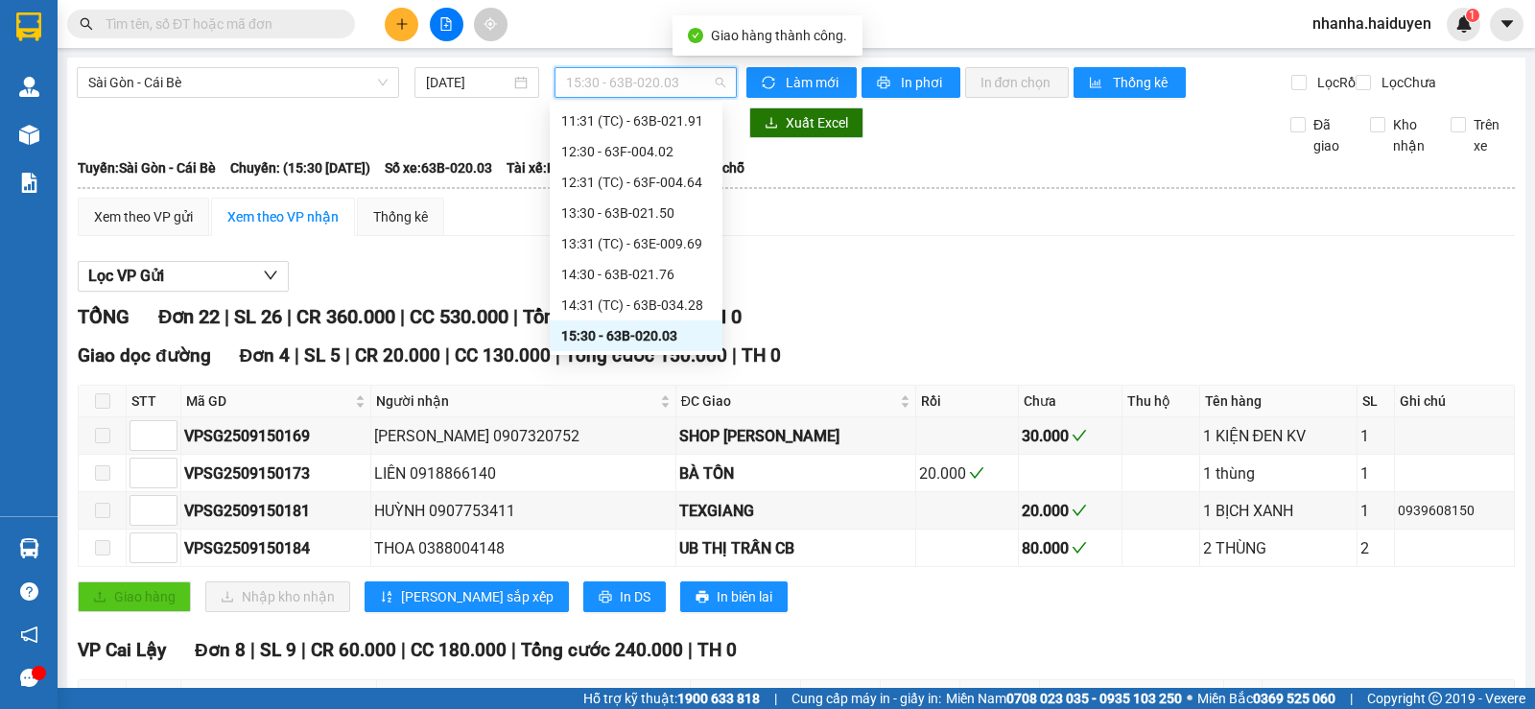
scroll to position [434, 0]
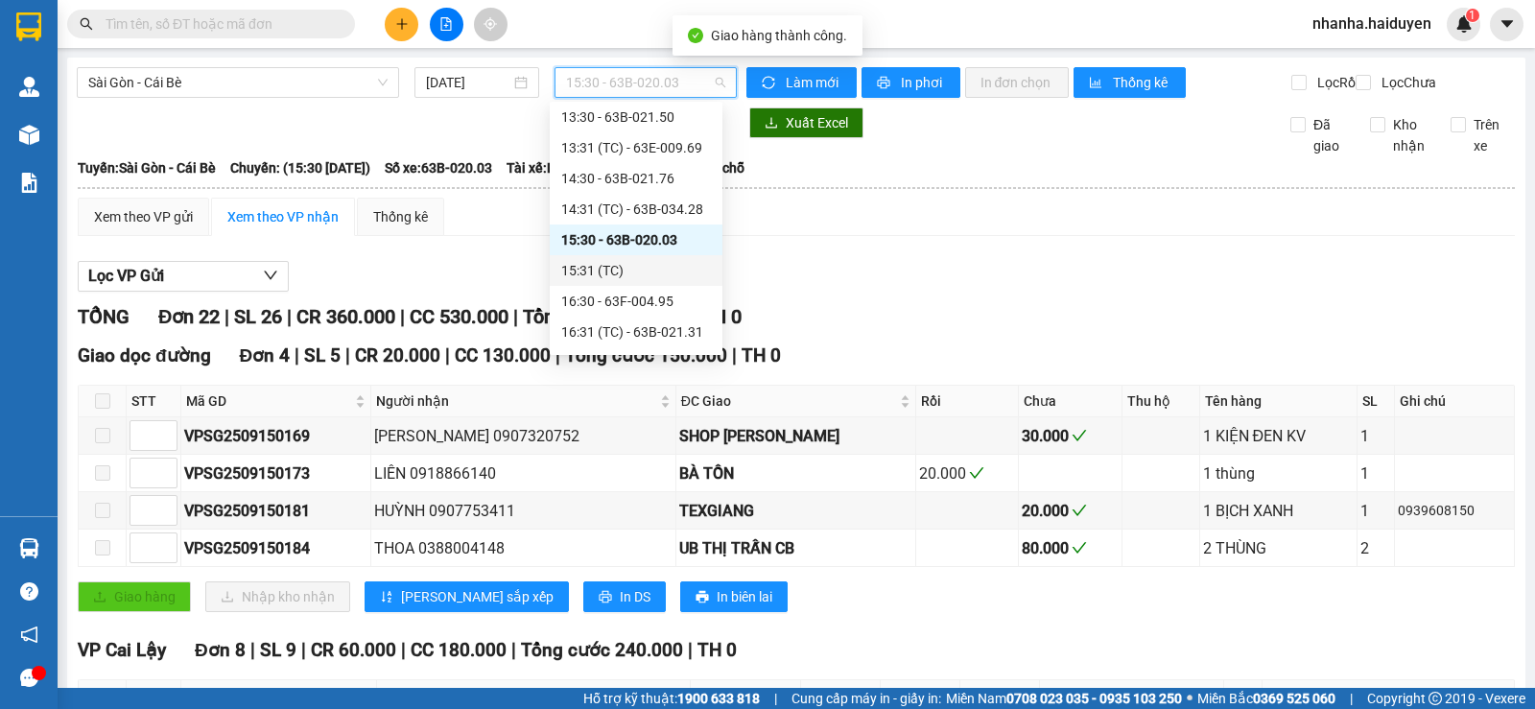
click at [651, 275] on div "15:31 (TC)" at bounding box center [636, 270] width 150 height 21
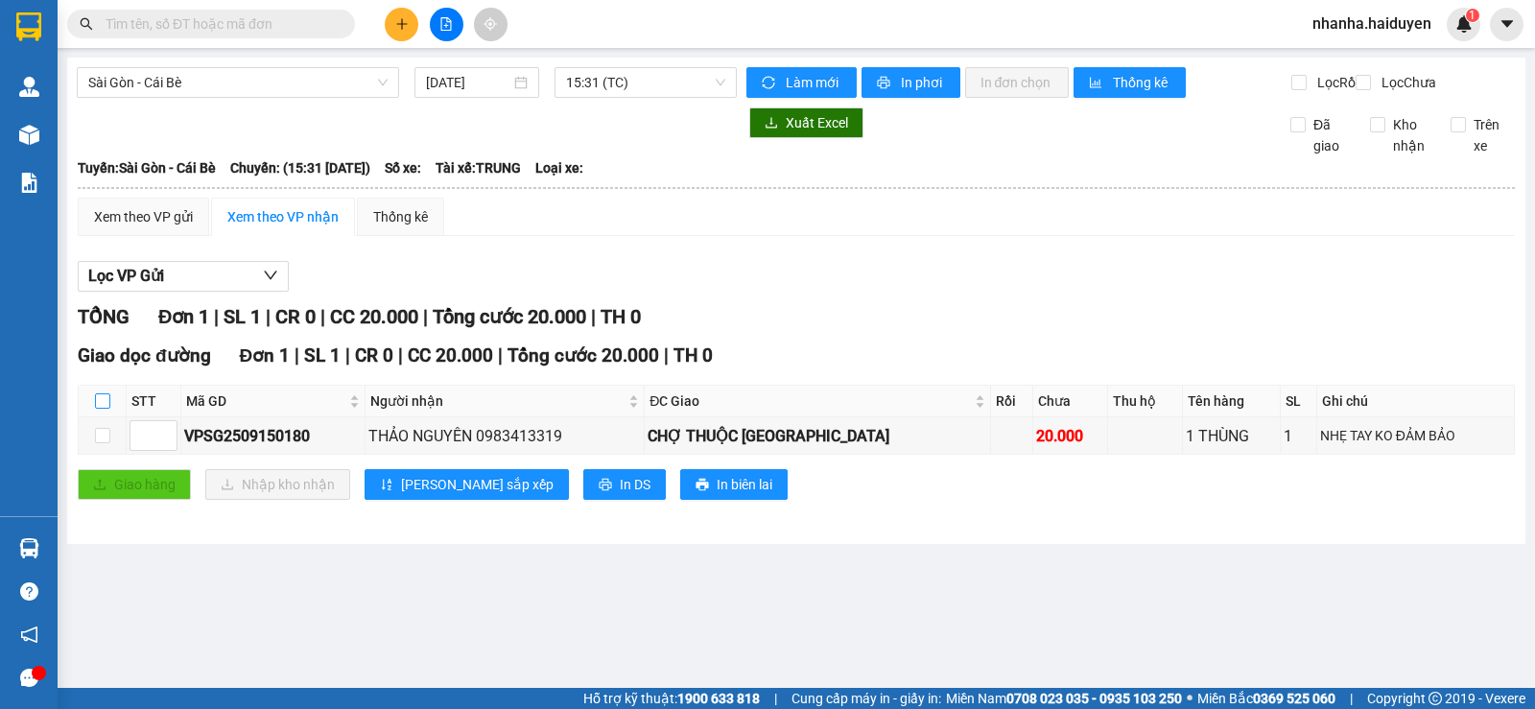
click at [105, 409] on input "checkbox" at bounding box center [102, 400] width 15 height 15
checkbox input "true"
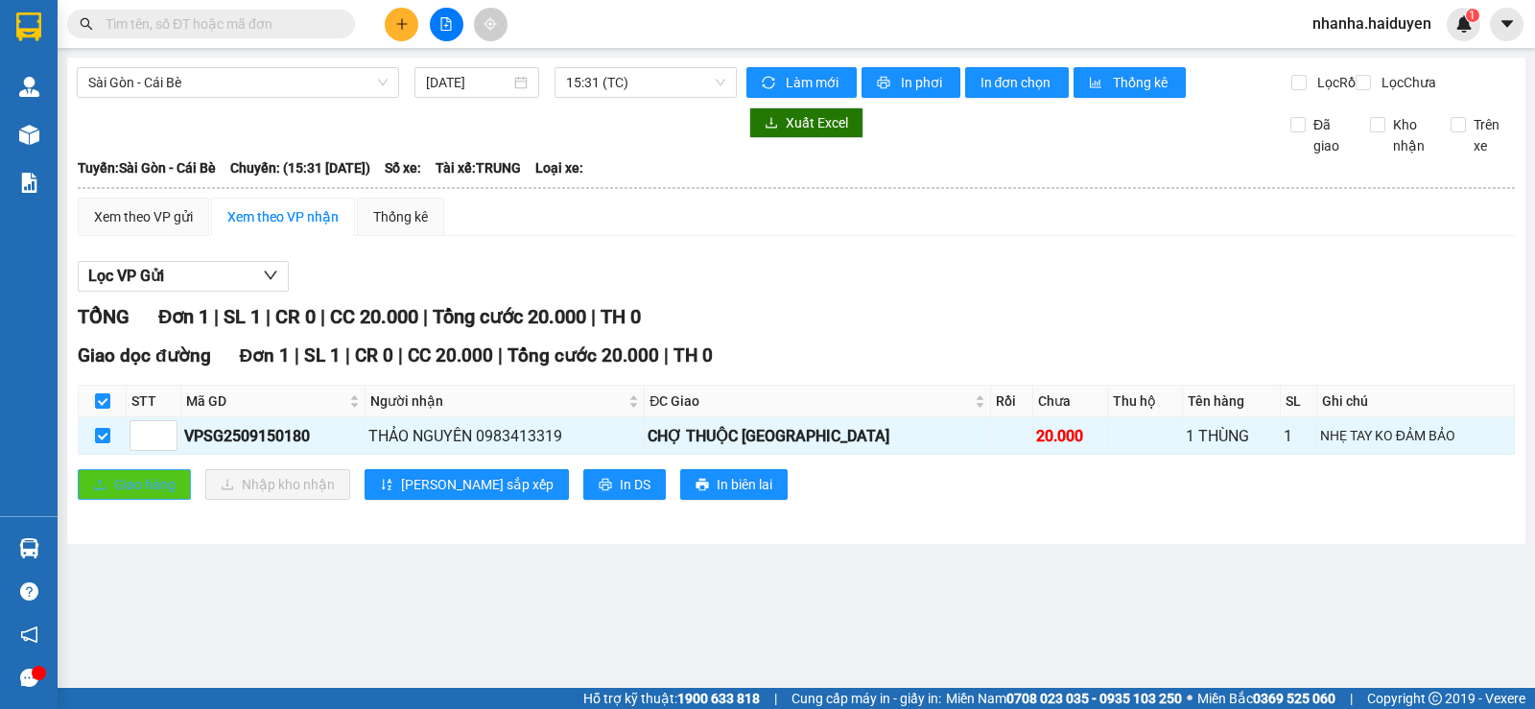
click at [124, 495] on span "Giao hàng" at bounding box center [144, 484] width 61 height 21
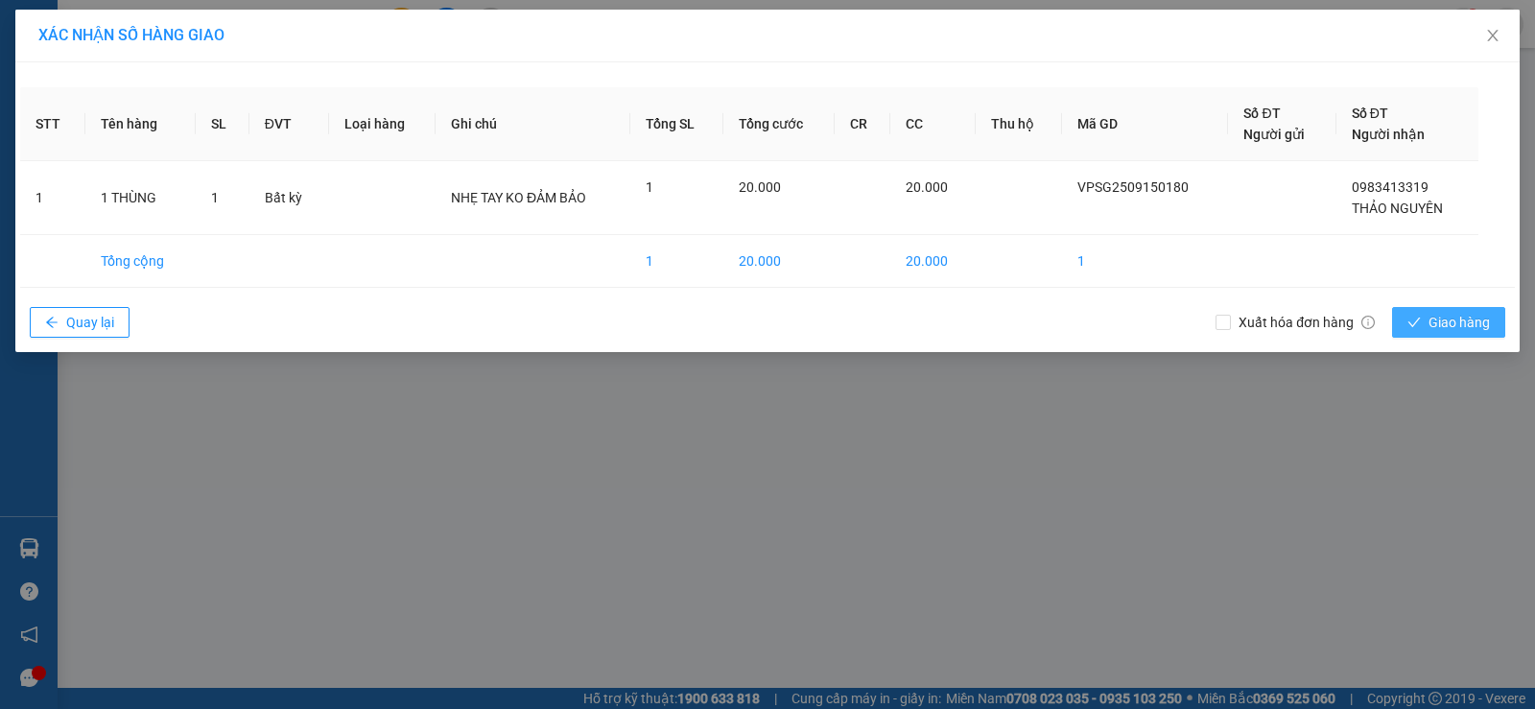
click at [1414, 311] on button "Giao hàng" at bounding box center [1448, 322] width 113 height 31
